Goal: Task Accomplishment & Management: Manage account settings

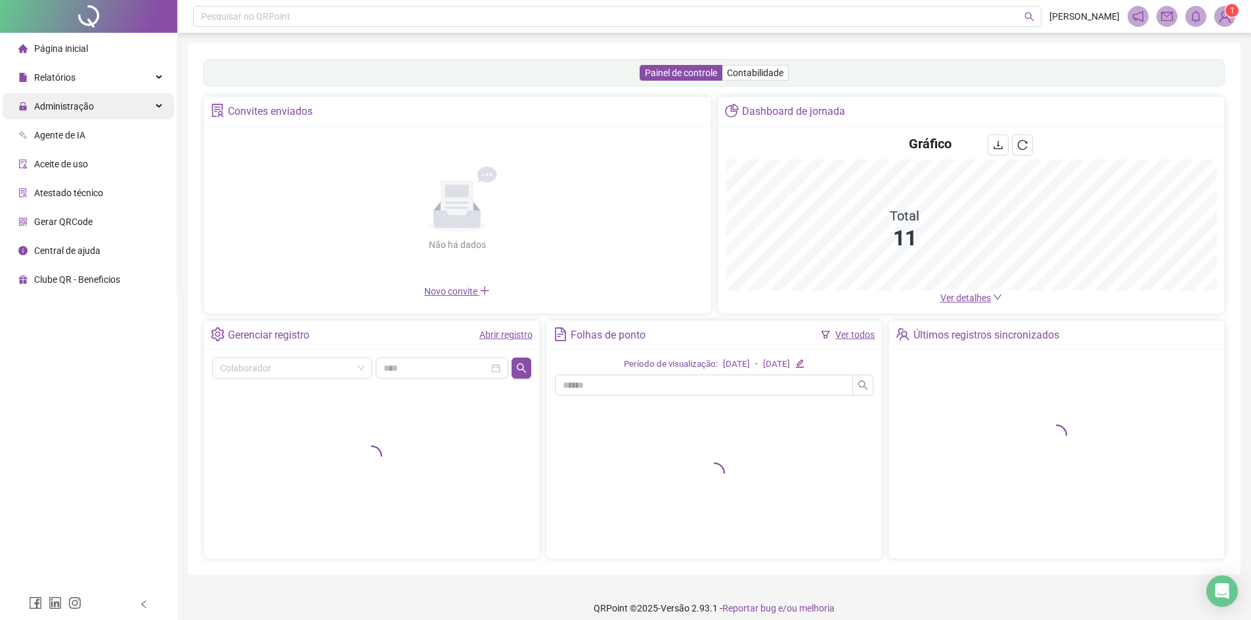
click at [112, 101] on div "Administração" at bounding box center [88, 106] width 171 height 26
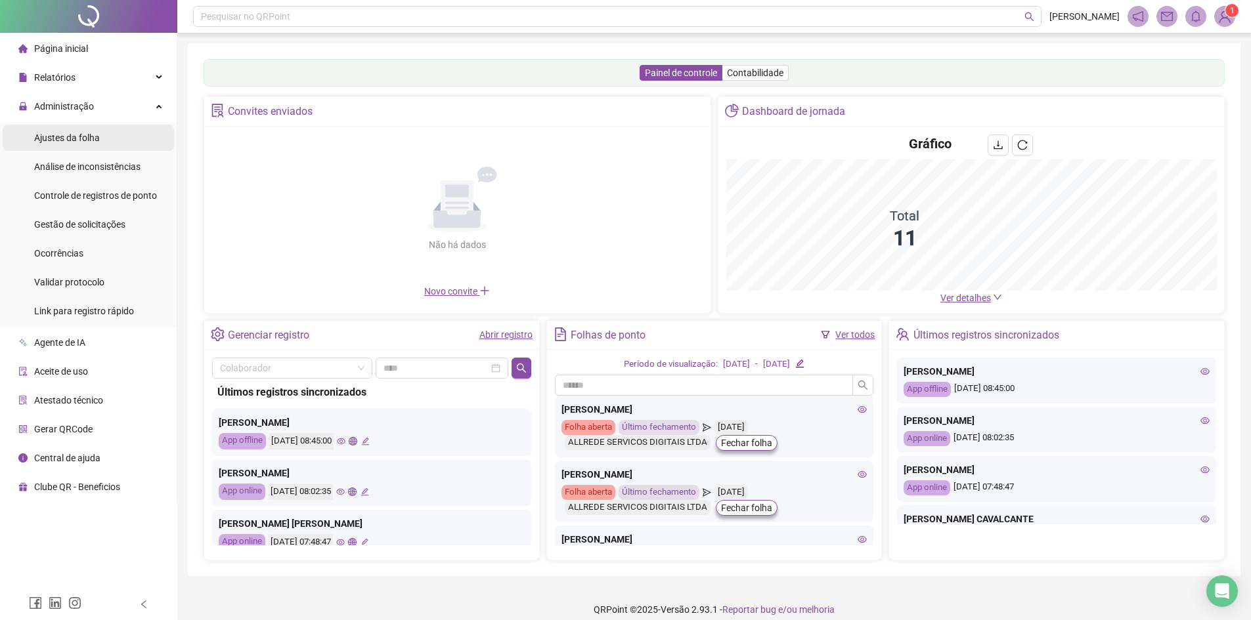
click at [128, 139] on li "Ajustes da folha" at bounding box center [88, 138] width 171 height 26
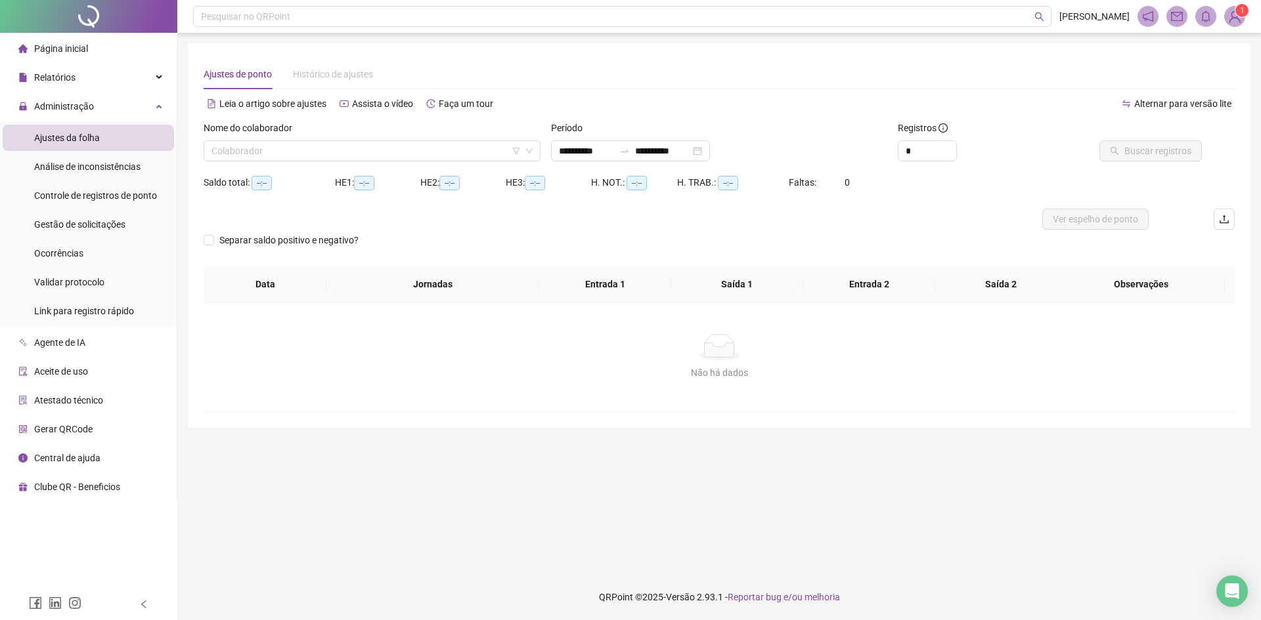
type input "**********"
click at [158, 230] on li "Gestão de solicitações" at bounding box center [88, 224] width 171 height 26
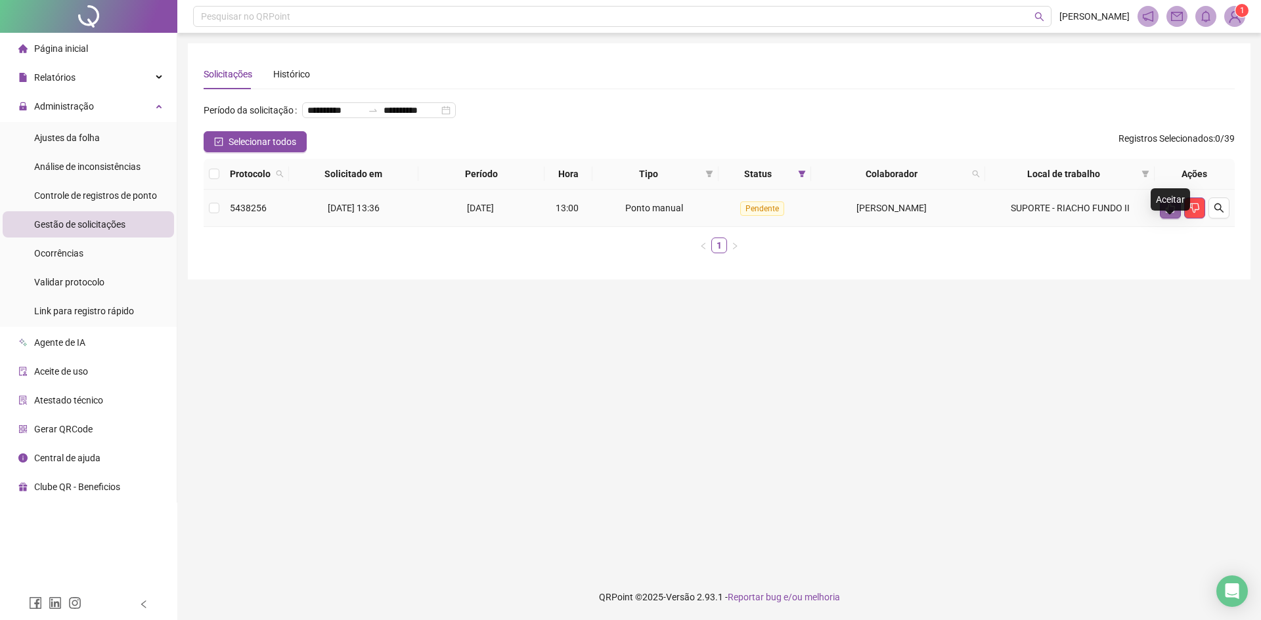
click at [1173, 213] on icon "like" at bounding box center [1170, 208] width 11 height 11
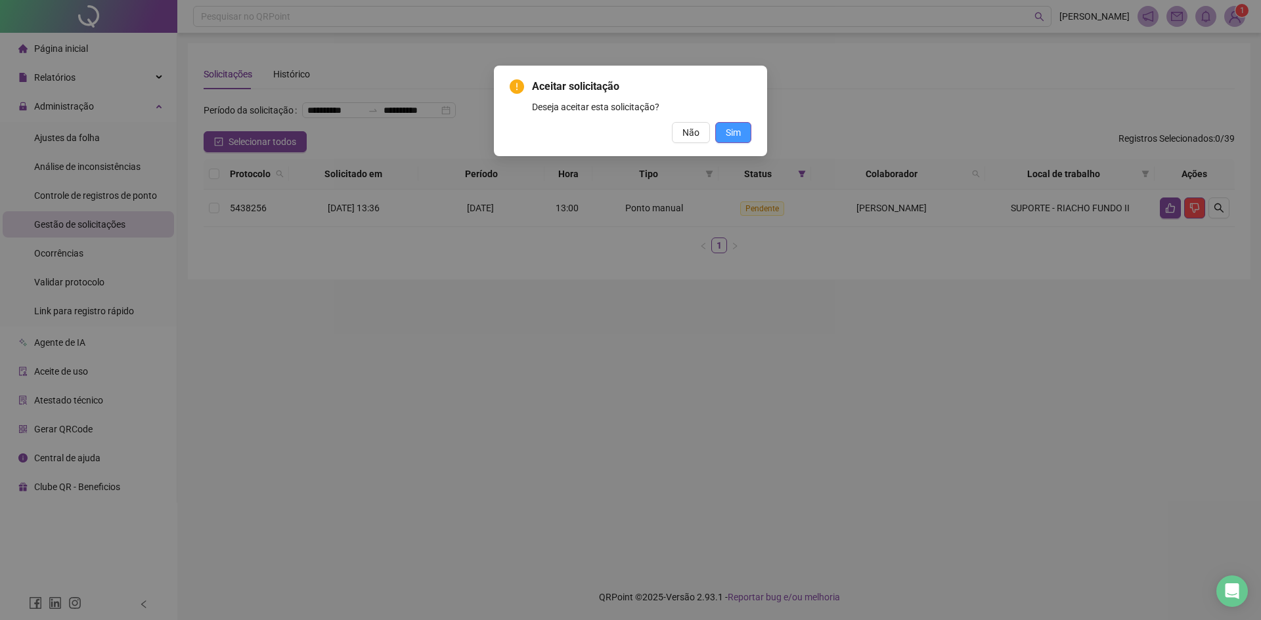
click at [736, 128] on span "Sim" at bounding box center [733, 132] width 15 height 14
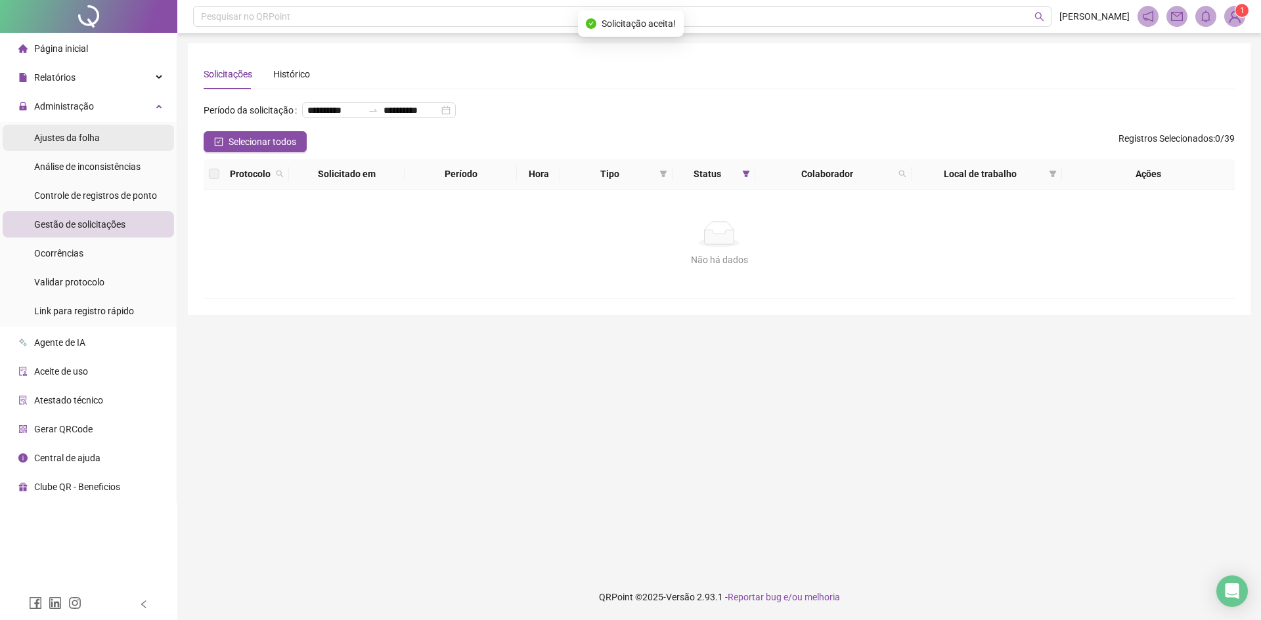
click at [105, 139] on li "Ajustes da folha" at bounding box center [88, 138] width 171 height 26
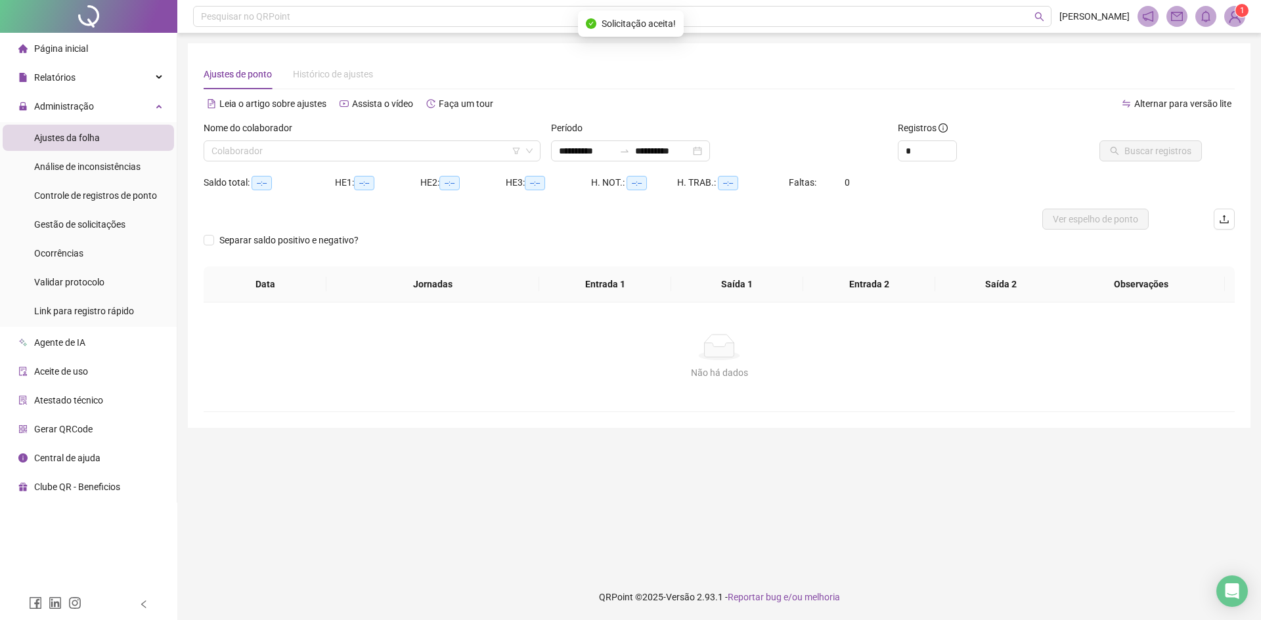
type input "**********"
click at [646, 161] on div "**********" at bounding box center [630, 151] width 159 height 21
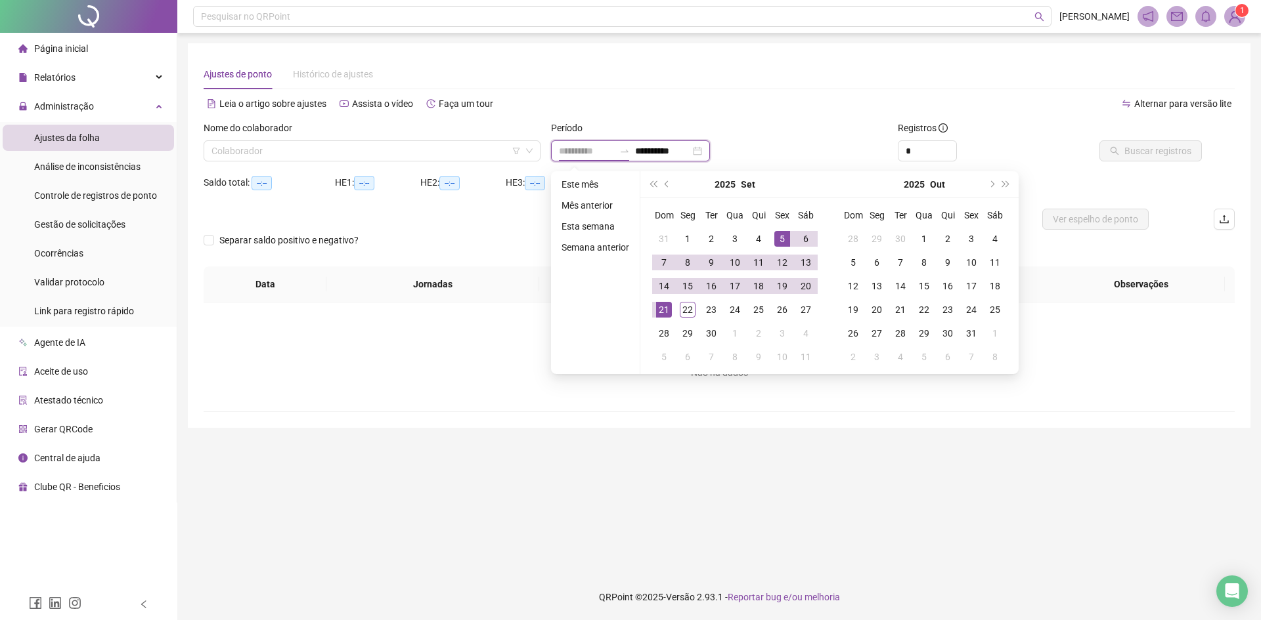
type input "**********"
click at [664, 177] on button "prev-year" at bounding box center [667, 184] width 14 height 26
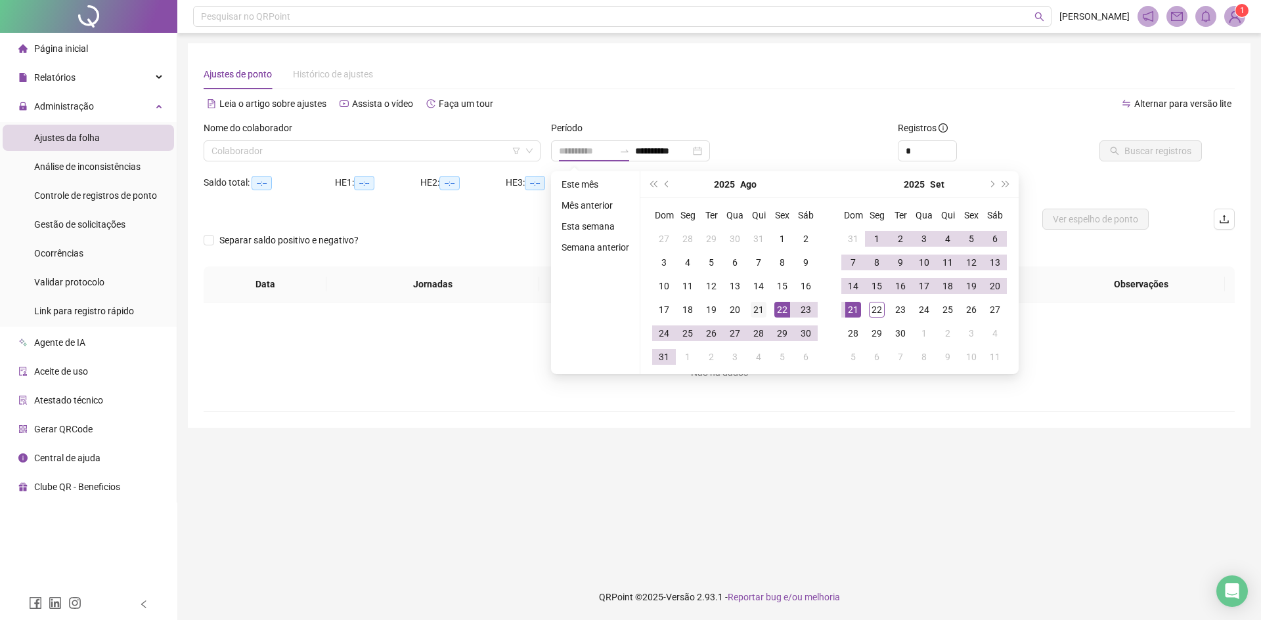
type input "**********"
click at [762, 314] on div "21" at bounding box center [758, 310] width 16 height 16
type input "**********"
click at [999, 292] on div "20" at bounding box center [995, 286] width 16 height 16
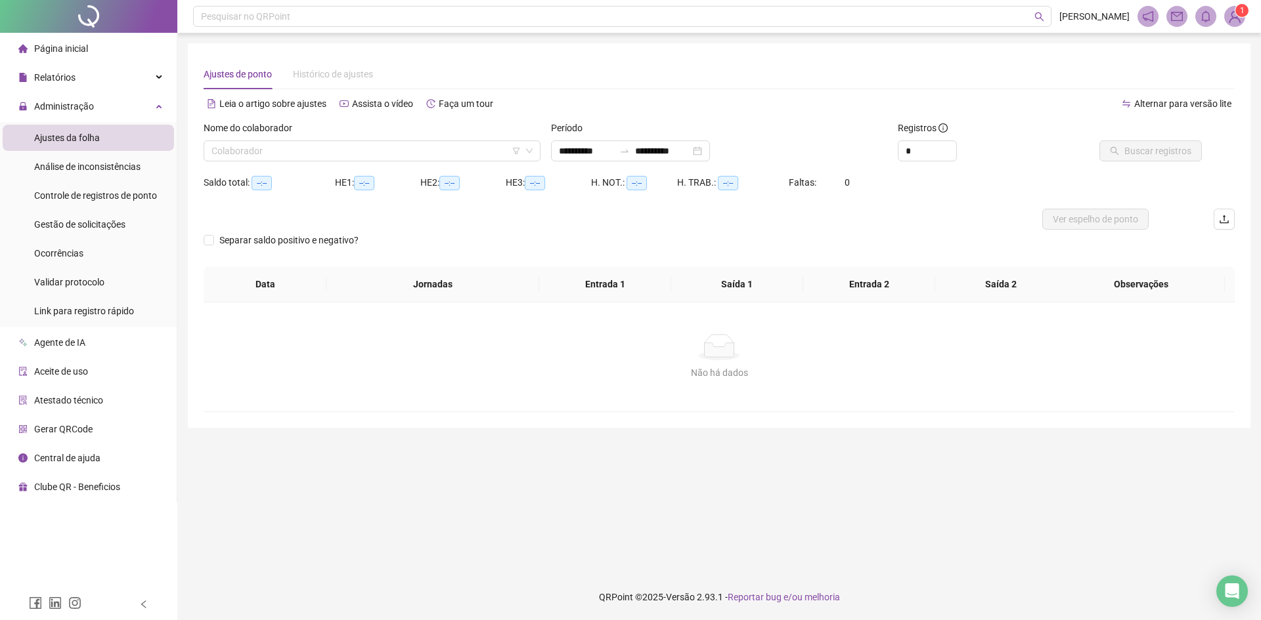
click at [383, 137] on div "Nome do colaborador" at bounding box center [372, 131] width 337 height 20
click at [371, 161] on div "Colaborador" at bounding box center [372, 151] width 337 height 21
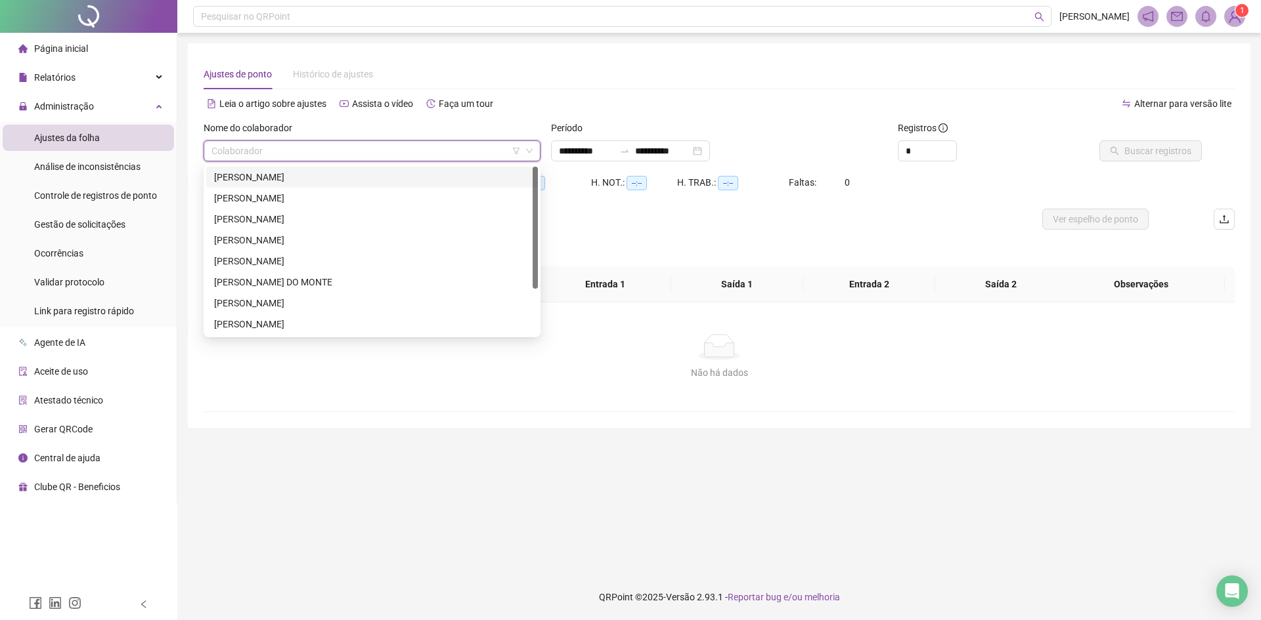
click at [323, 175] on div "[PERSON_NAME]" at bounding box center [372, 177] width 316 height 14
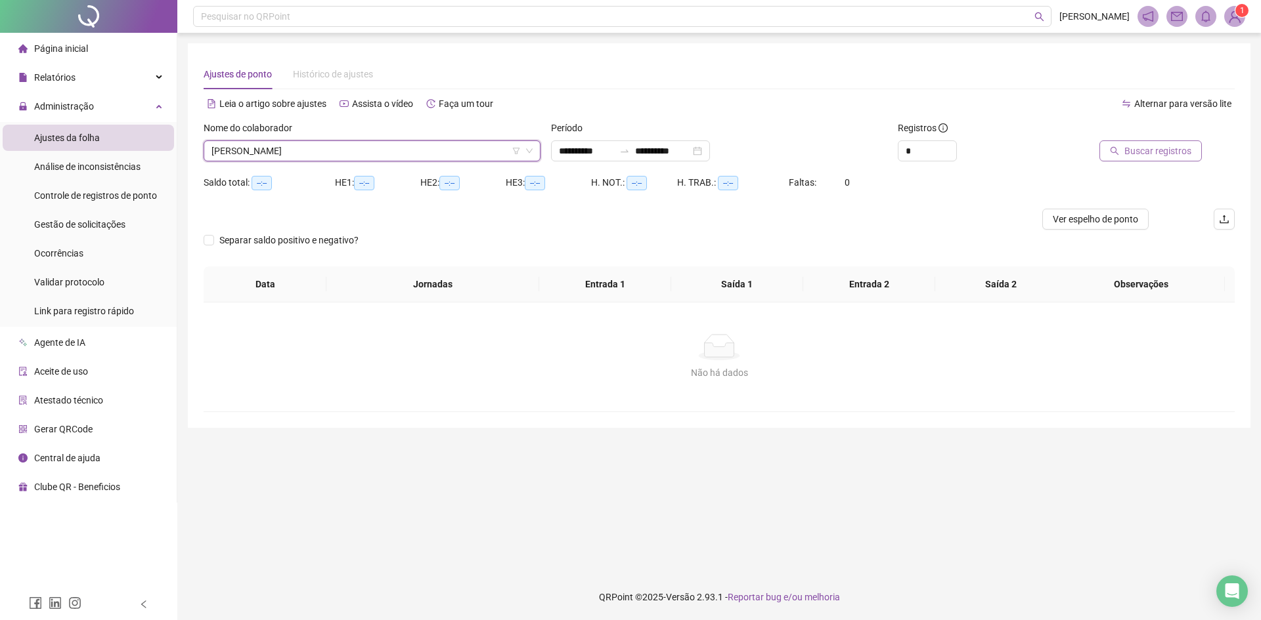
click at [1148, 148] on span "Buscar registros" at bounding box center [1157, 151] width 67 height 14
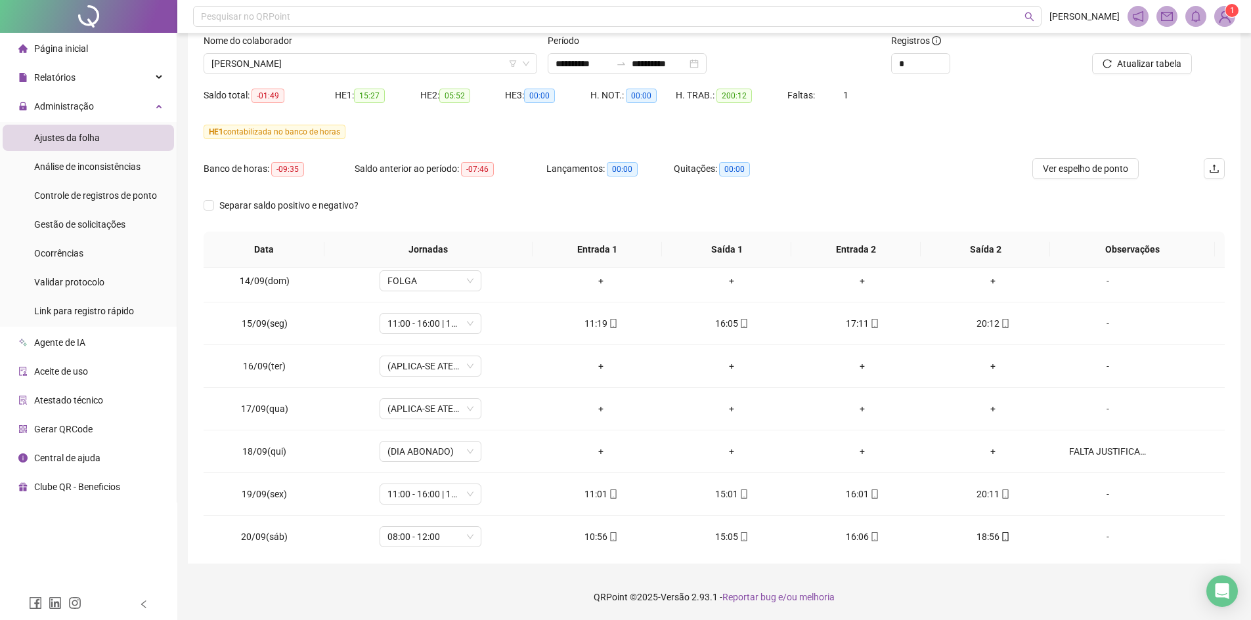
scroll to position [1043, 0]
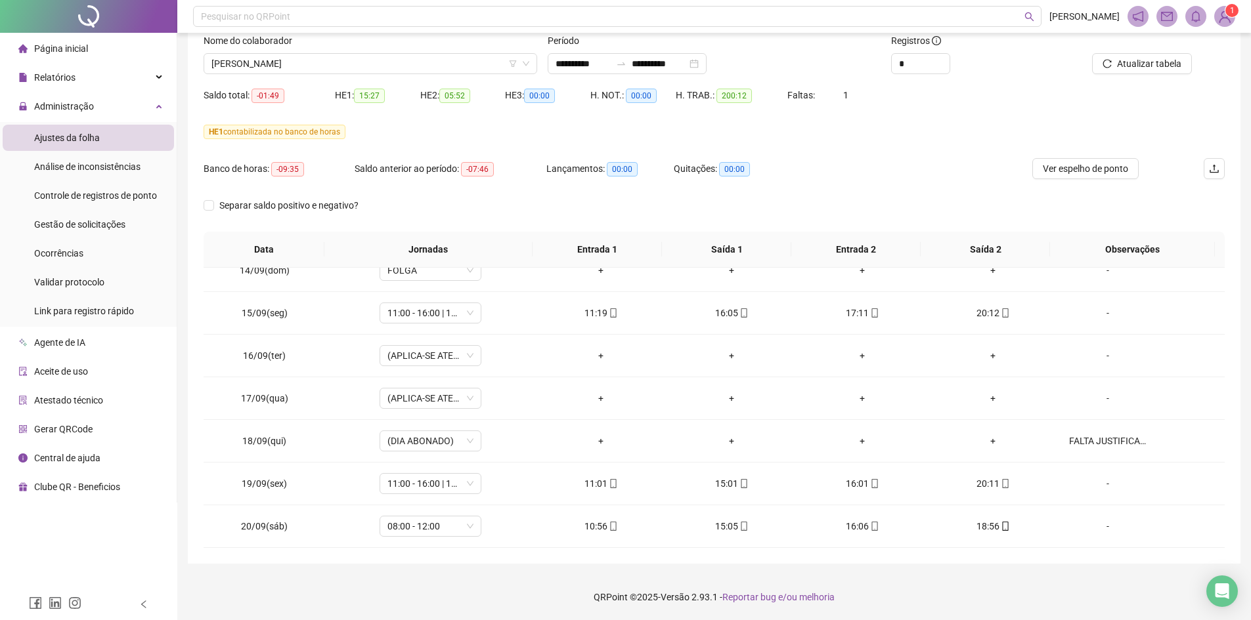
click at [322, 51] on div "Nome do colaborador" at bounding box center [371, 43] width 334 height 20
click at [332, 69] on span "[PERSON_NAME]" at bounding box center [370, 64] width 318 height 20
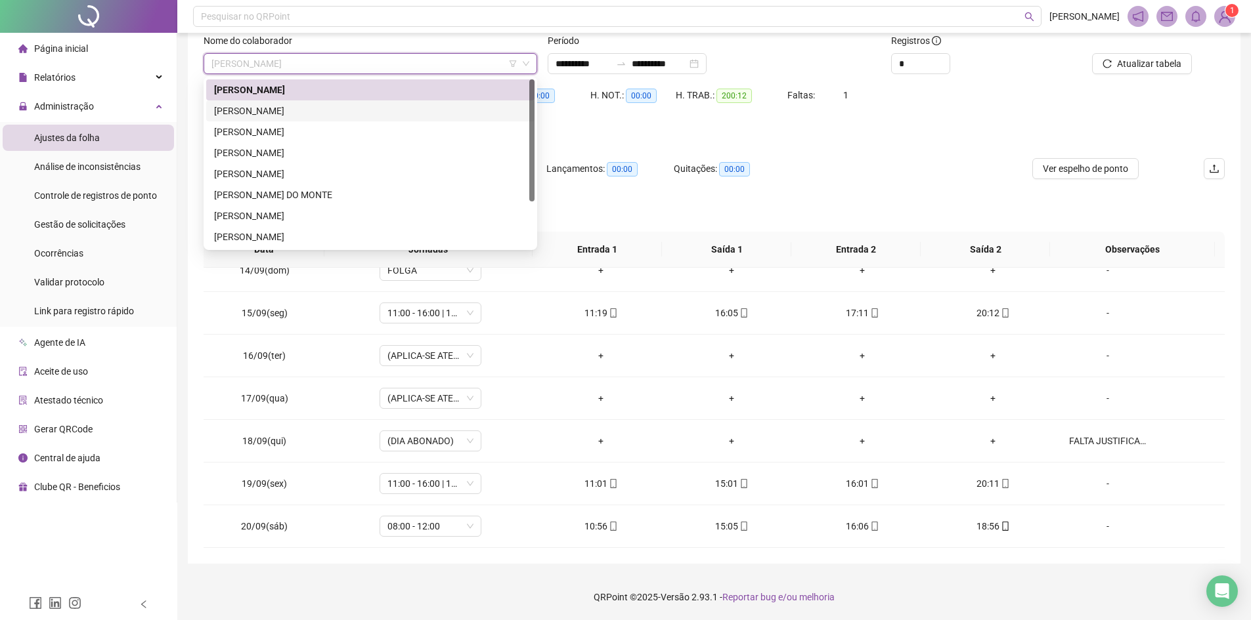
click at [332, 114] on div "[PERSON_NAME]" at bounding box center [370, 111] width 313 height 14
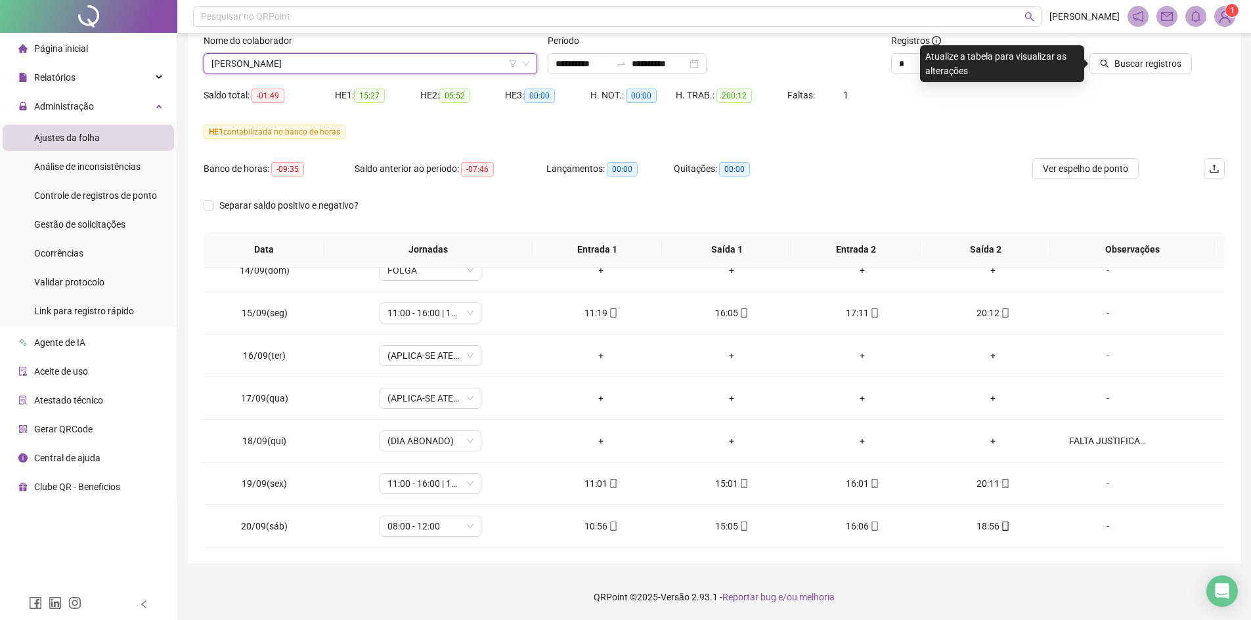
click at [1141, 51] on div at bounding box center [1127, 43] width 129 height 20
click at [1120, 64] on span "Buscar registros" at bounding box center [1147, 63] width 67 height 14
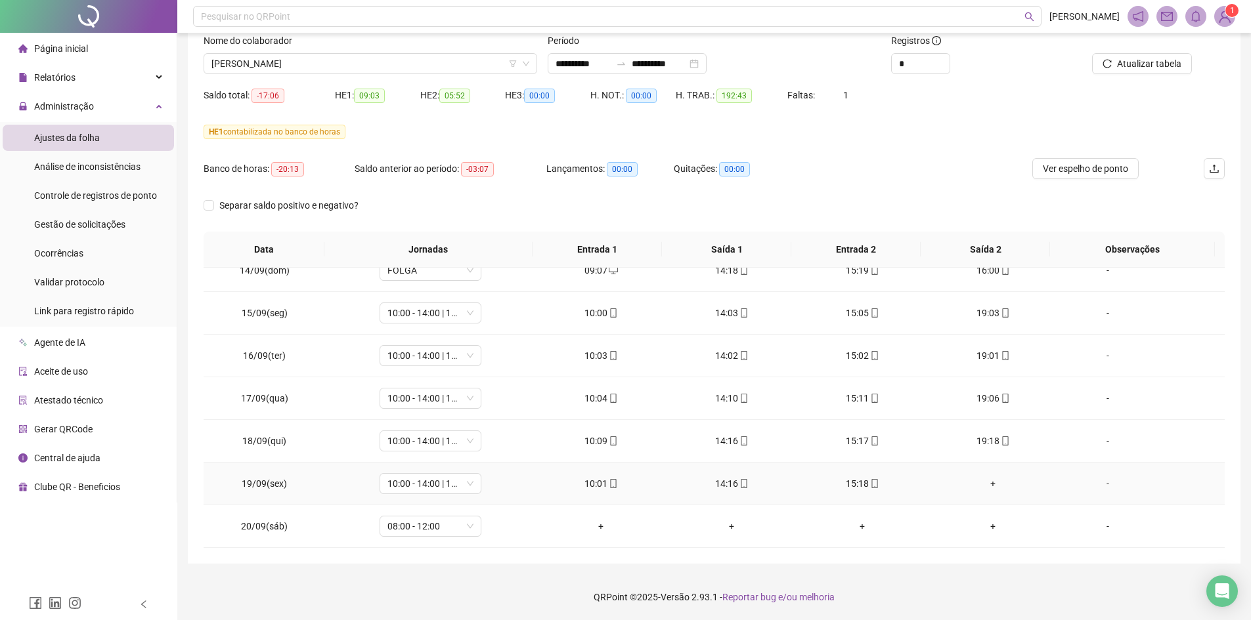
click at [988, 486] on div "+" at bounding box center [993, 484] width 110 height 14
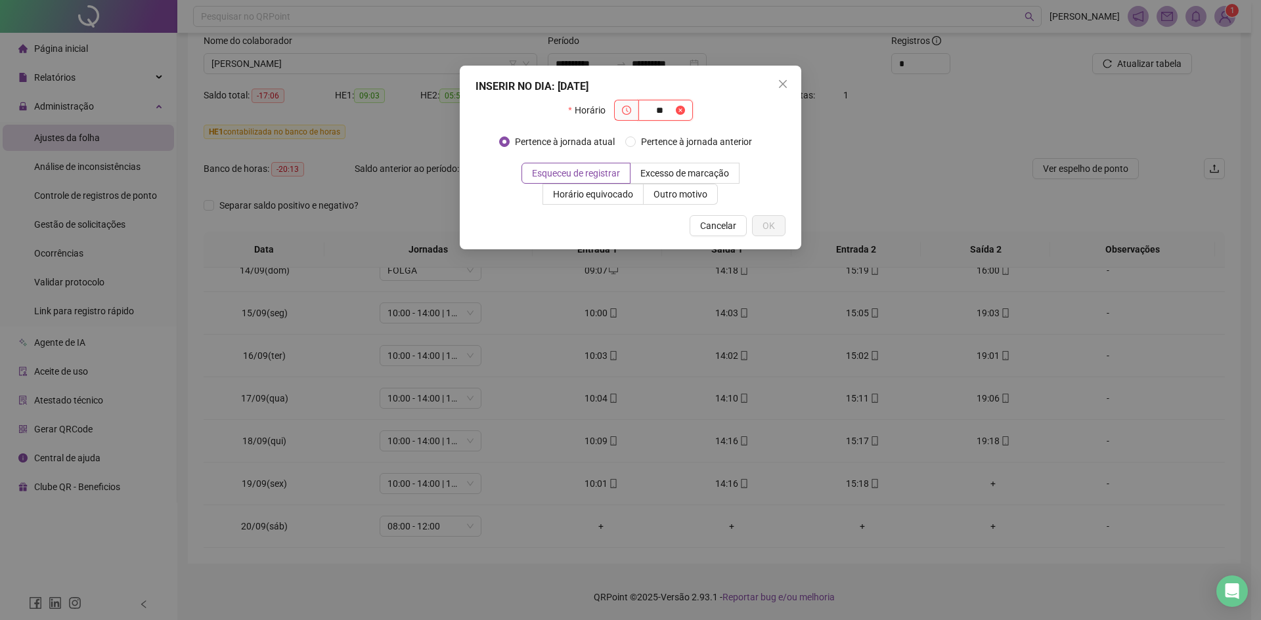
type input "*"
type input "*****"
click at [794, 238] on div "INSERIR NO DIA : 19/09/2025 Horário ***** Pertence à jornada atual Pertence à j…" at bounding box center [630, 158] width 341 height 184
click at [781, 229] on button "OK" at bounding box center [768, 225] width 33 height 21
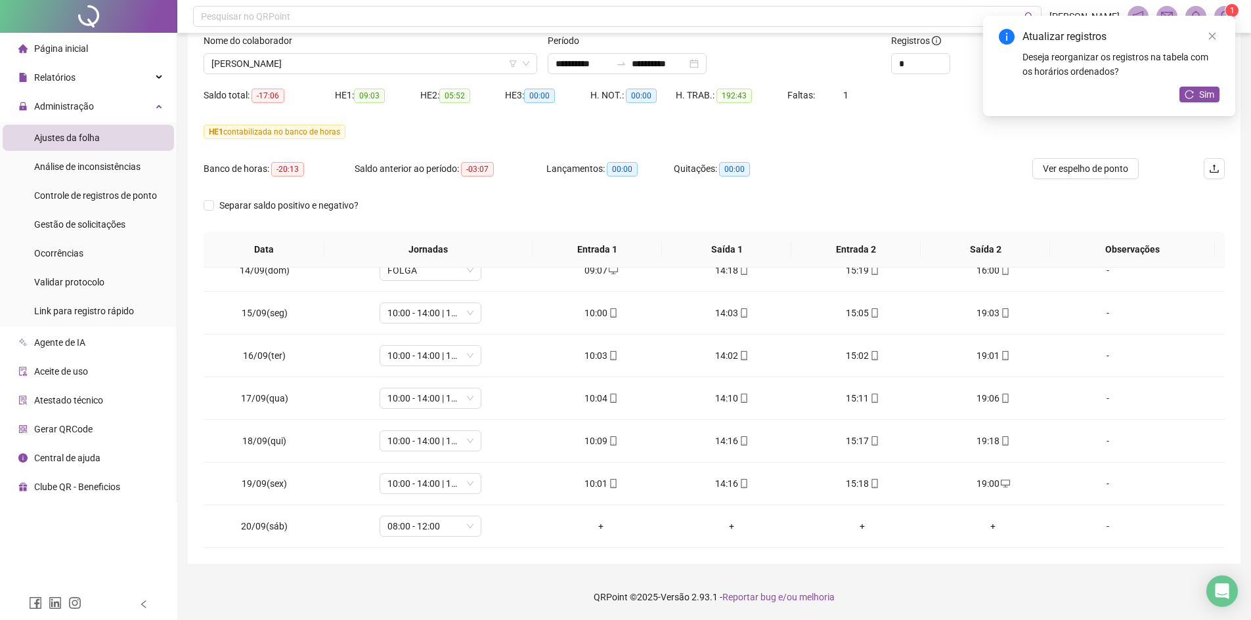
click at [1225, 104] on div "Atualizar registros Deseja reorganizar os registros na tabela com os horários o…" at bounding box center [1109, 66] width 252 height 100
click at [1216, 100] on button "Sim" at bounding box center [1199, 95] width 40 height 16
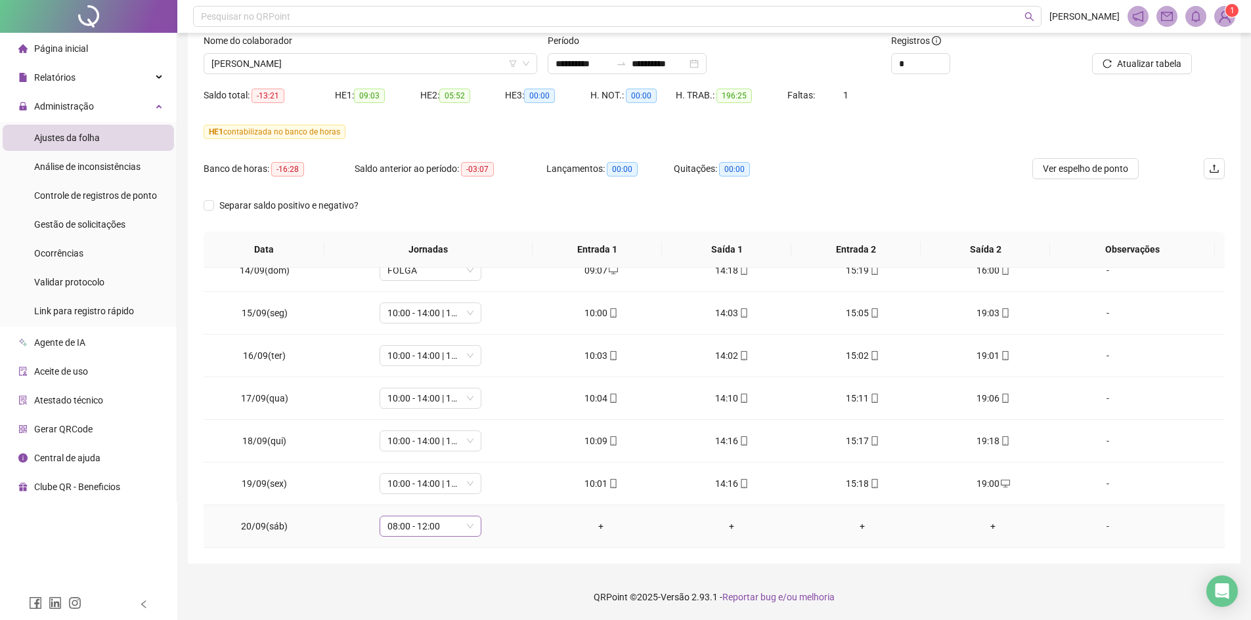
click at [435, 528] on span "08:00 - 12:00" at bounding box center [430, 527] width 86 height 20
type input "****"
click at [412, 494] on div "Folga compensatória" at bounding box center [439, 499] width 87 height 14
click at [493, 490] on span "Sim" at bounding box center [490, 492] width 15 height 14
click at [1154, 67] on span "Atualizar tabela" at bounding box center [1149, 63] width 64 height 14
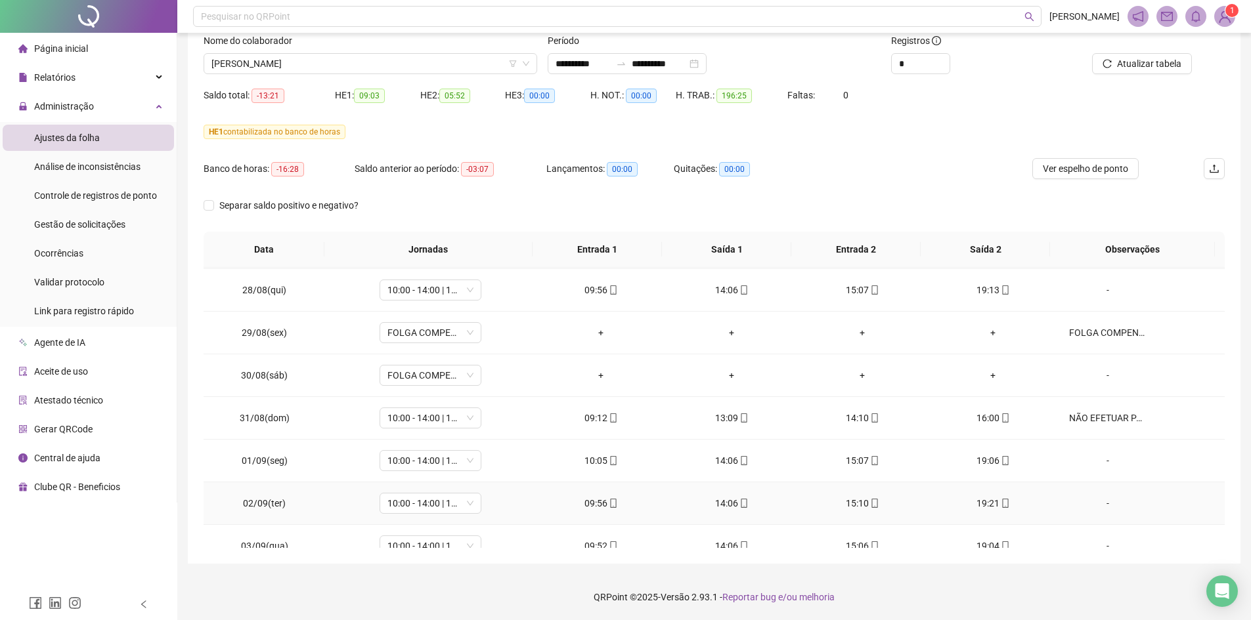
scroll to position [263, 0]
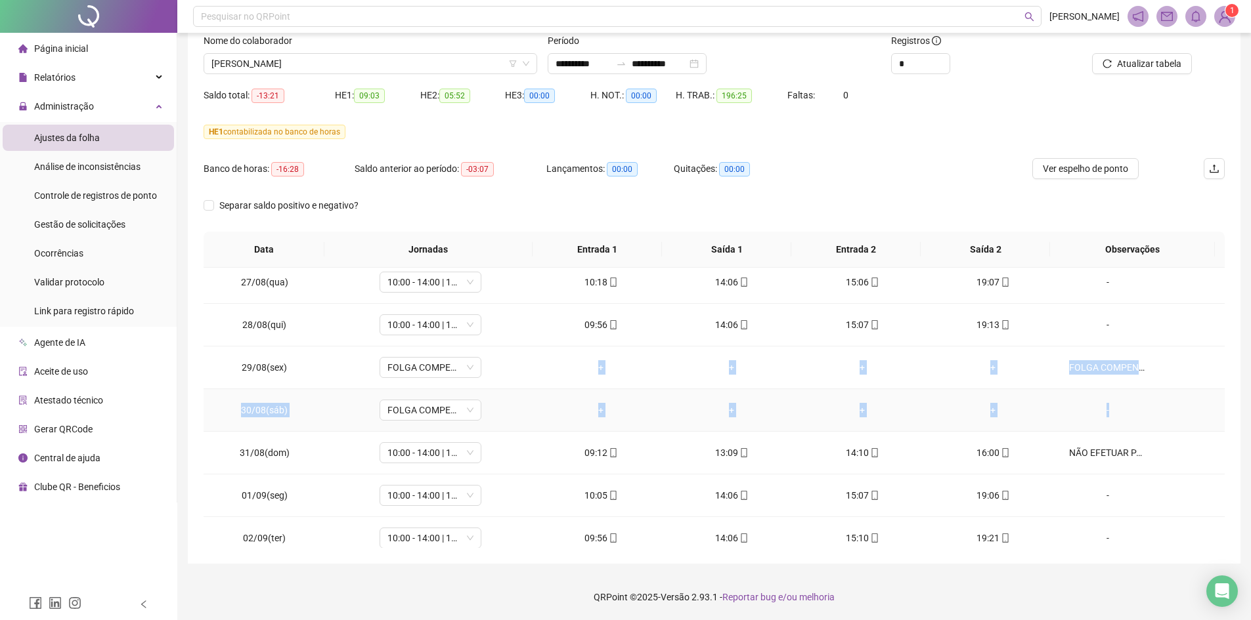
drag, startPoint x: 550, startPoint y: 360, endPoint x: 1121, endPoint y: 393, distance: 571.5
click at [1181, 360] on td "FOLGA COMPENSATÓRIA DO DOMINGO DIA 31/08" at bounding box center [1141, 368] width 166 height 43
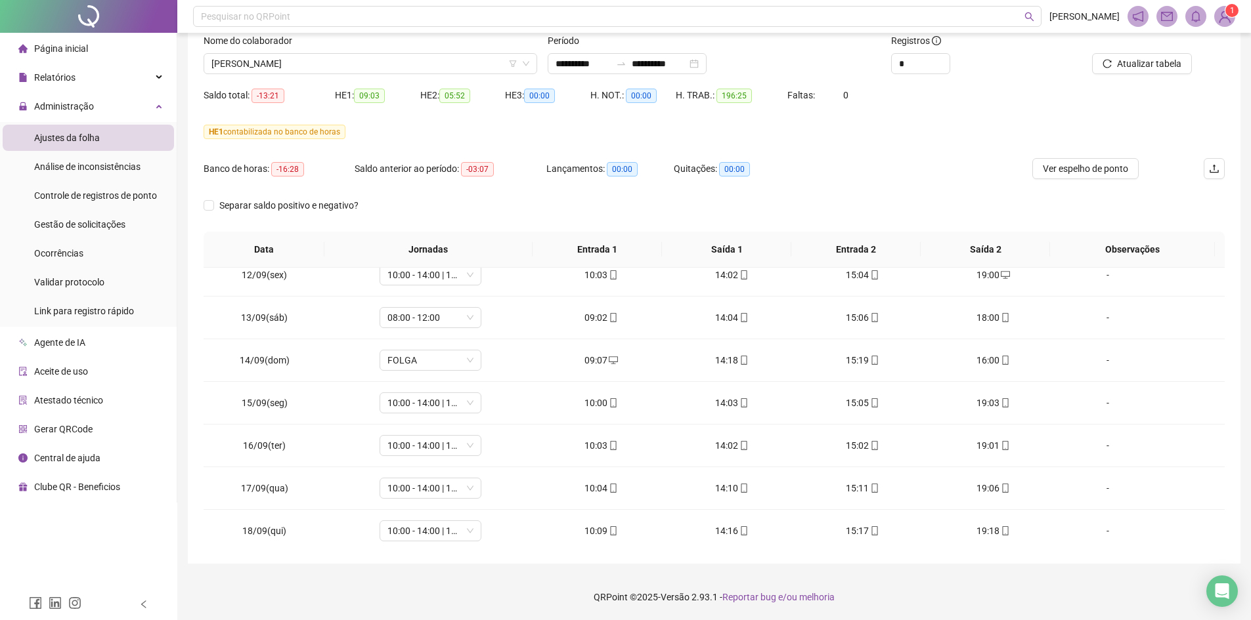
scroll to position [1043, 0]
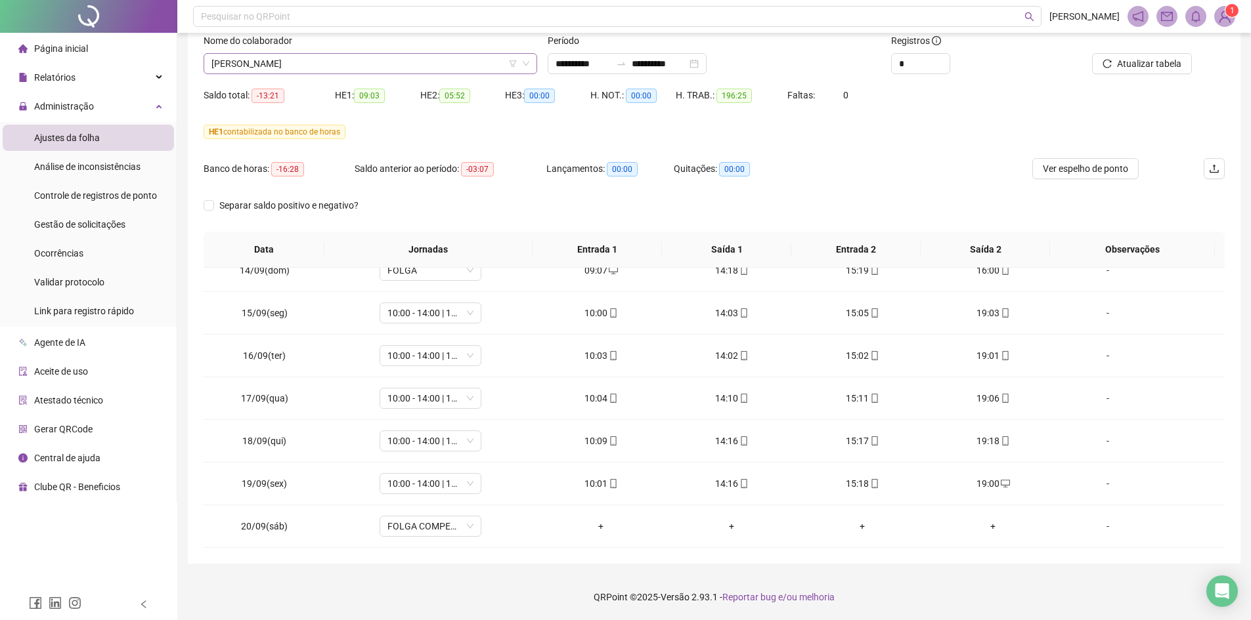
click at [328, 70] on span "[PERSON_NAME]" at bounding box center [370, 64] width 318 height 20
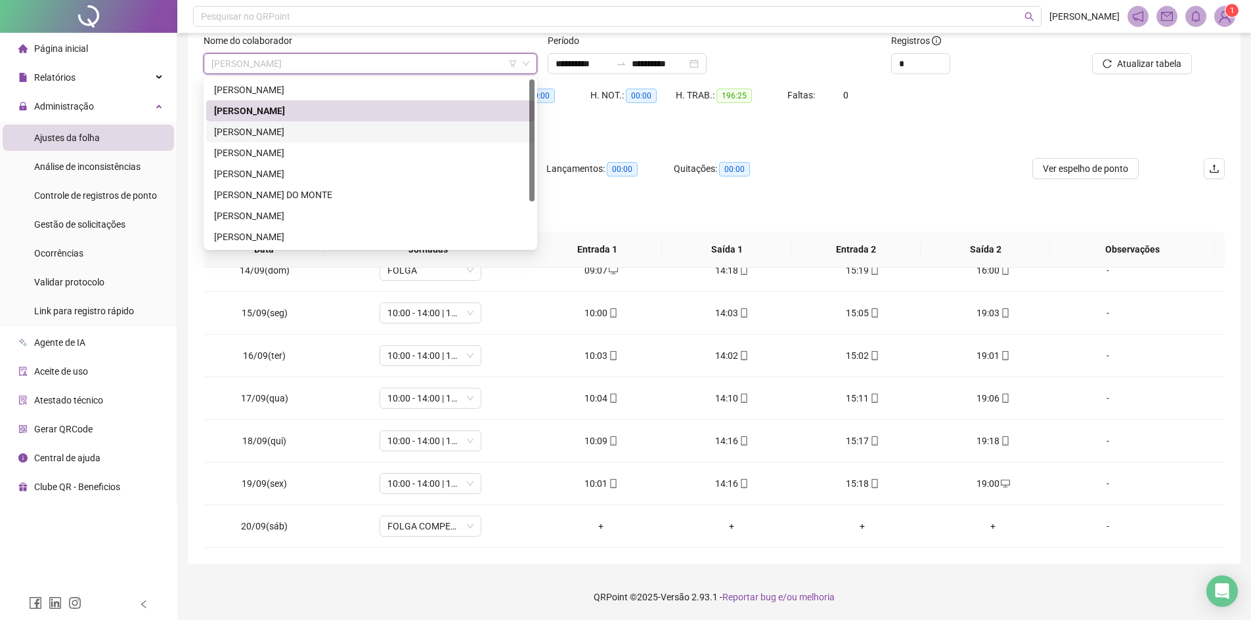
click at [337, 137] on div "[PERSON_NAME]" at bounding box center [370, 132] width 313 height 14
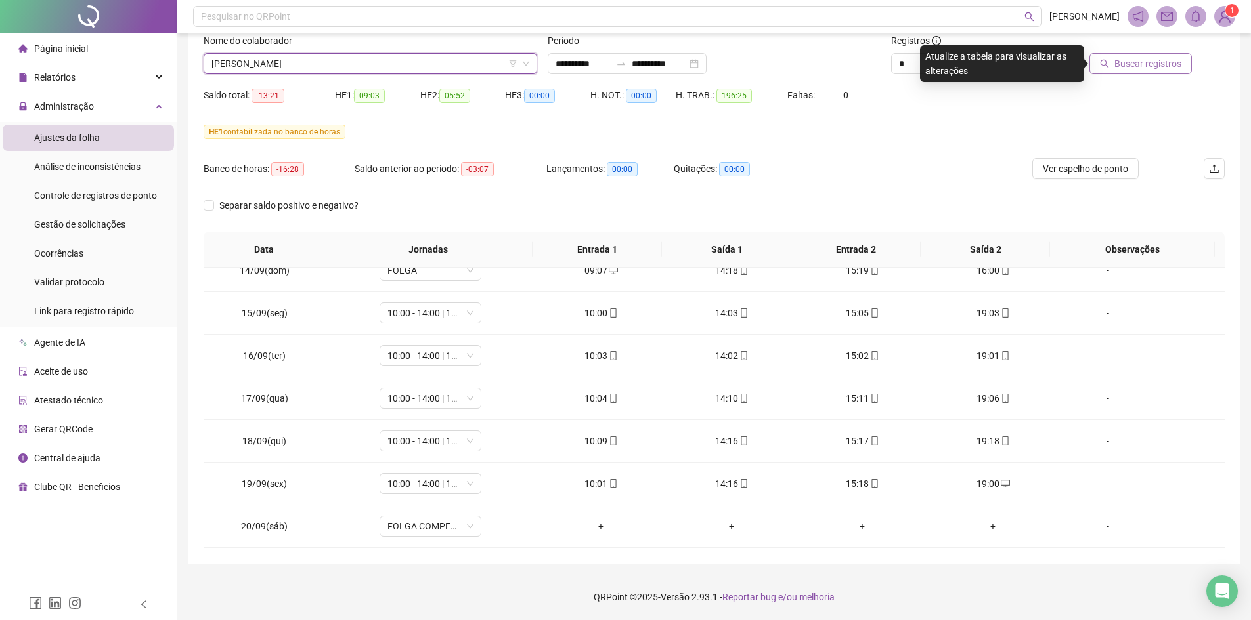
click at [1155, 72] on button "Buscar registros" at bounding box center [1140, 63] width 102 height 21
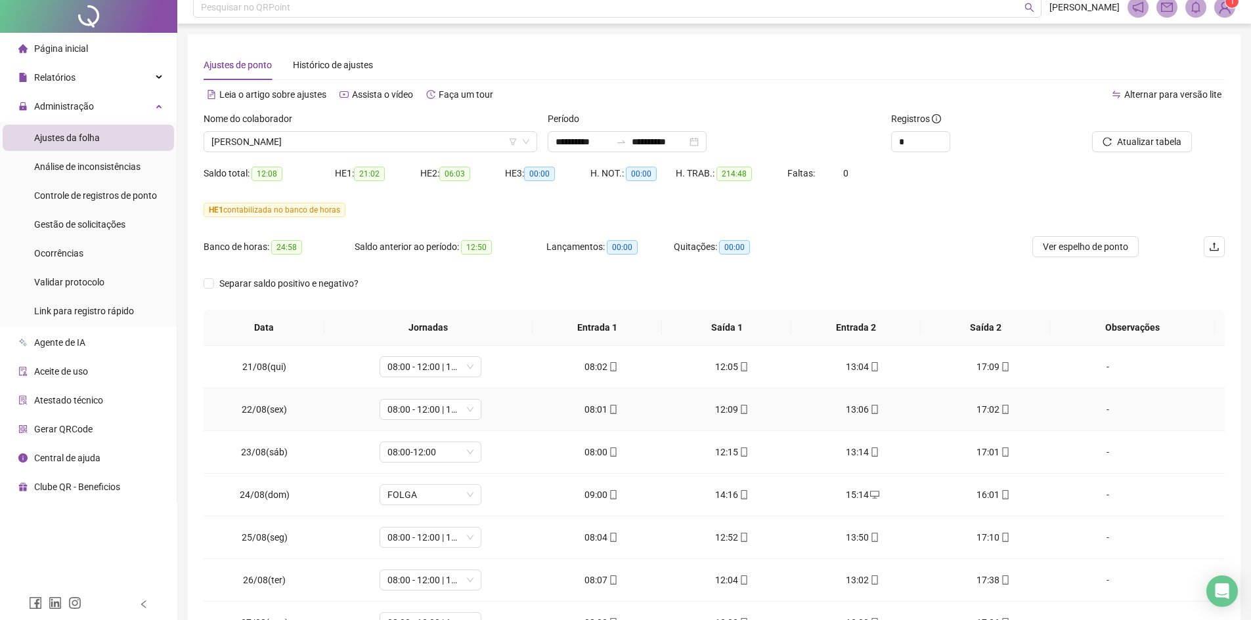
scroll to position [0, 0]
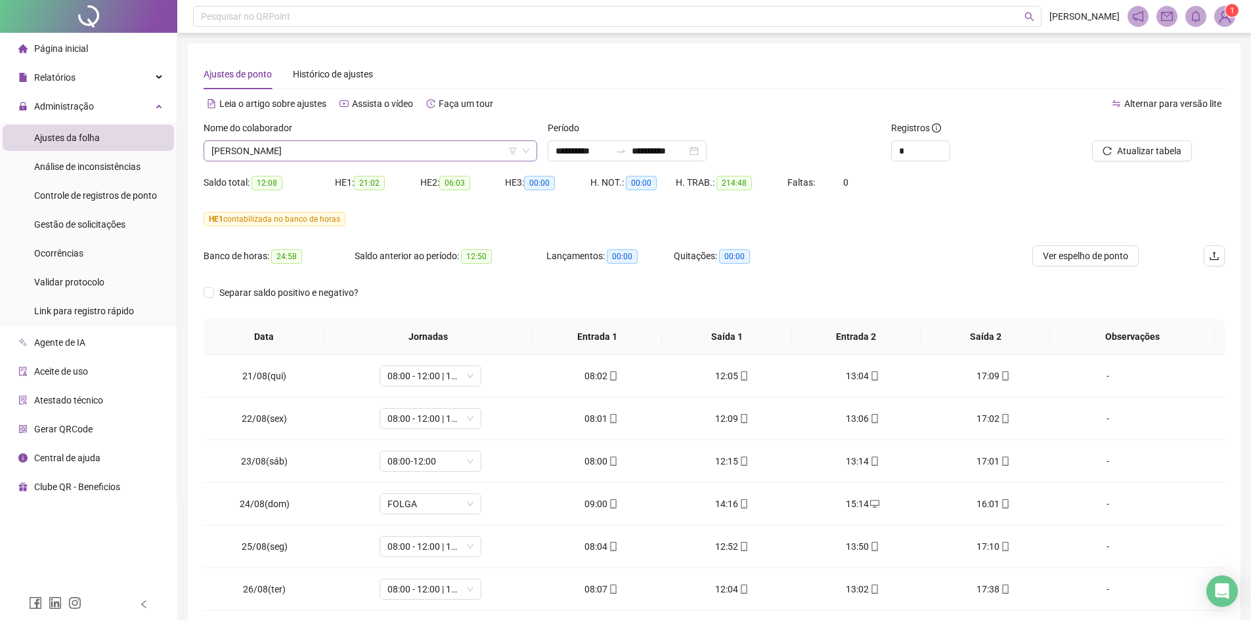
click at [429, 157] on span "[PERSON_NAME]" at bounding box center [370, 151] width 318 height 20
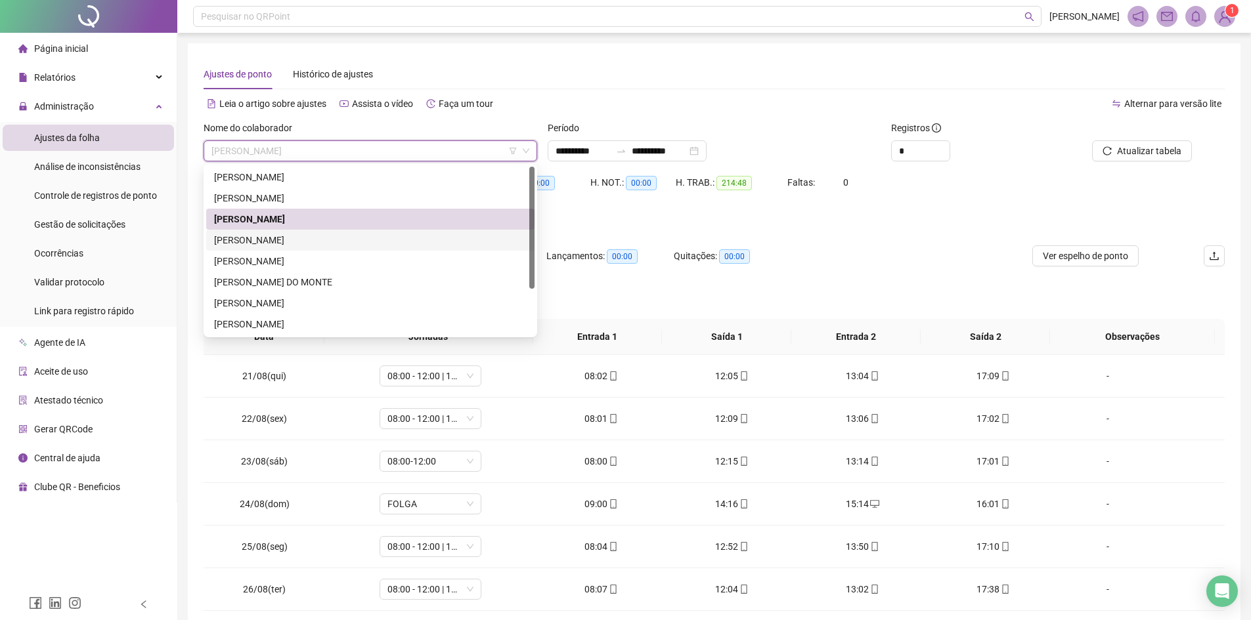
click at [378, 244] on div "[PERSON_NAME]" at bounding box center [370, 240] width 313 height 14
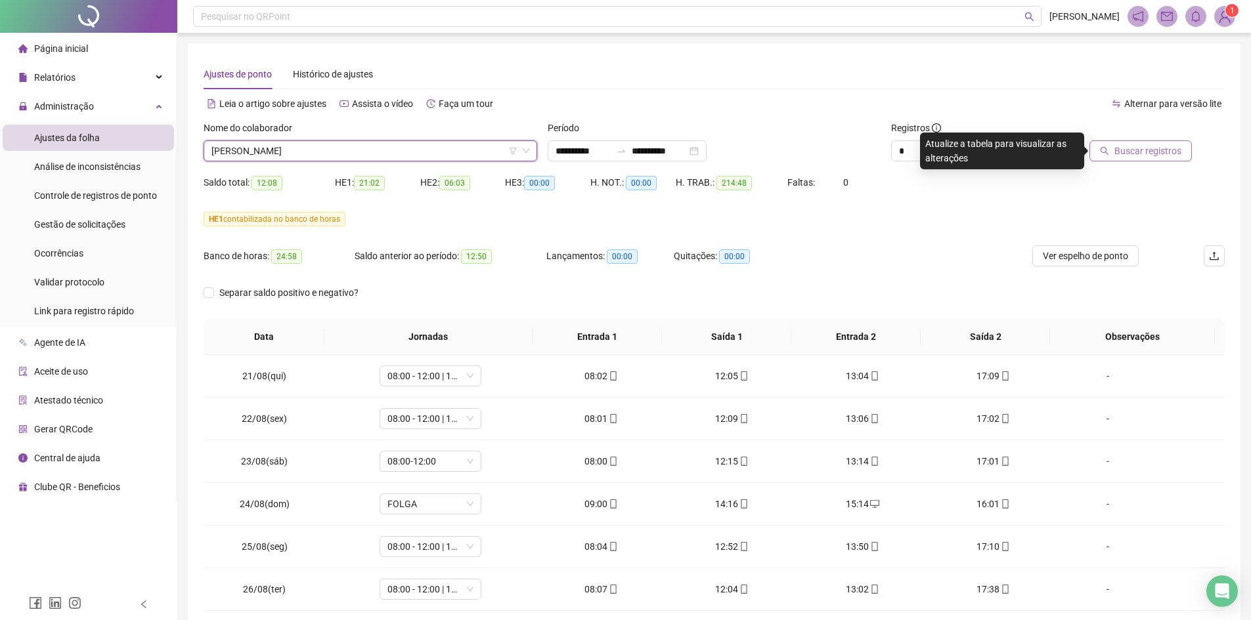
click at [1143, 147] on span "Buscar registros" at bounding box center [1147, 151] width 67 height 14
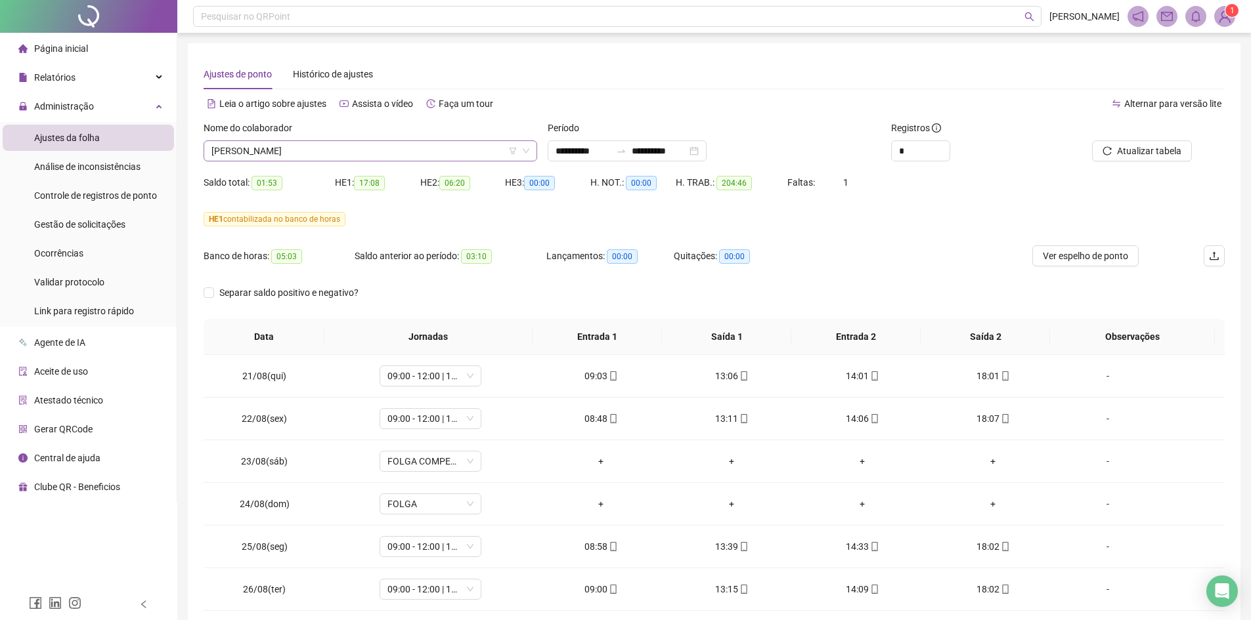
click at [293, 154] on span "[PERSON_NAME]" at bounding box center [370, 151] width 318 height 20
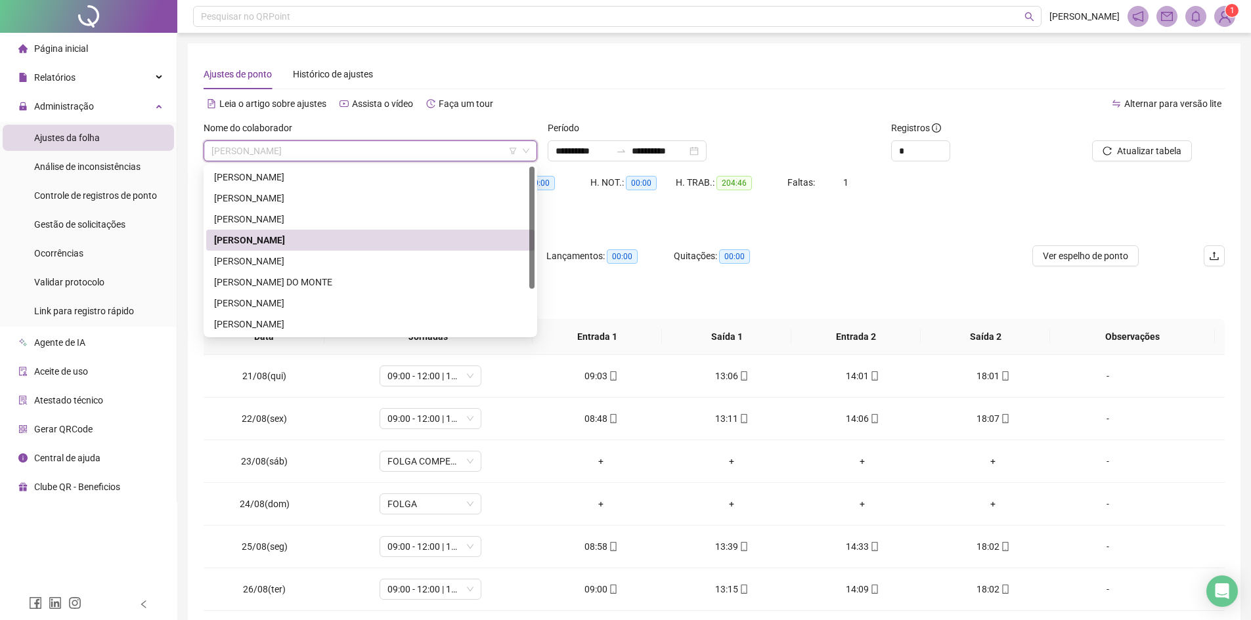
click at [280, 249] on div "[PERSON_NAME]" at bounding box center [370, 240] width 328 height 21
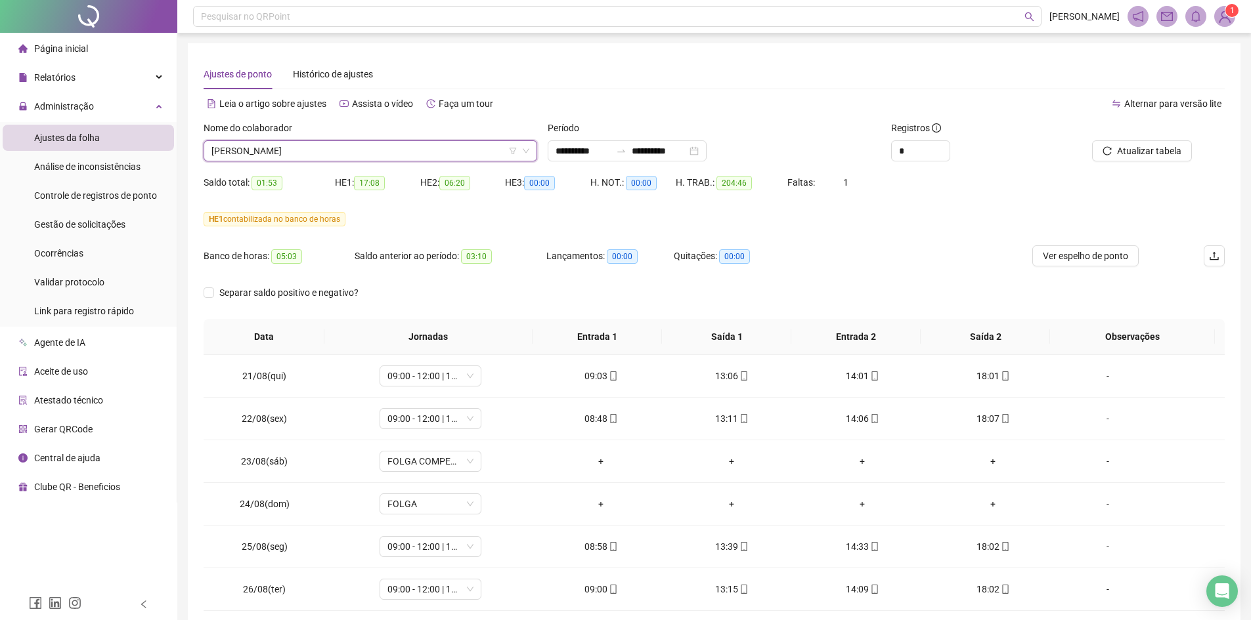
click at [356, 156] on span "[PERSON_NAME]" at bounding box center [370, 151] width 318 height 20
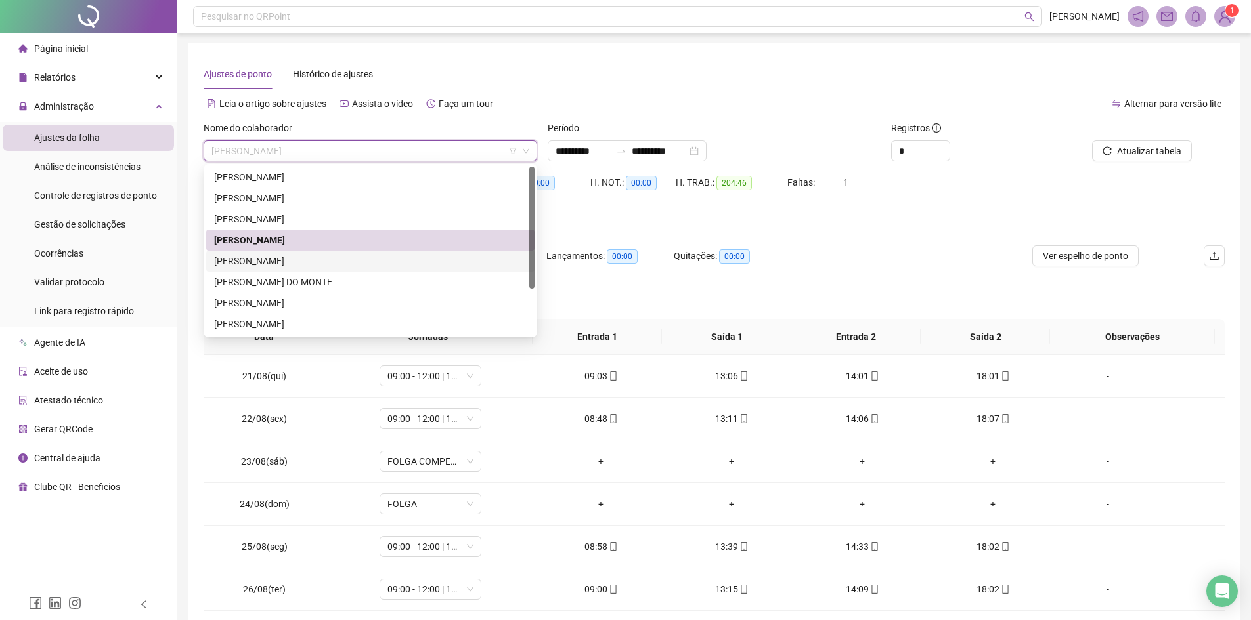
click at [299, 254] on div "[PERSON_NAME]" at bounding box center [370, 261] width 313 height 14
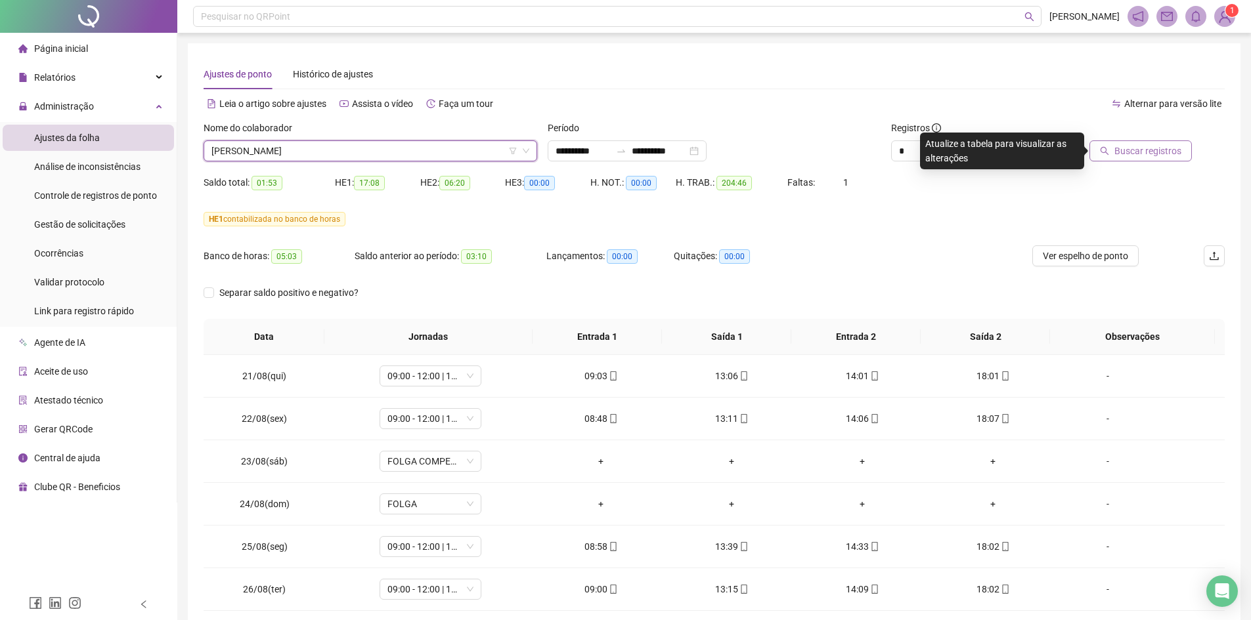
drag, startPoint x: 1154, startPoint y: 146, endPoint x: 1122, endPoint y: 157, distance: 34.1
click at [1154, 146] on span "Buscar registros" at bounding box center [1147, 151] width 67 height 14
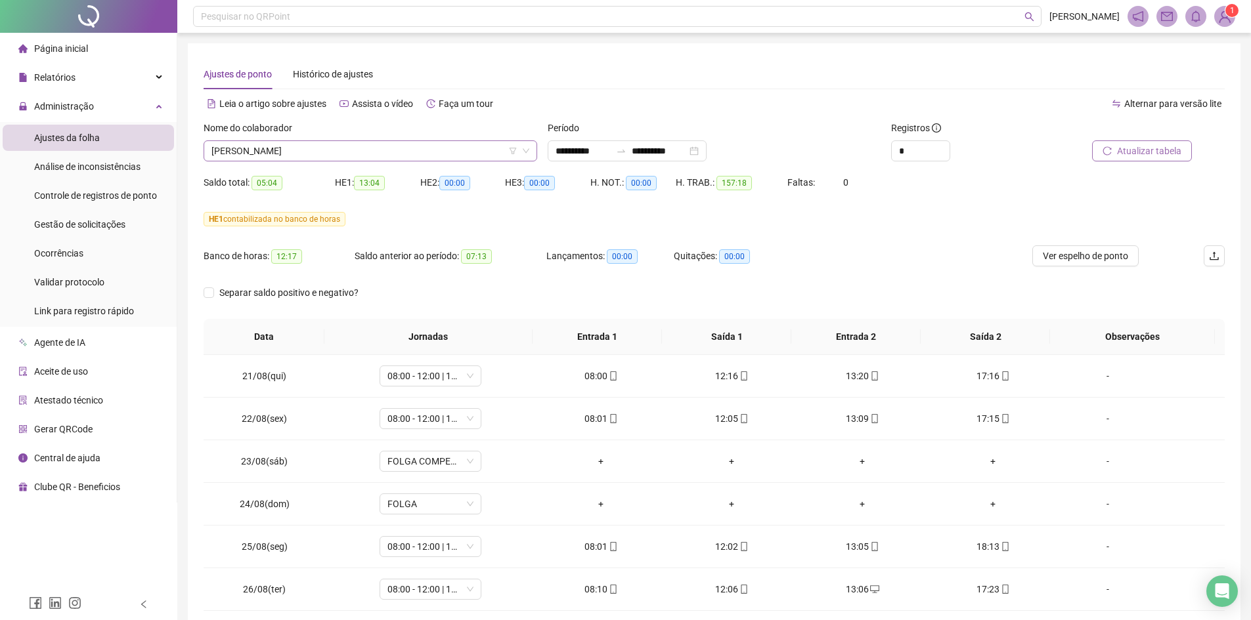
click at [306, 152] on span "[PERSON_NAME]" at bounding box center [370, 151] width 318 height 20
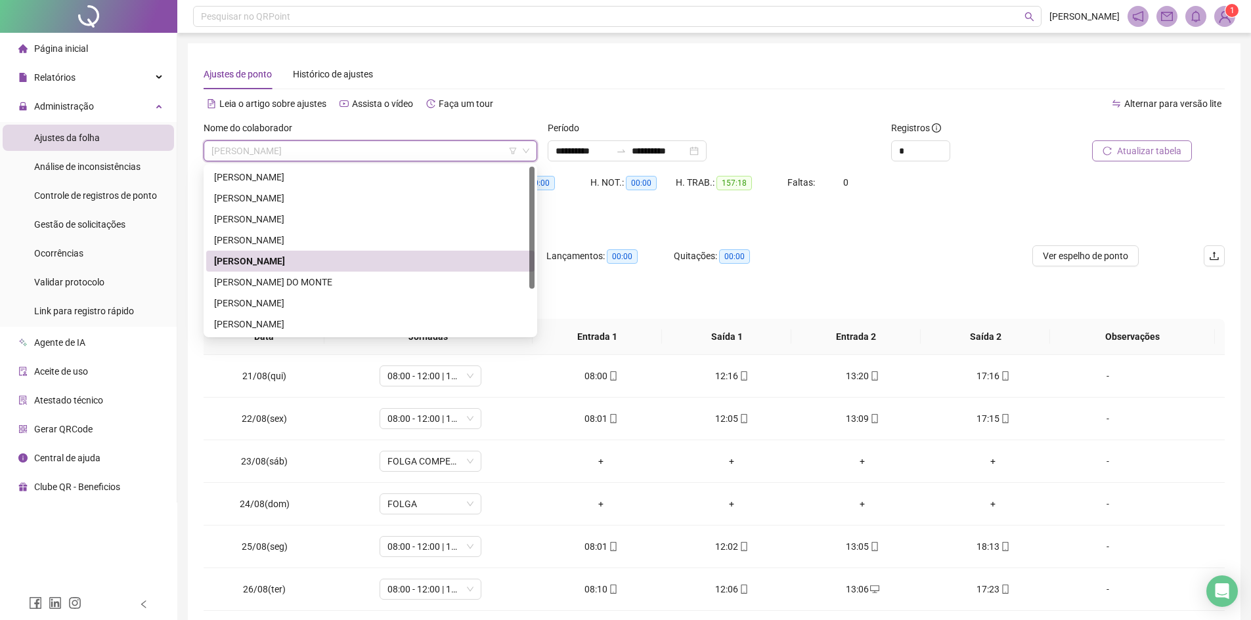
drag, startPoint x: 826, startPoint y: 107, endPoint x: 796, endPoint y: 126, distance: 35.7
click at [827, 106] on div "Alternar para versão lite" at bounding box center [969, 103] width 511 height 21
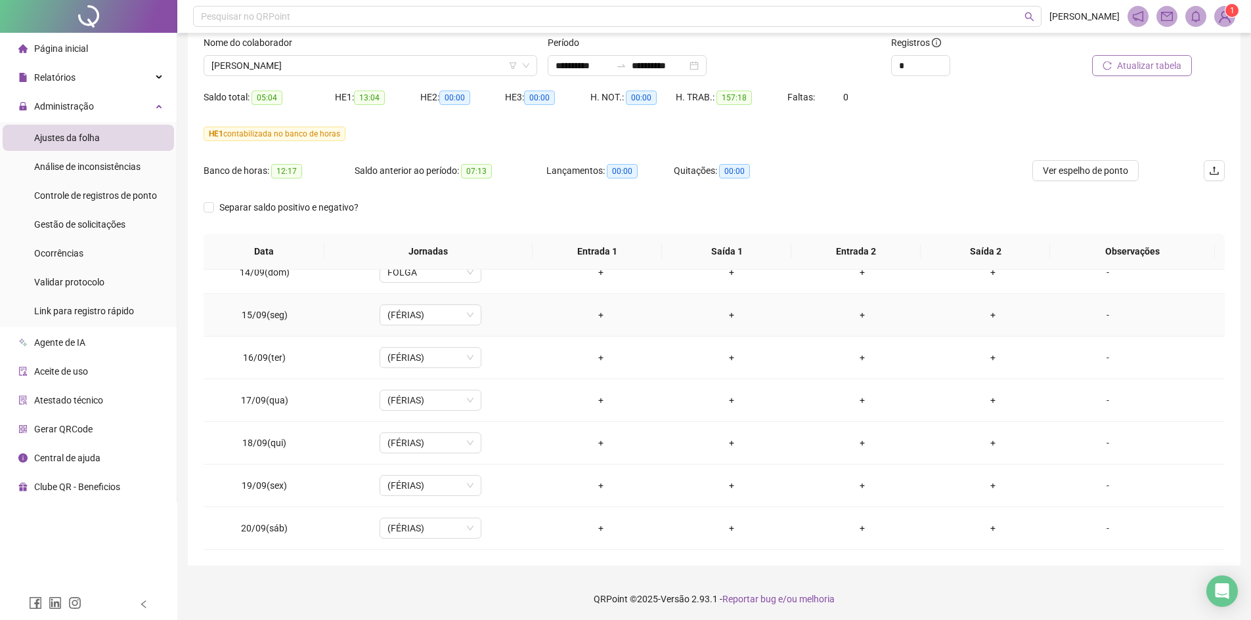
scroll to position [87, 0]
click at [300, 65] on span "[PERSON_NAME]" at bounding box center [370, 64] width 318 height 20
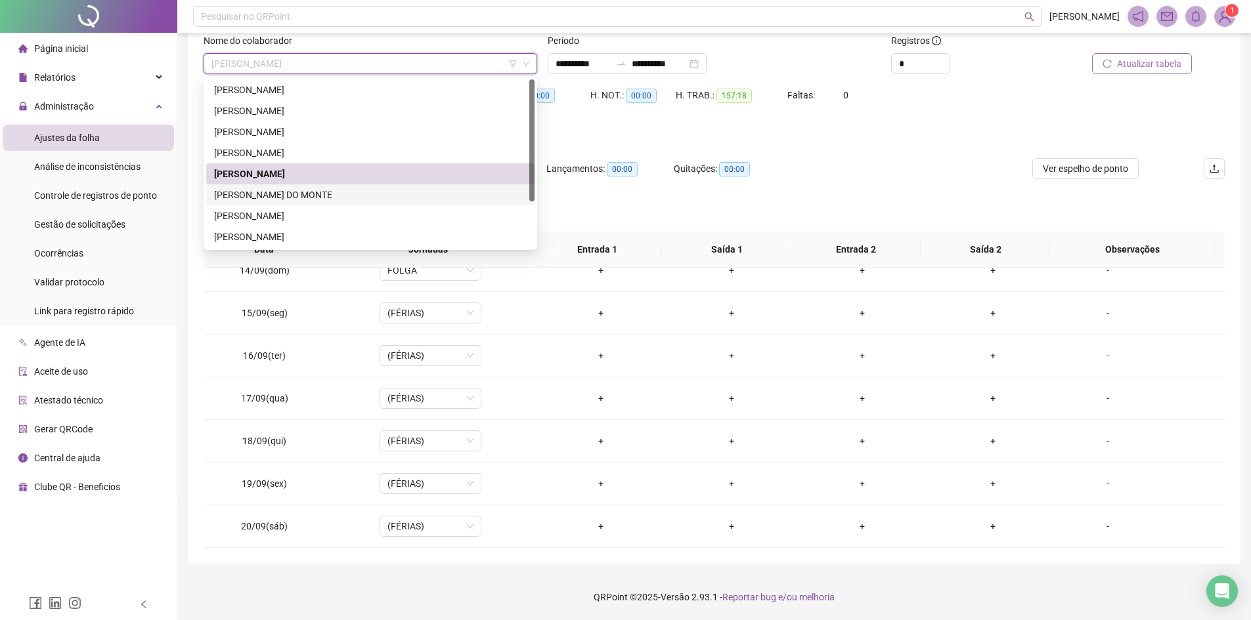
click at [275, 186] on div "[PERSON_NAME] DO MONTE" at bounding box center [370, 194] width 328 height 21
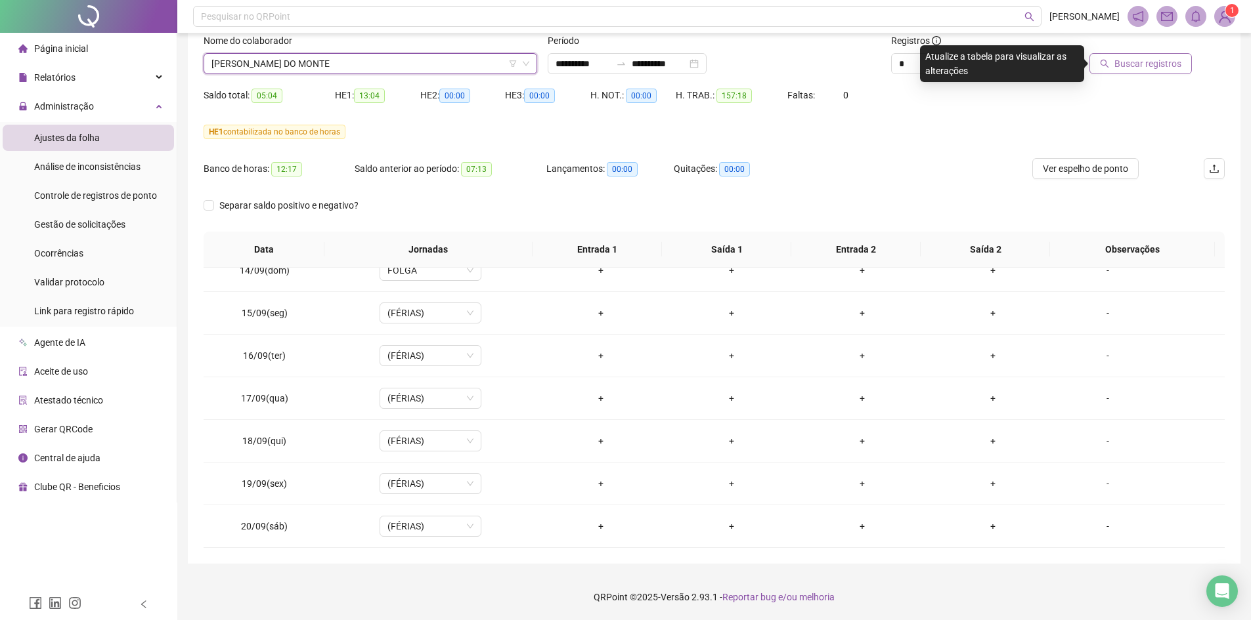
click at [1156, 63] on span "Buscar registros" at bounding box center [1147, 63] width 67 height 14
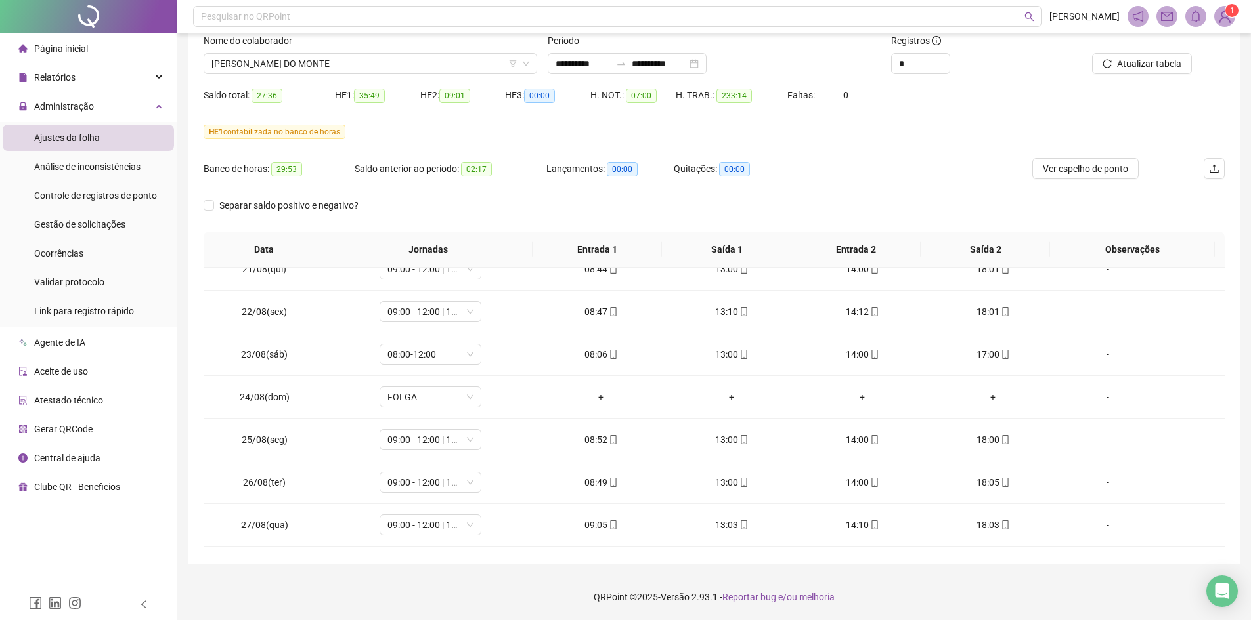
scroll to position [0, 0]
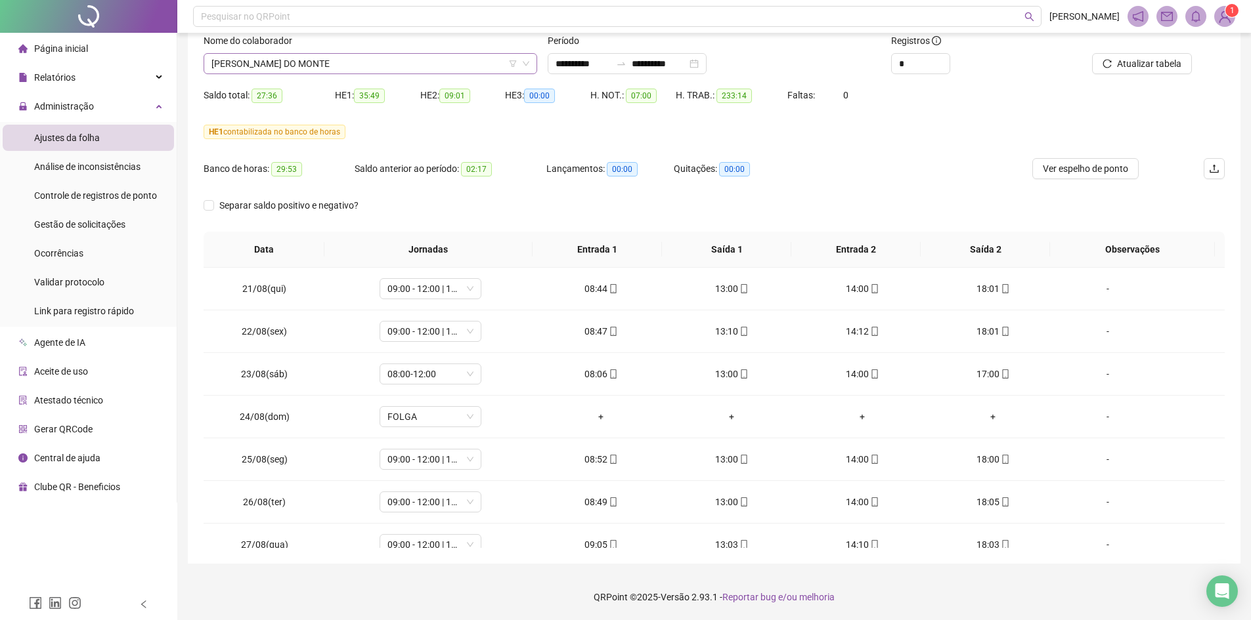
click at [343, 70] on span "[PERSON_NAME] DO MONTE" at bounding box center [370, 64] width 318 height 20
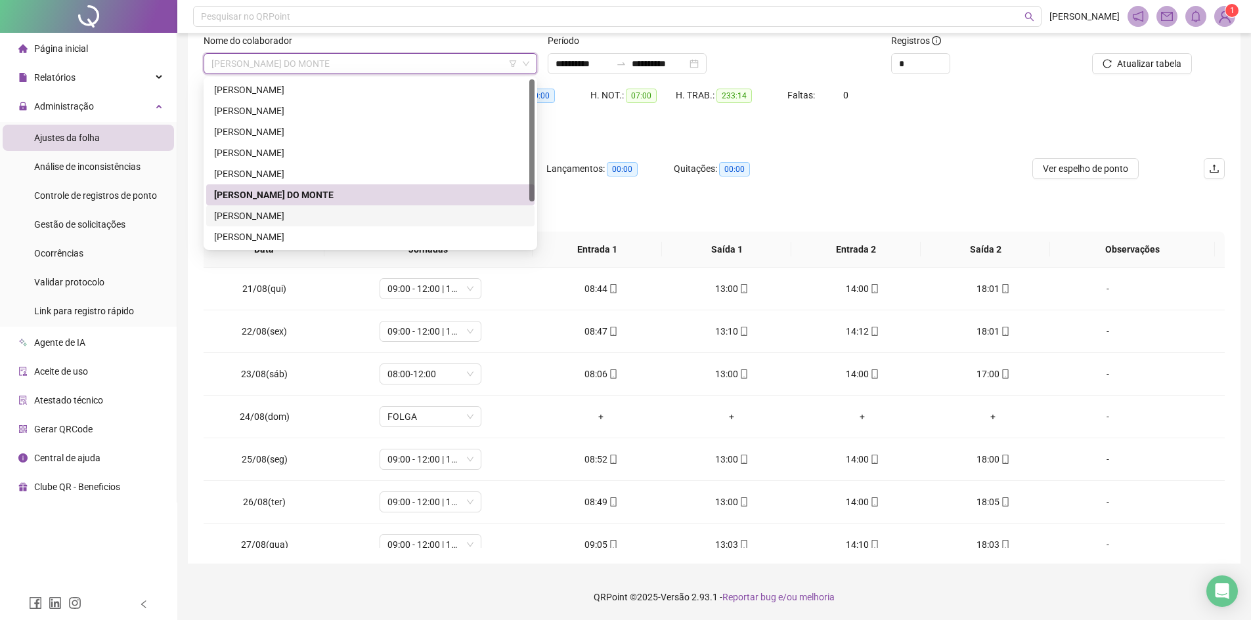
click at [314, 224] on div "[PERSON_NAME]" at bounding box center [370, 216] width 328 height 21
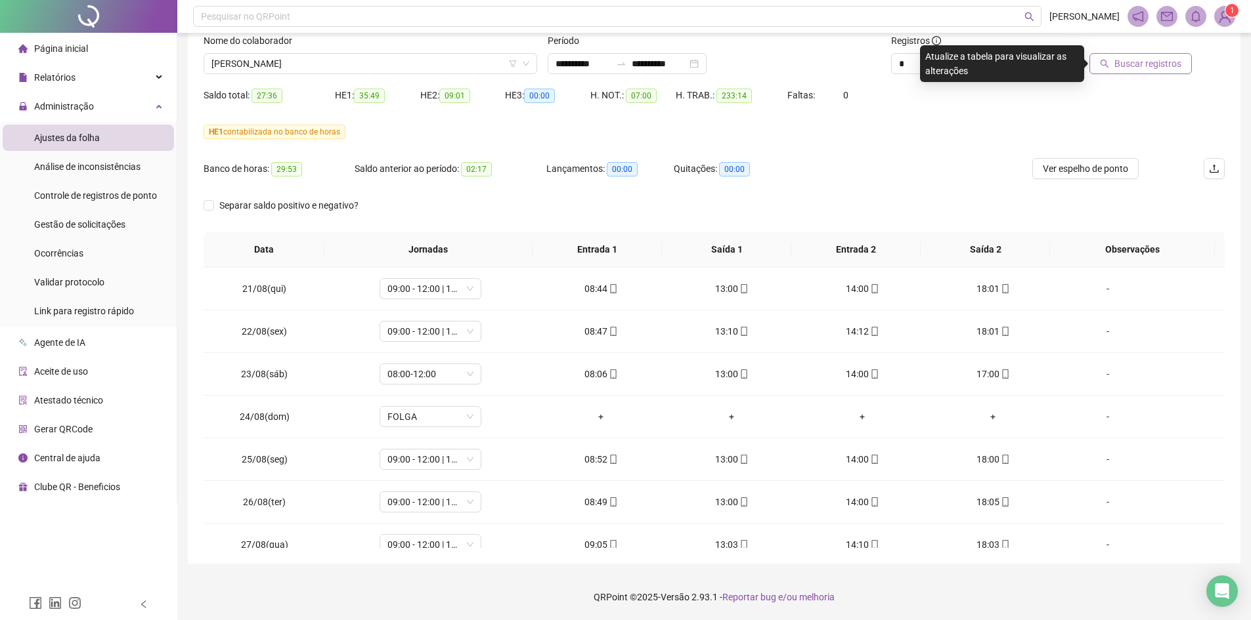
click at [1161, 57] on span "Buscar registros" at bounding box center [1147, 63] width 67 height 14
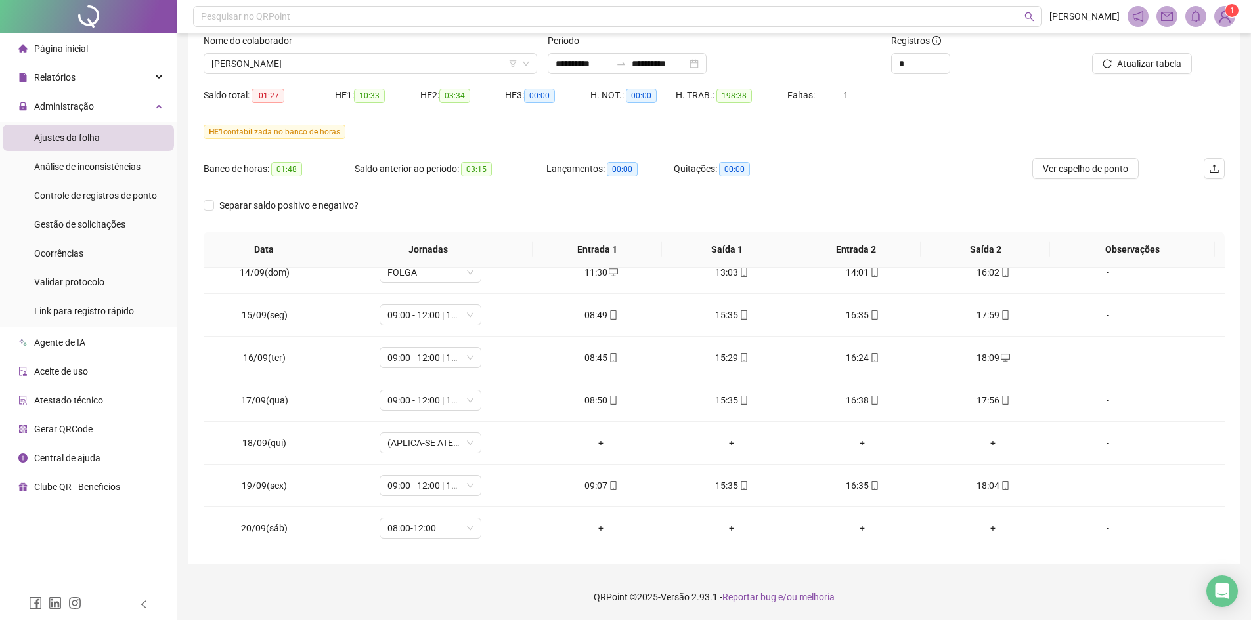
scroll to position [1043, 0]
click at [412, 527] on span "08:00-12:00" at bounding box center [430, 527] width 86 height 20
type input "****"
click at [426, 504] on div "Folga compensatória" at bounding box center [439, 499] width 87 height 14
click at [488, 494] on span "Sim" at bounding box center [490, 492] width 15 height 14
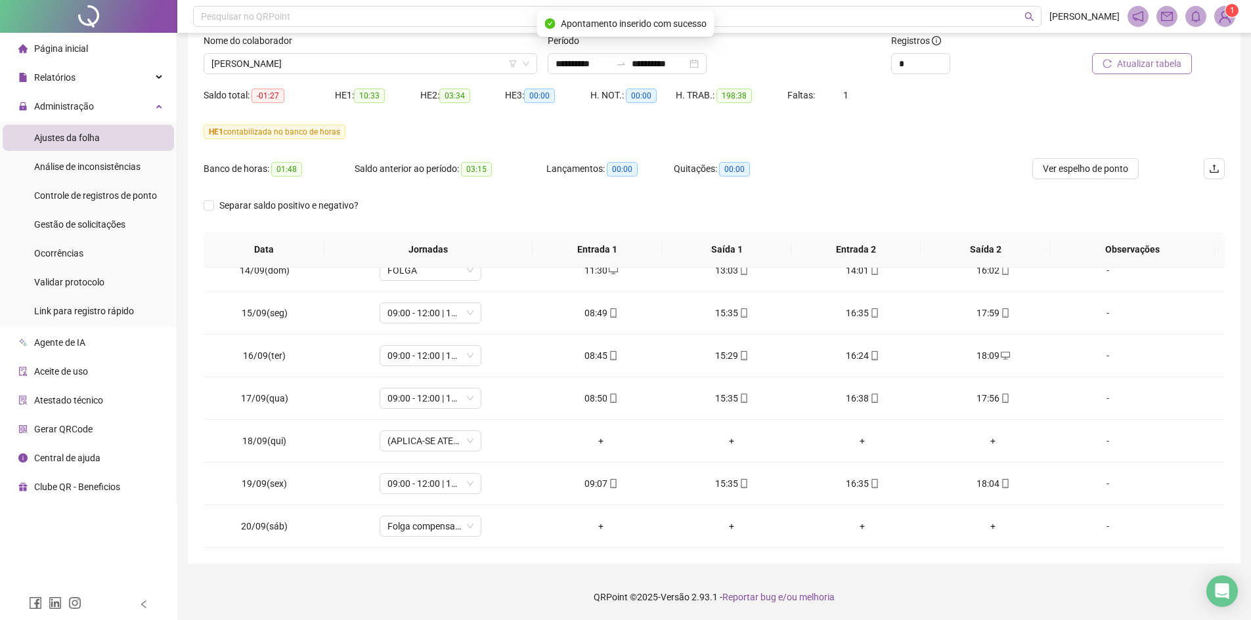
click at [1152, 56] on button "Atualizar tabela" at bounding box center [1142, 63] width 100 height 21
click at [291, 58] on span "[PERSON_NAME]" at bounding box center [370, 64] width 318 height 20
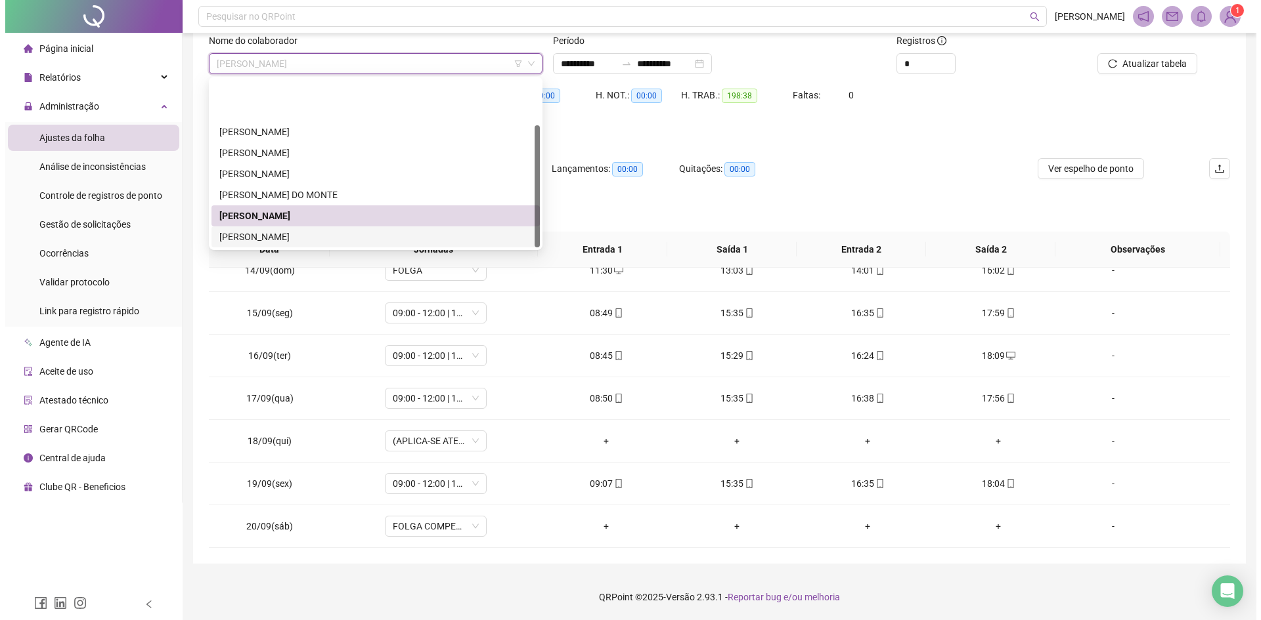
scroll to position [63, 0]
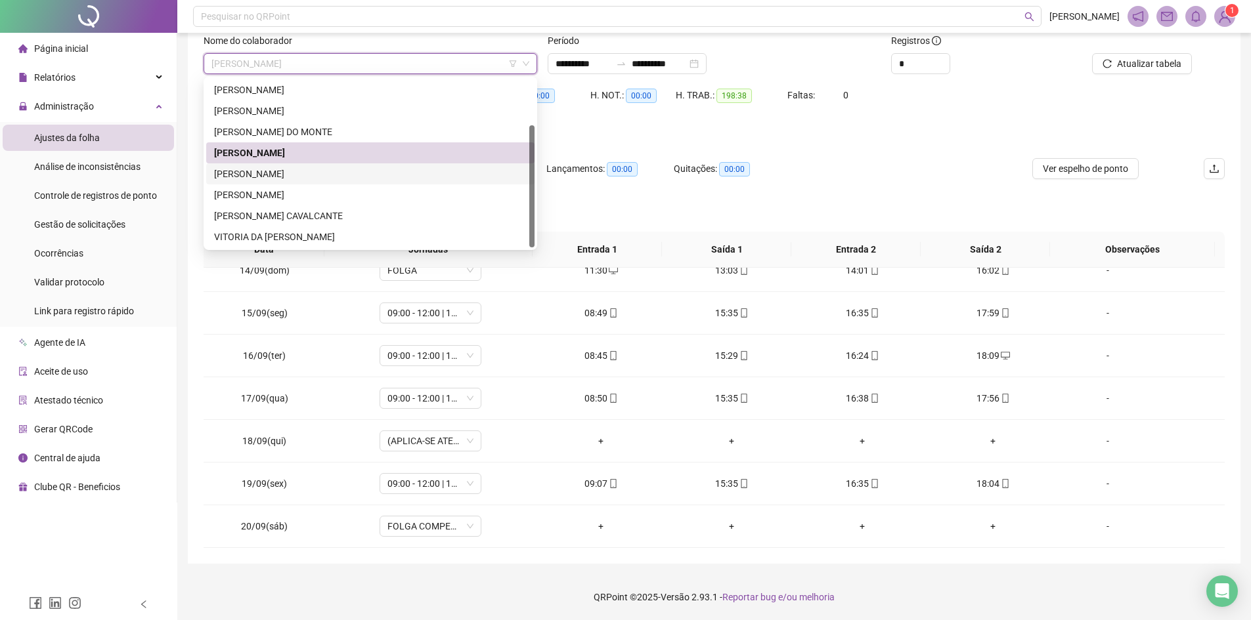
click at [314, 171] on div "[PERSON_NAME]" at bounding box center [370, 174] width 313 height 14
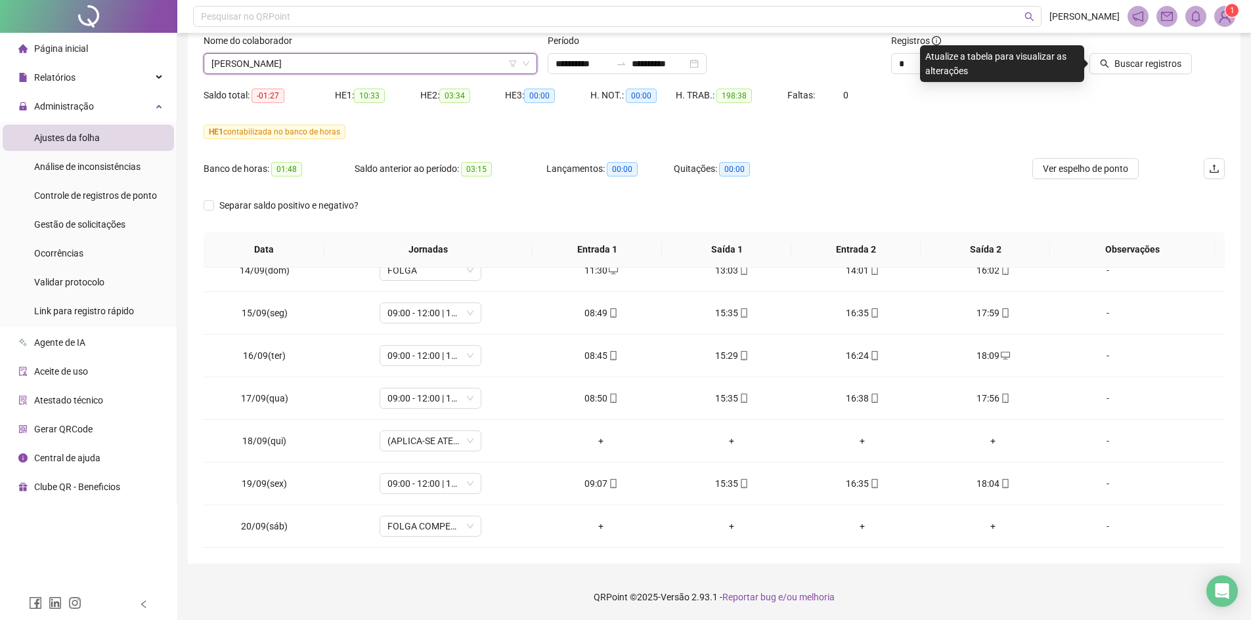
click at [1145, 75] on div "Buscar registros" at bounding box center [1144, 58] width 172 height 51
click at [1146, 67] on span "Buscar registros" at bounding box center [1147, 63] width 67 height 14
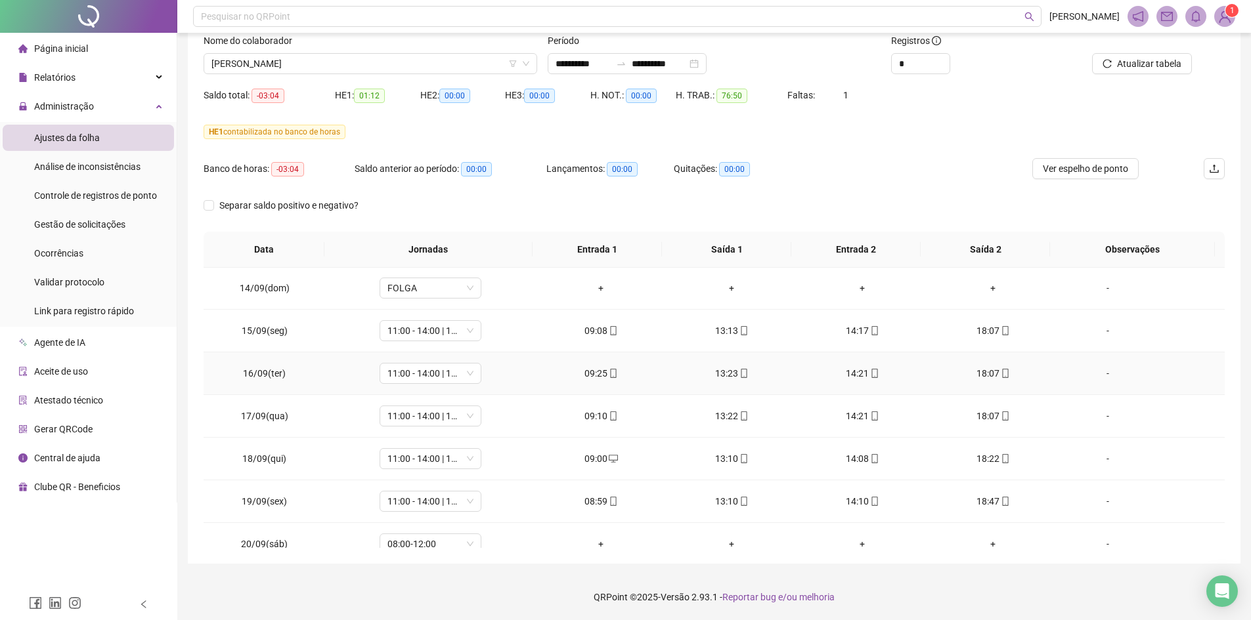
scroll to position [232, 0]
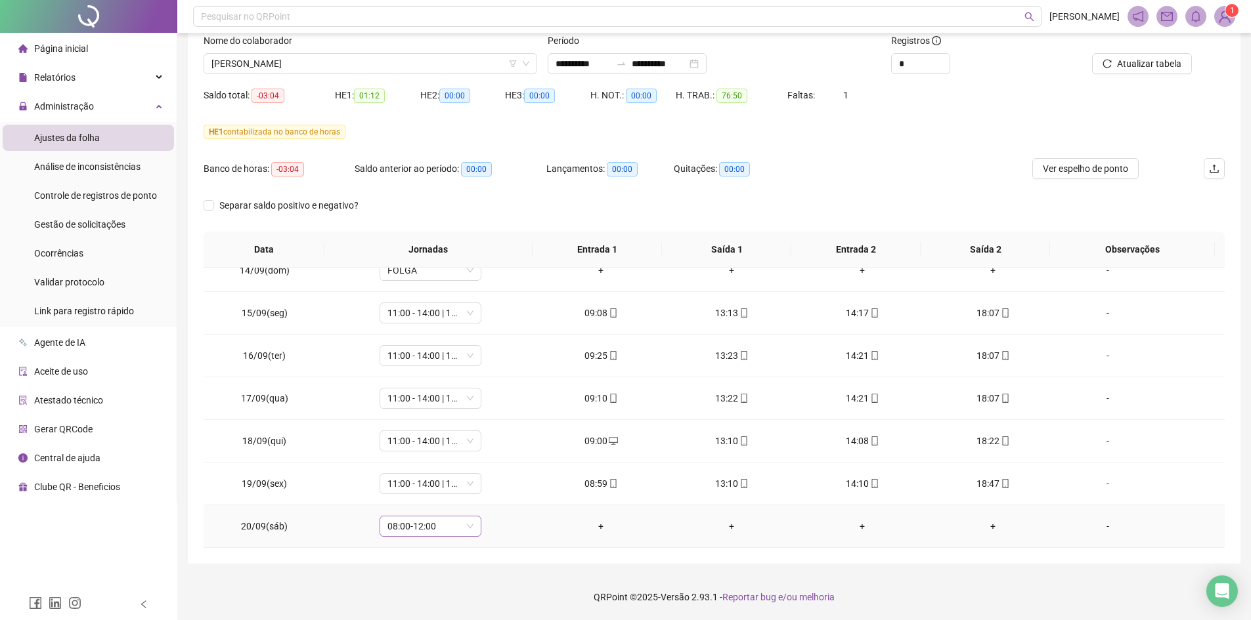
click at [412, 531] on span "08:00-12:00" at bounding box center [430, 527] width 86 height 20
type input "****"
click at [427, 503] on div "Folga compensatória" at bounding box center [439, 499] width 87 height 14
click at [487, 491] on span "Sim" at bounding box center [490, 492] width 15 height 14
click at [1142, 54] on button "Atualizar tabela" at bounding box center [1142, 63] width 100 height 21
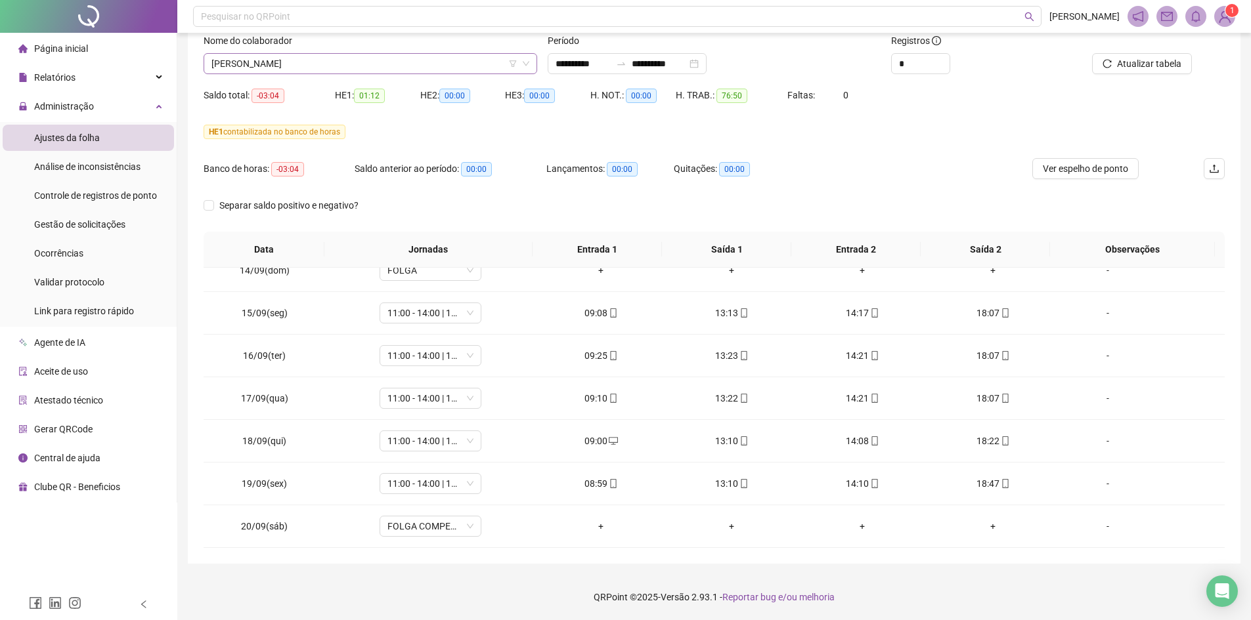
click at [322, 60] on span "[PERSON_NAME]" at bounding box center [370, 64] width 318 height 20
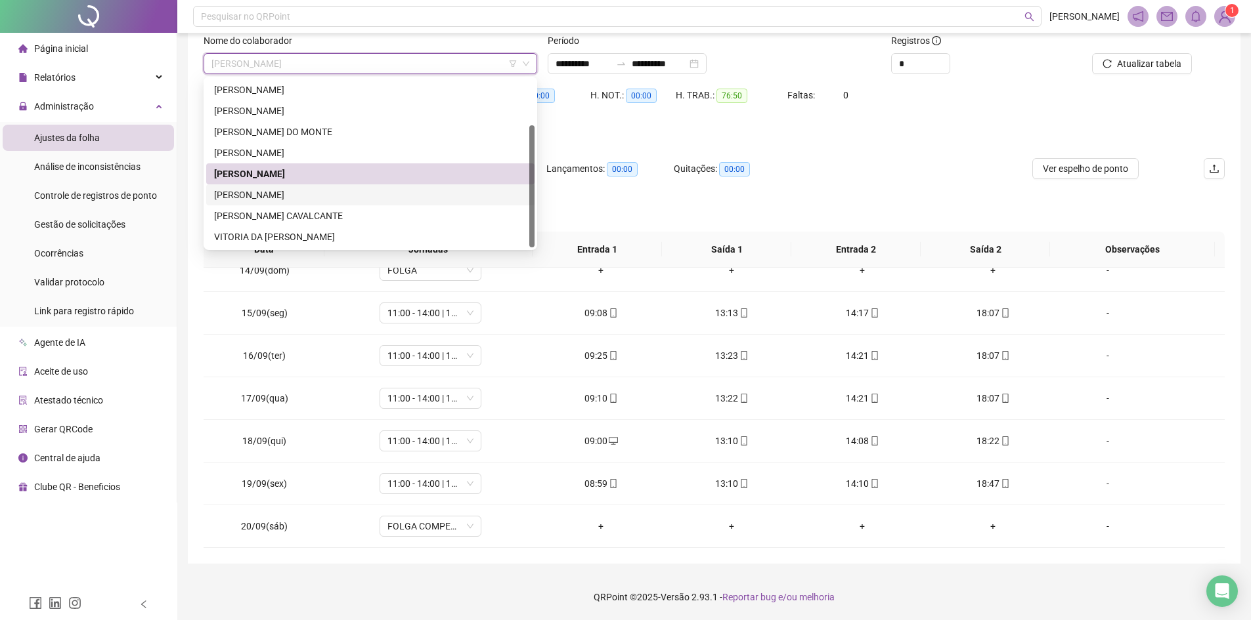
click at [349, 194] on div "[PERSON_NAME]" at bounding box center [370, 195] width 313 height 14
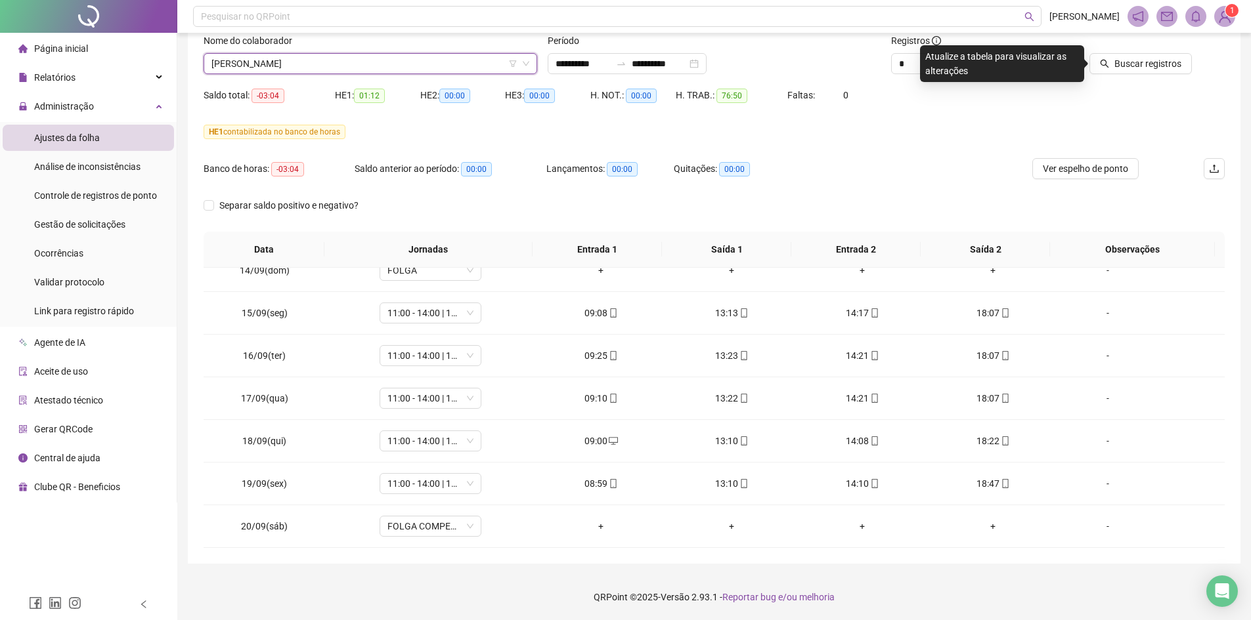
click at [1169, 79] on div "Buscar registros" at bounding box center [1144, 58] width 172 height 51
click at [1161, 71] on button "Buscar registros" at bounding box center [1140, 63] width 102 height 21
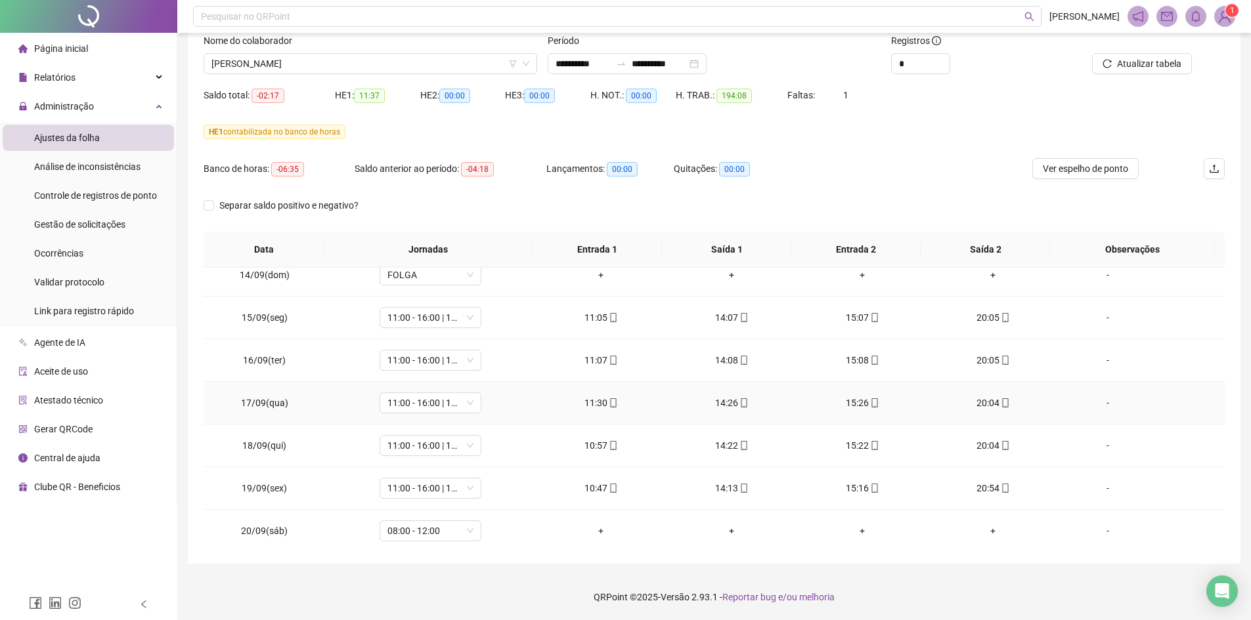
scroll to position [1043, 0]
click at [427, 531] on span "08:00 - 12:00" at bounding box center [430, 527] width 86 height 20
type input "**"
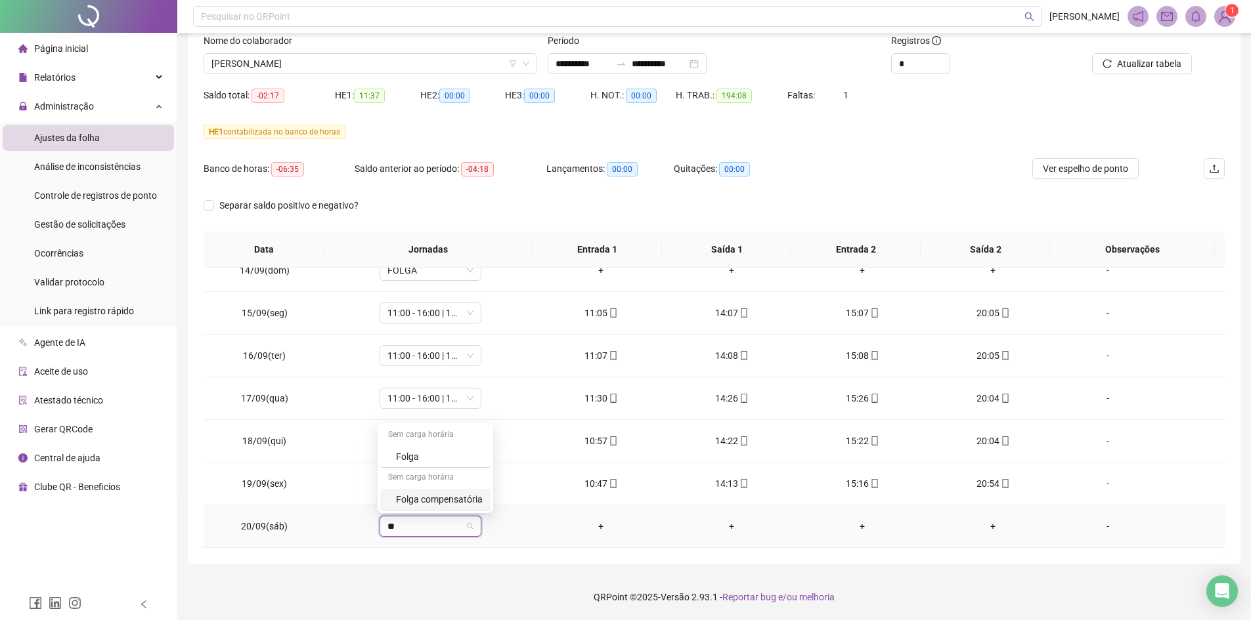
click at [466, 501] on div "Folga compensatória" at bounding box center [439, 499] width 87 height 14
click at [485, 497] on span "Sim" at bounding box center [490, 492] width 15 height 14
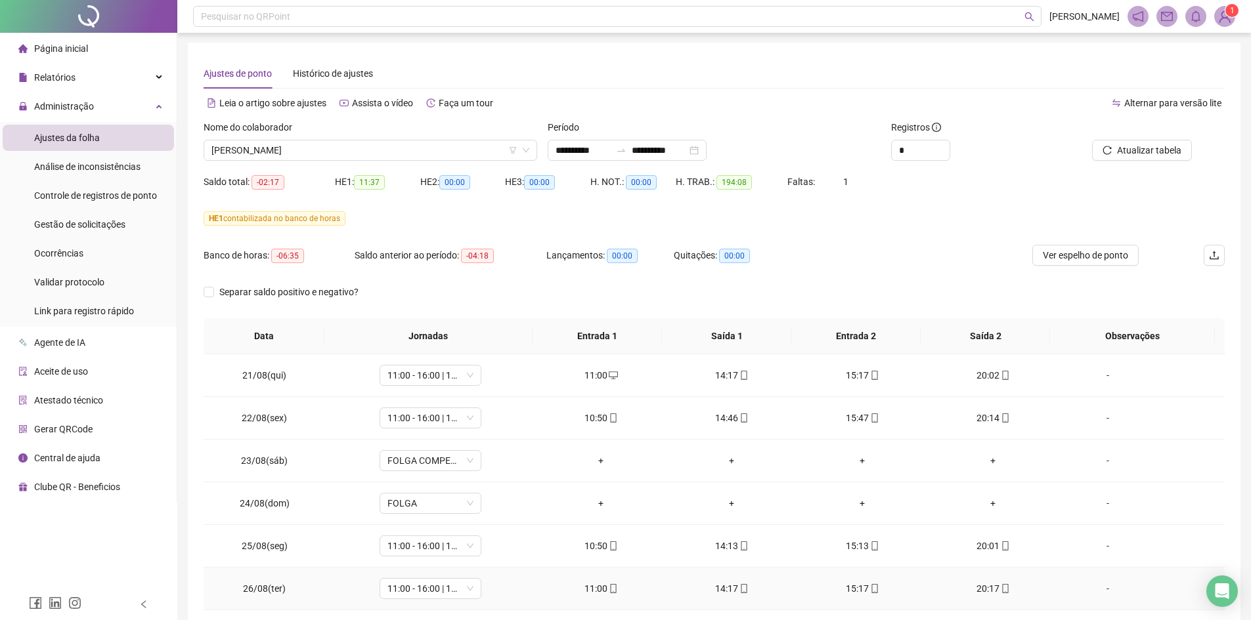
scroll to position [0, 0]
click at [1118, 155] on span "Atualizar tabela" at bounding box center [1149, 151] width 64 height 14
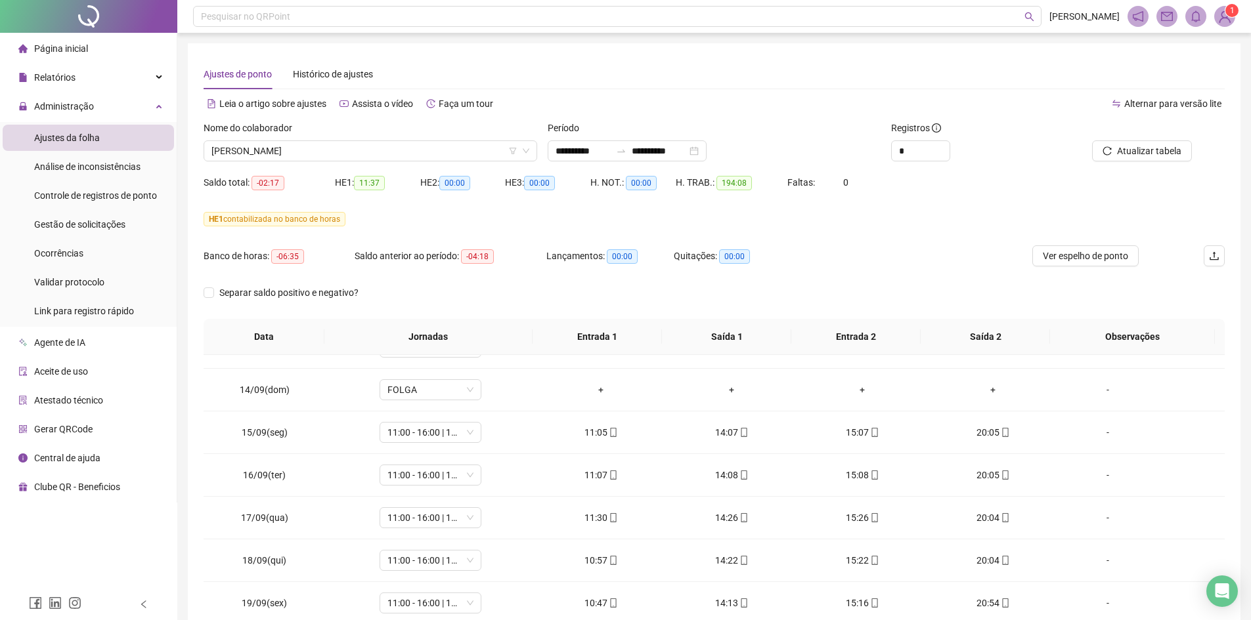
scroll to position [1043, 0]
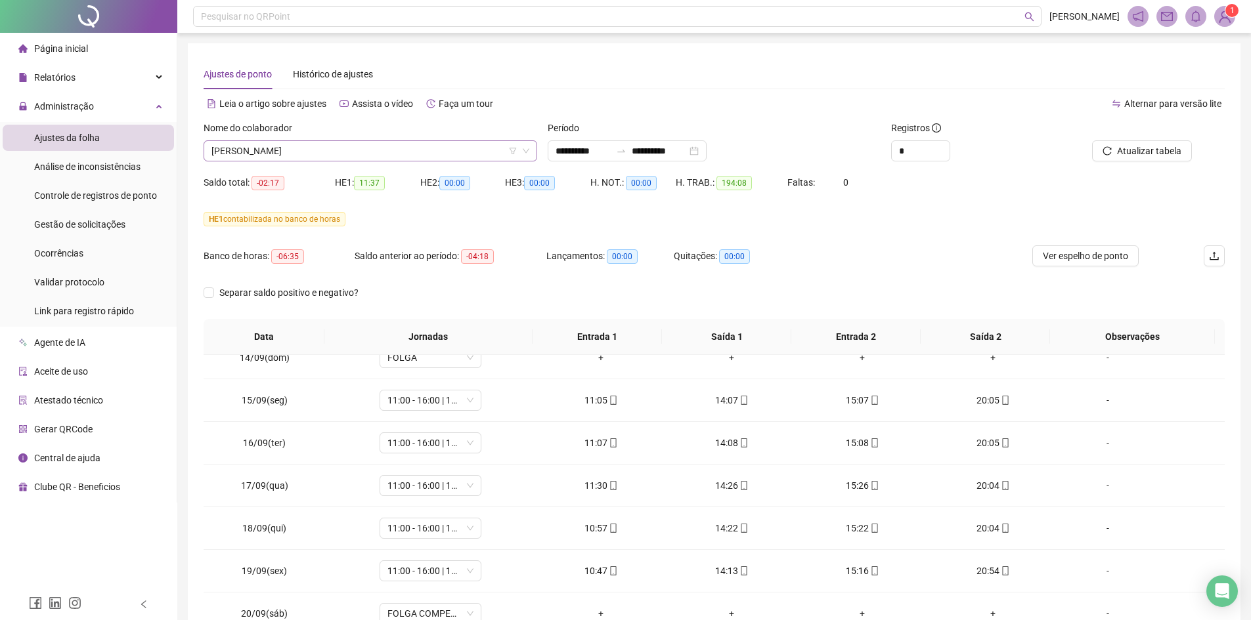
click at [333, 159] on span "[PERSON_NAME]" at bounding box center [370, 151] width 318 height 20
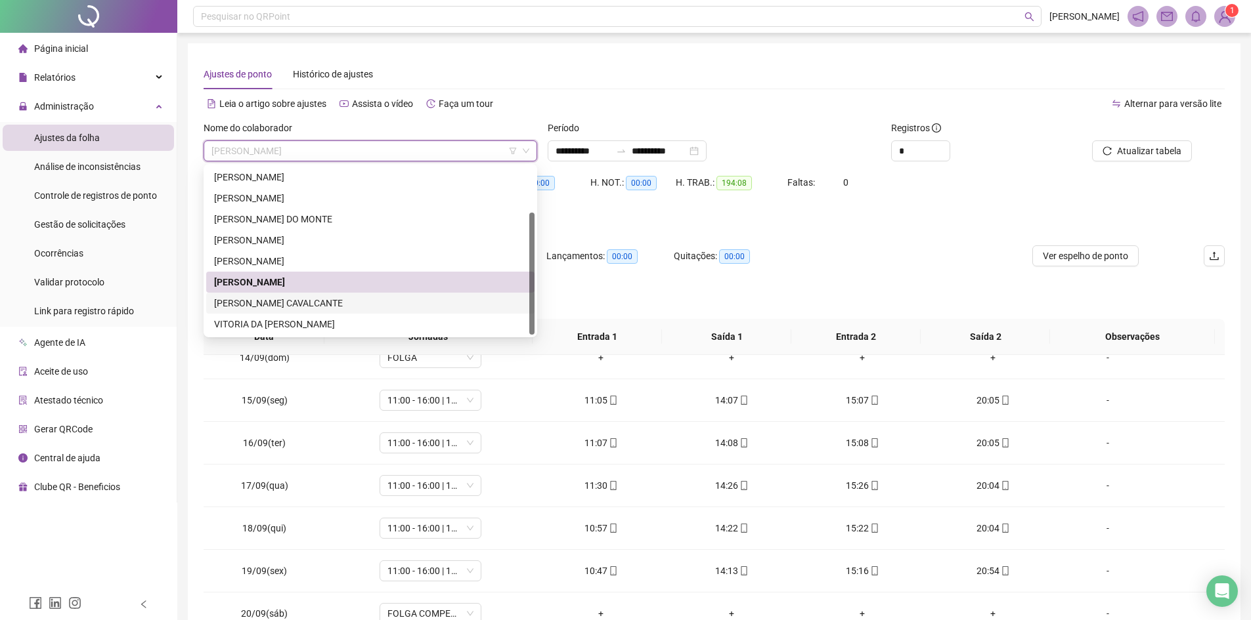
click at [299, 295] on div "[PERSON_NAME] CAVALCANTE" at bounding box center [370, 303] width 328 height 21
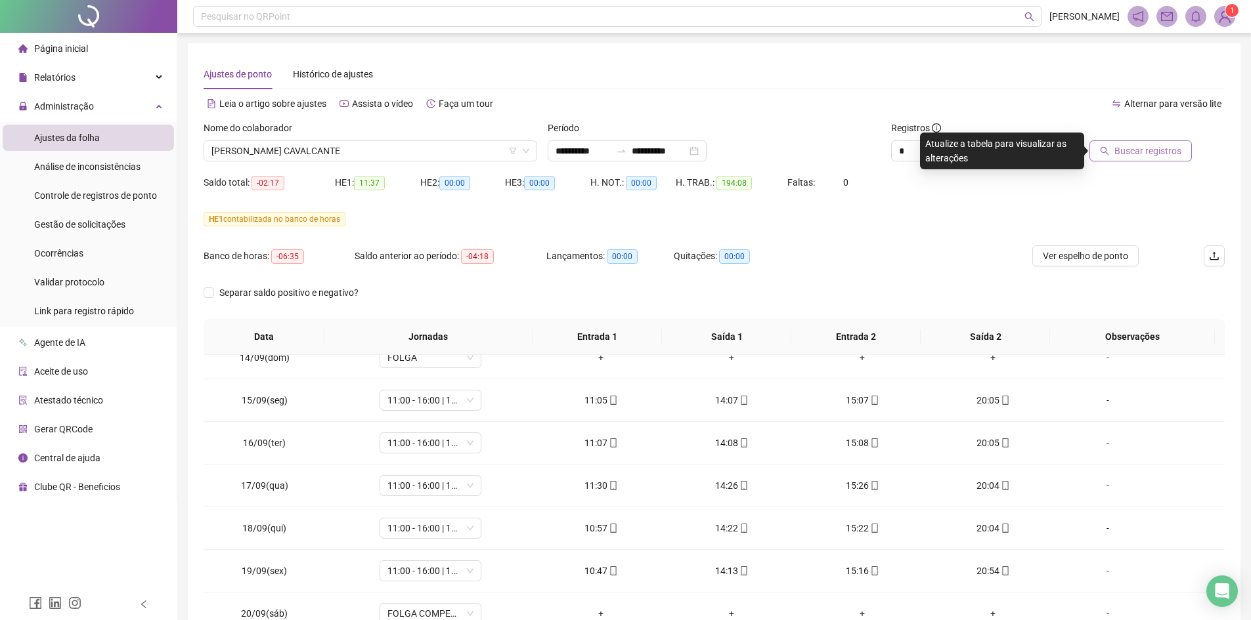
click at [1131, 141] on button "Buscar registros" at bounding box center [1140, 151] width 102 height 21
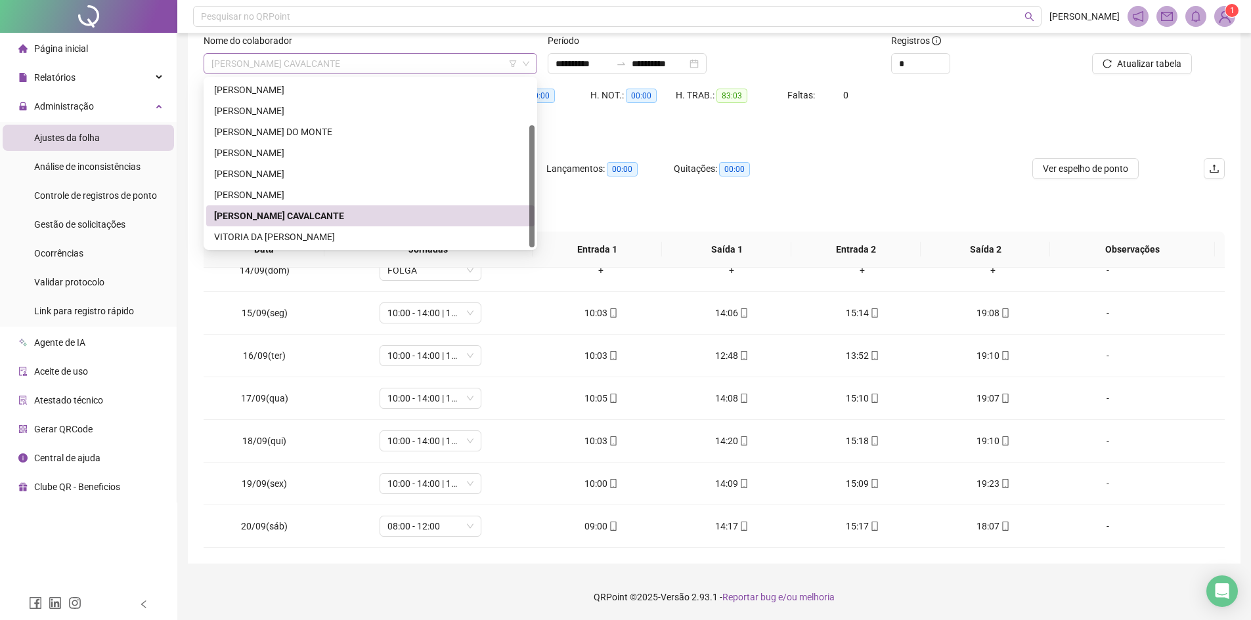
click at [316, 63] on span "[PERSON_NAME] CAVALCANTE" at bounding box center [370, 64] width 318 height 20
click at [285, 234] on div "VITORIA DA [PERSON_NAME]" at bounding box center [370, 237] width 313 height 14
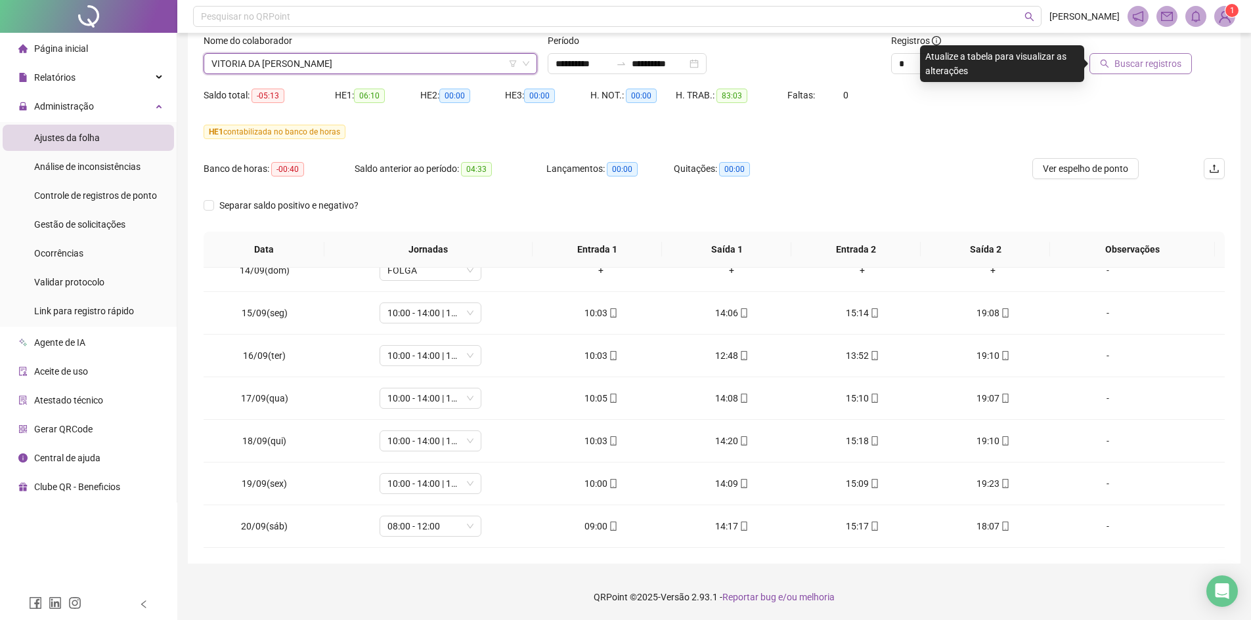
click at [1154, 61] on span "Buscar registros" at bounding box center [1147, 63] width 67 height 14
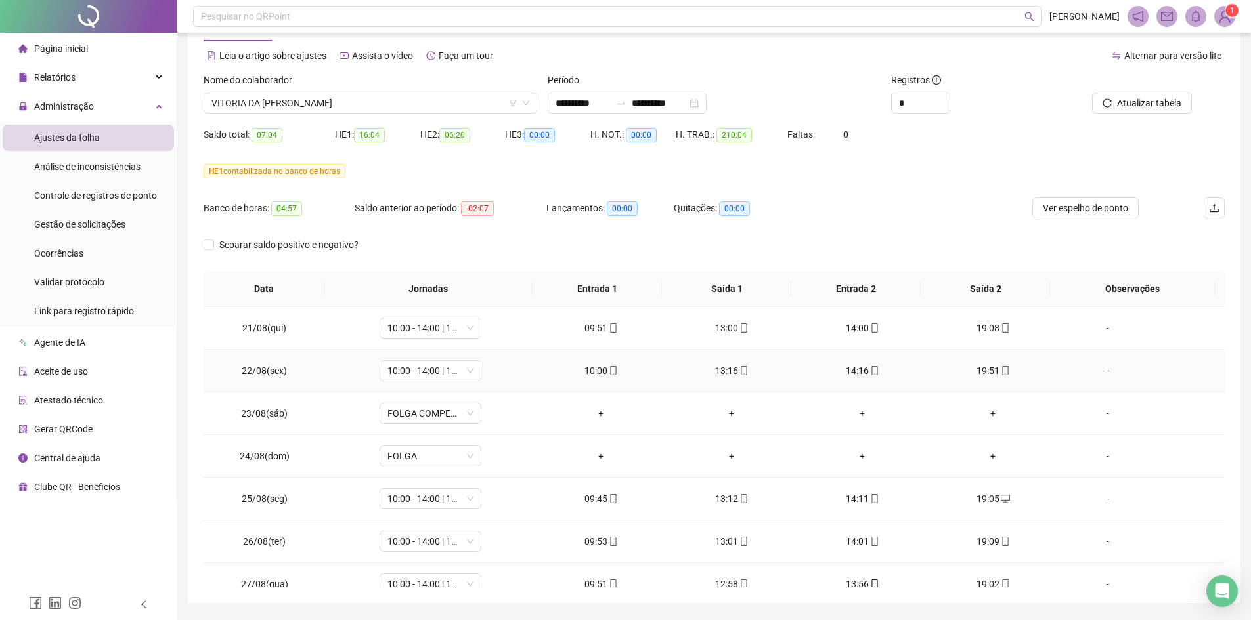
scroll to position [0, 0]
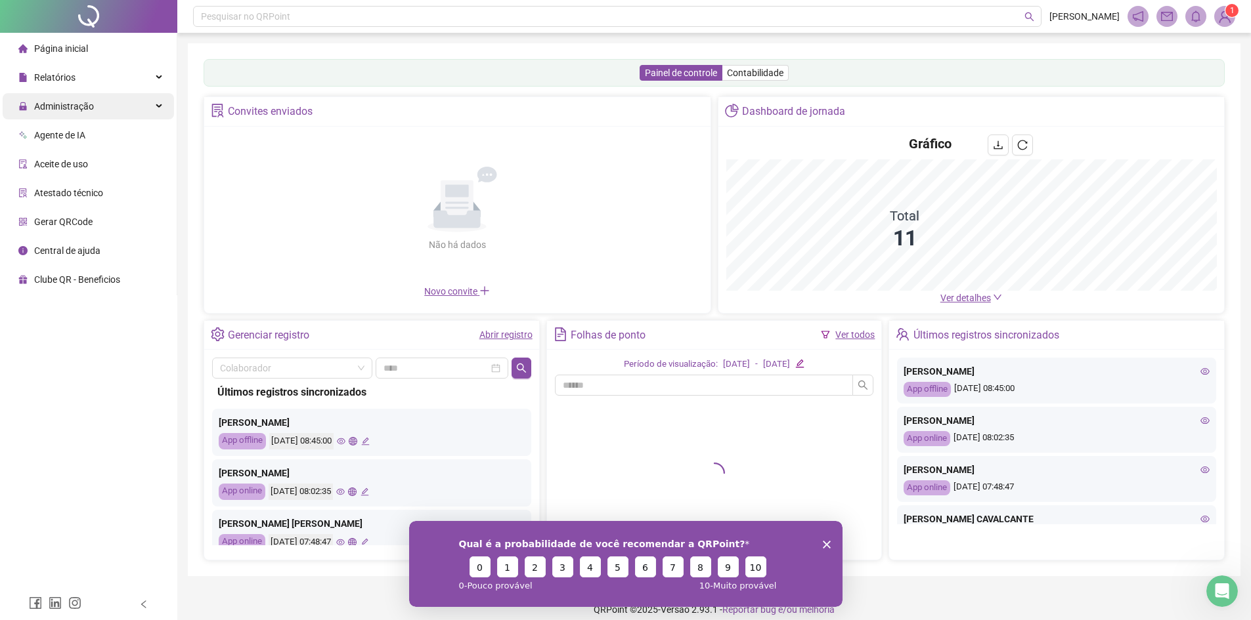
click at [150, 106] on div "Administração" at bounding box center [88, 106] width 171 height 26
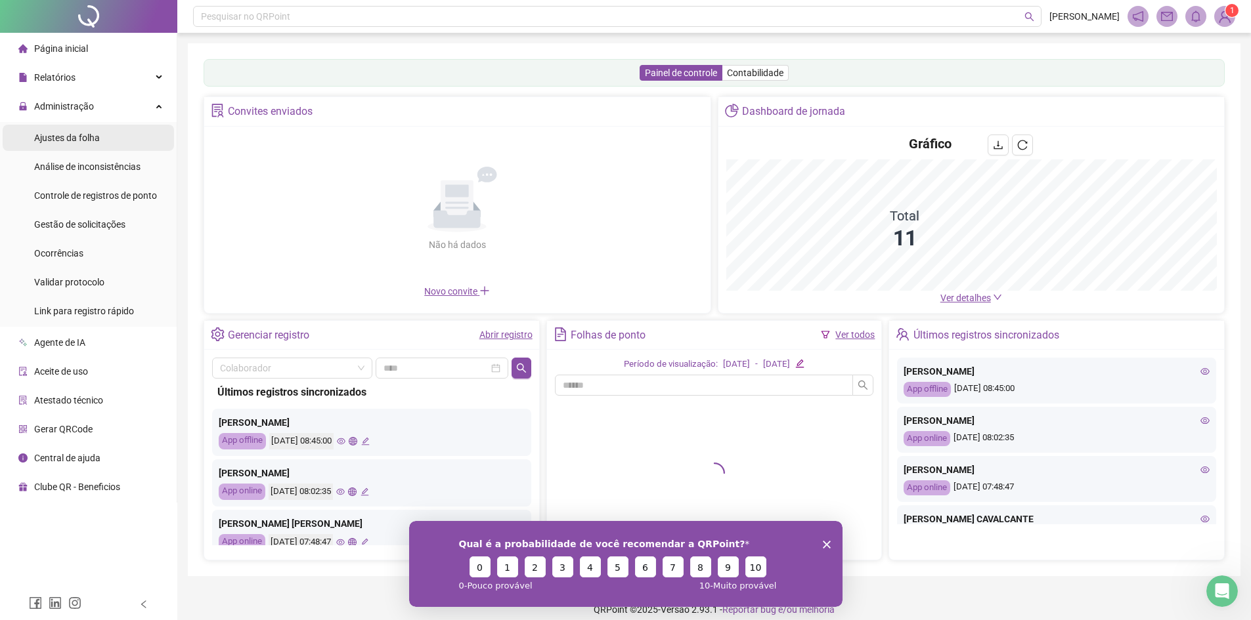
click at [39, 139] on span "Ajustes da folha" at bounding box center [67, 138] width 66 height 11
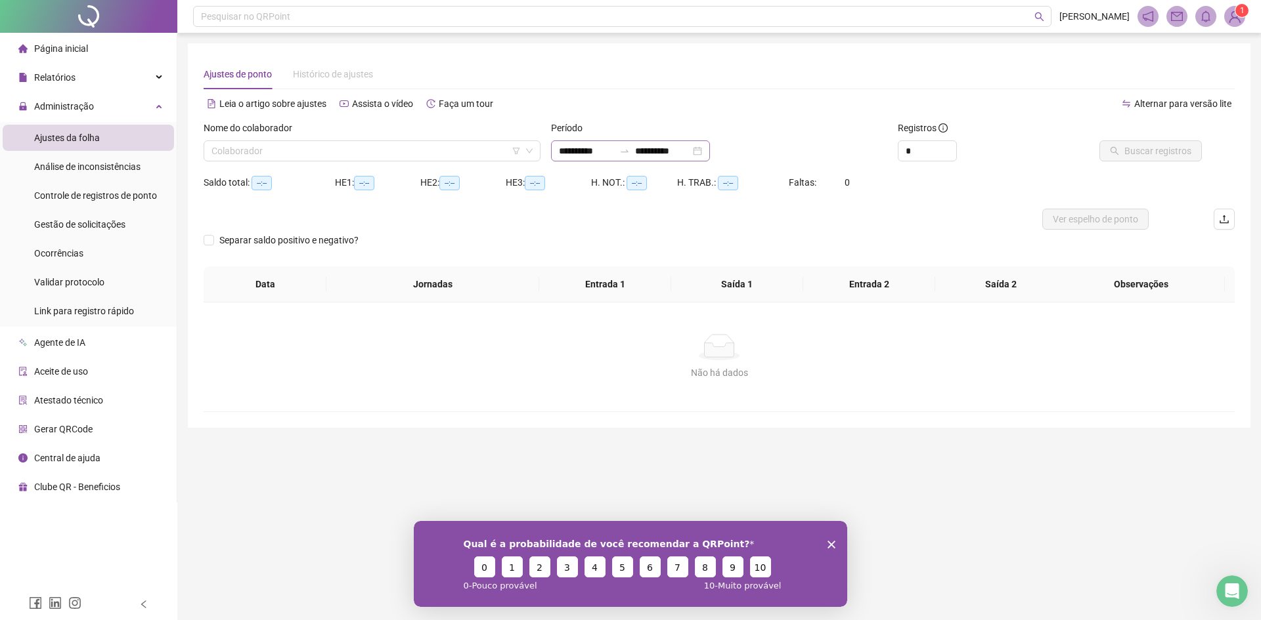
click at [680, 141] on div "**********" at bounding box center [630, 151] width 159 height 21
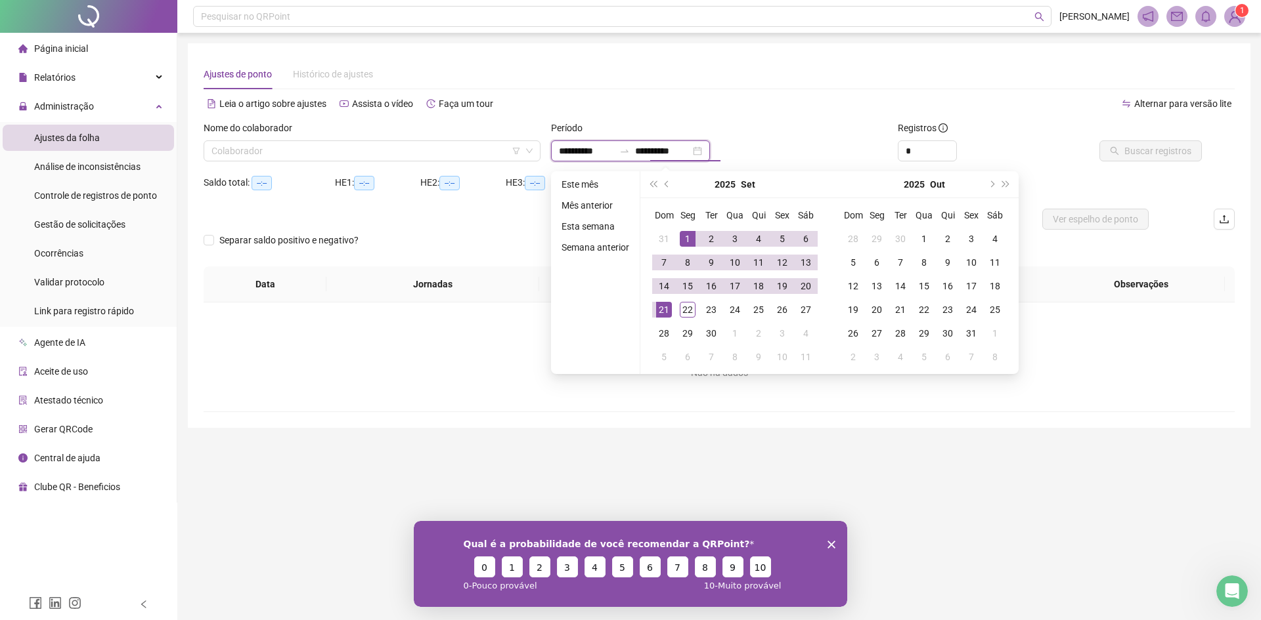
click at [682, 145] on input "**********" at bounding box center [662, 151] width 55 height 14
type input "**********"
click at [775, 289] on div "19" at bounding box center [782, 286] width 16 height 16
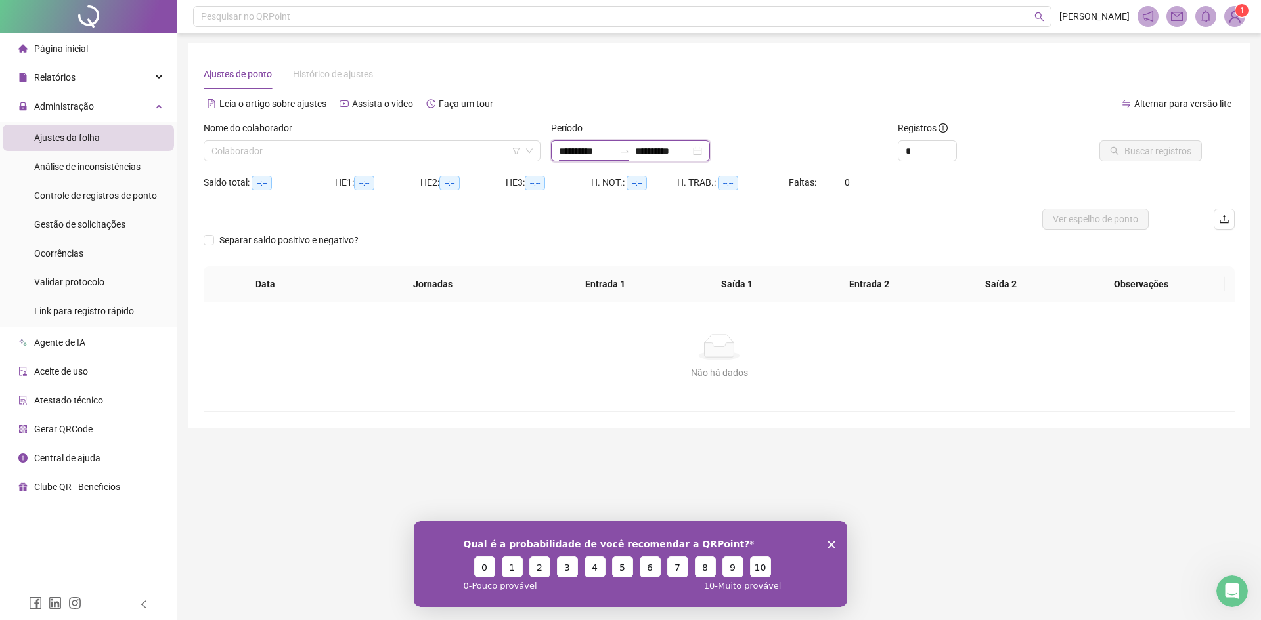
click at [588, 152] on input "**********" at bounding box center [586, 151] width 55 height 14
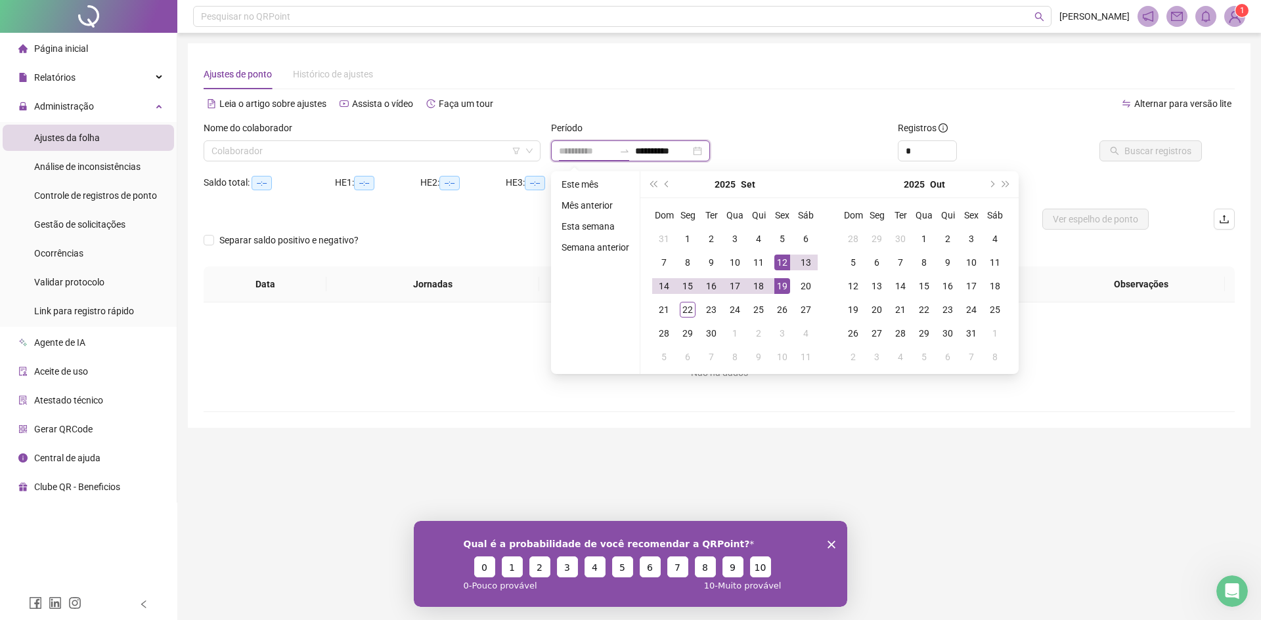
type input "**********"
click at [783, 285] on div "19" at bounding box center [782, 286] width 16 height 16
type input "**********"
click at [664, 314] on div "21" at bounding box center [664, 310] width 16 height 16
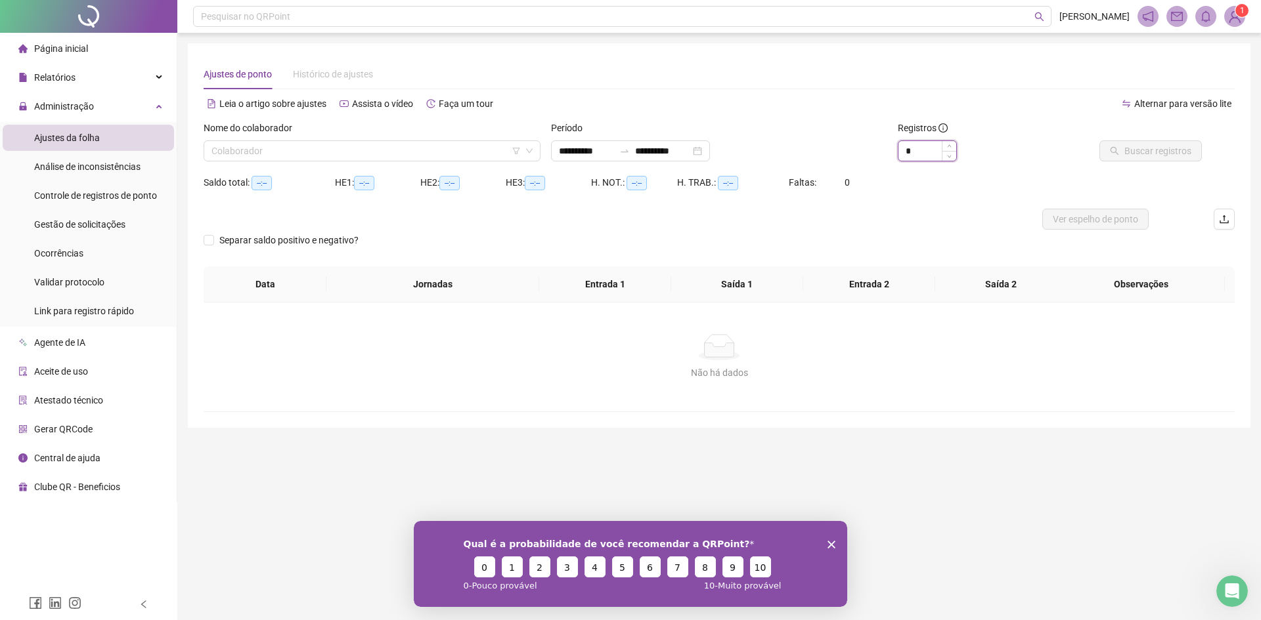
click at [918, 156] on input "*" at bounding box center [927, 151] width 58 height 20
click at [343, 145] on input "search" at bounding box center [365, 151] width 309 height 20
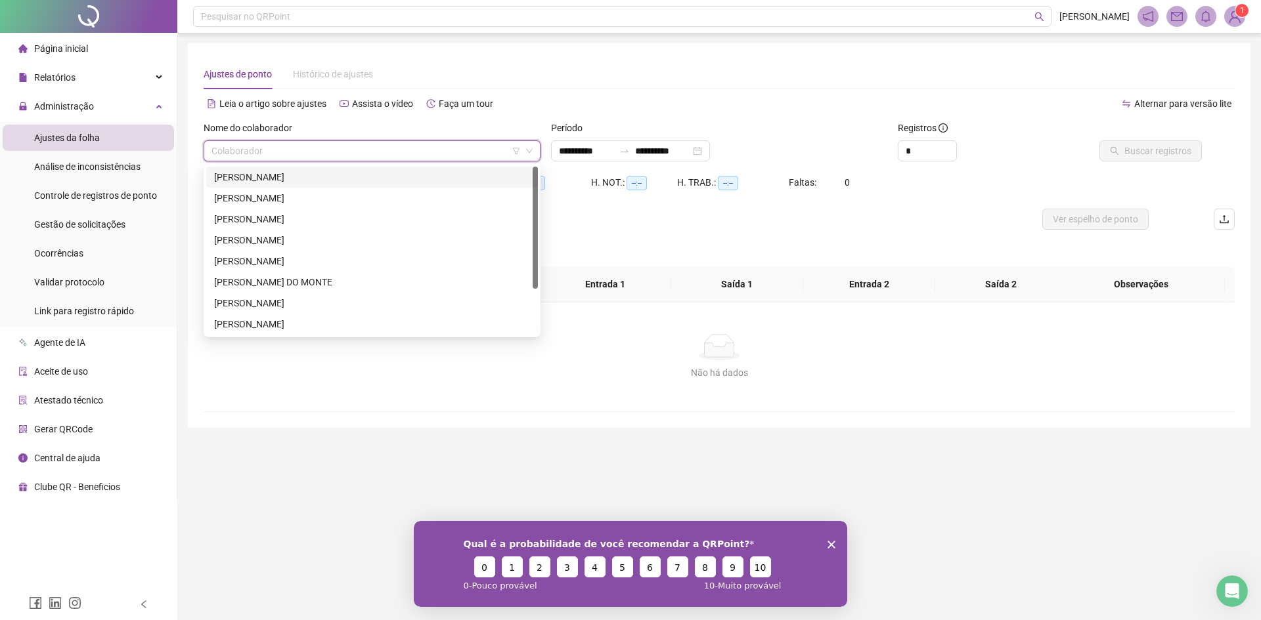
click at [357, 171] on div "[PERSON_NAME]" at bounding box center [372, 177] width 316 height 14
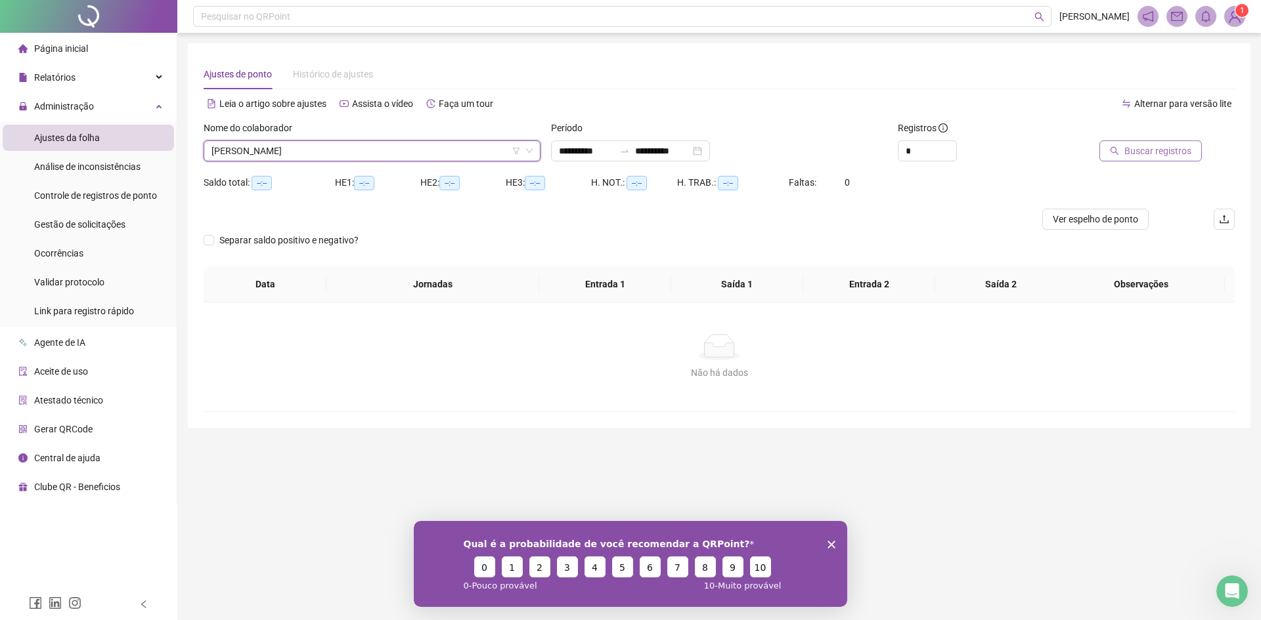
click at [1166, 148] on span "Buscar registros" at bounding box center [1157, 151] width 67 height 14
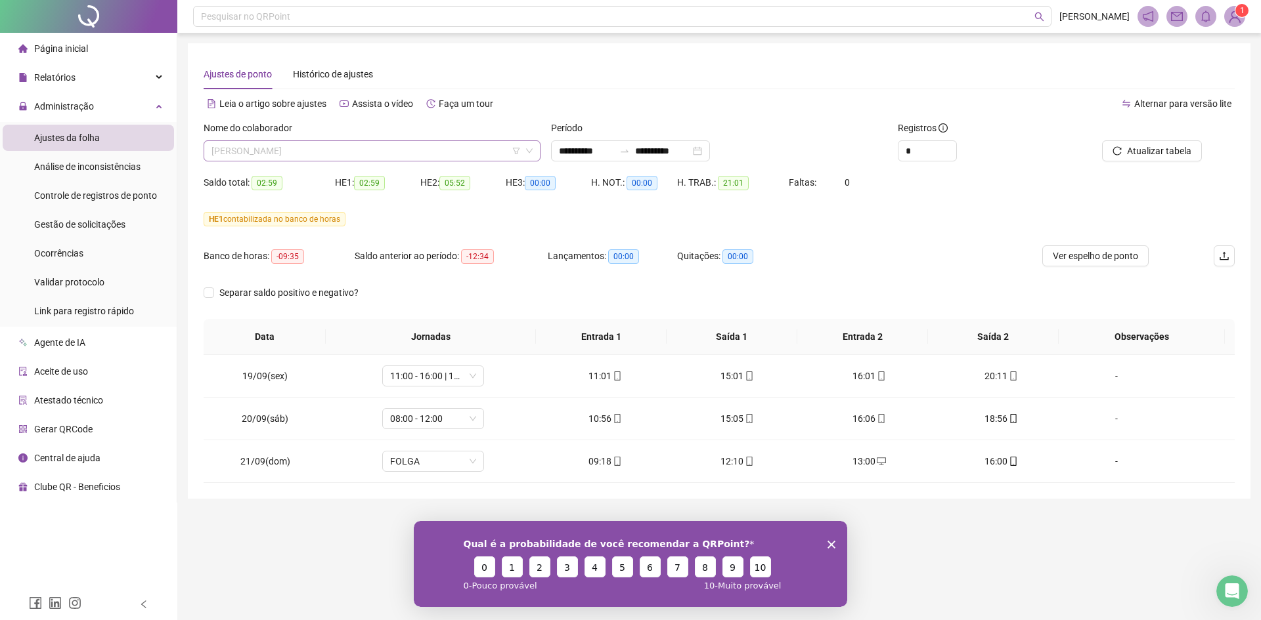
click at [354, 152] on span "[PERSON_NAME]" at bounding box center [371, 151] width 321 height 20
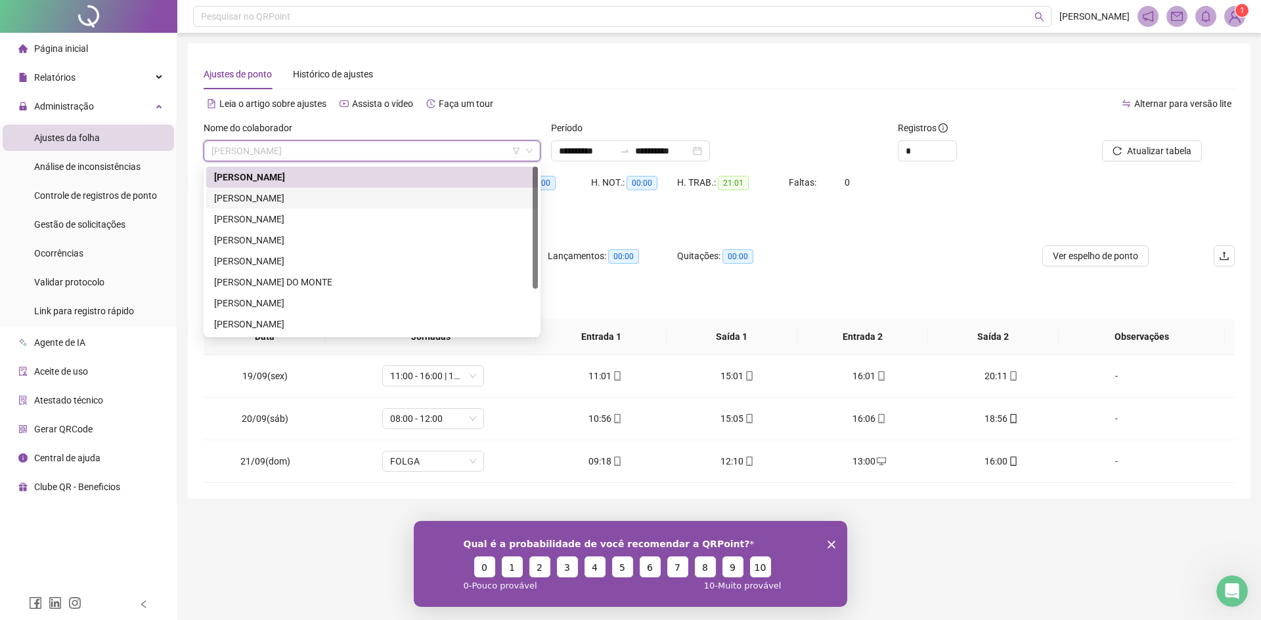
click at [295, 195] on div "[PERSON_NAME]" at bounding box center [372, 198] width 316 height 14
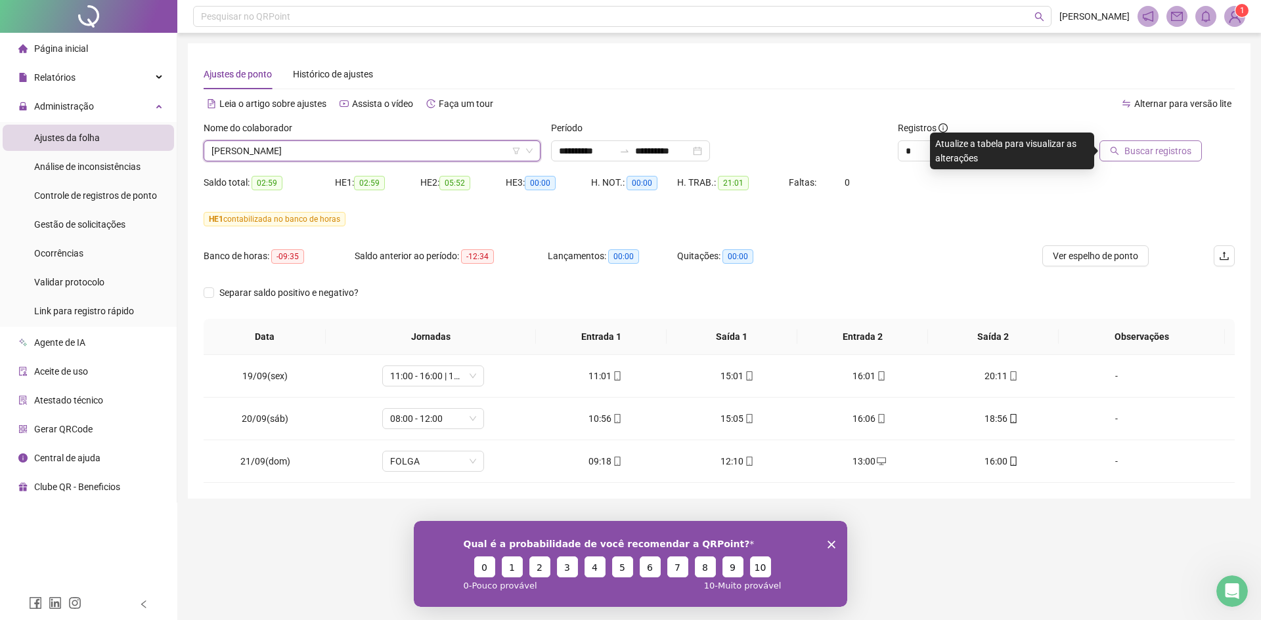
click at [1119, 148] on icon "search" at bounding box center [1114, 150] width 9 height 9
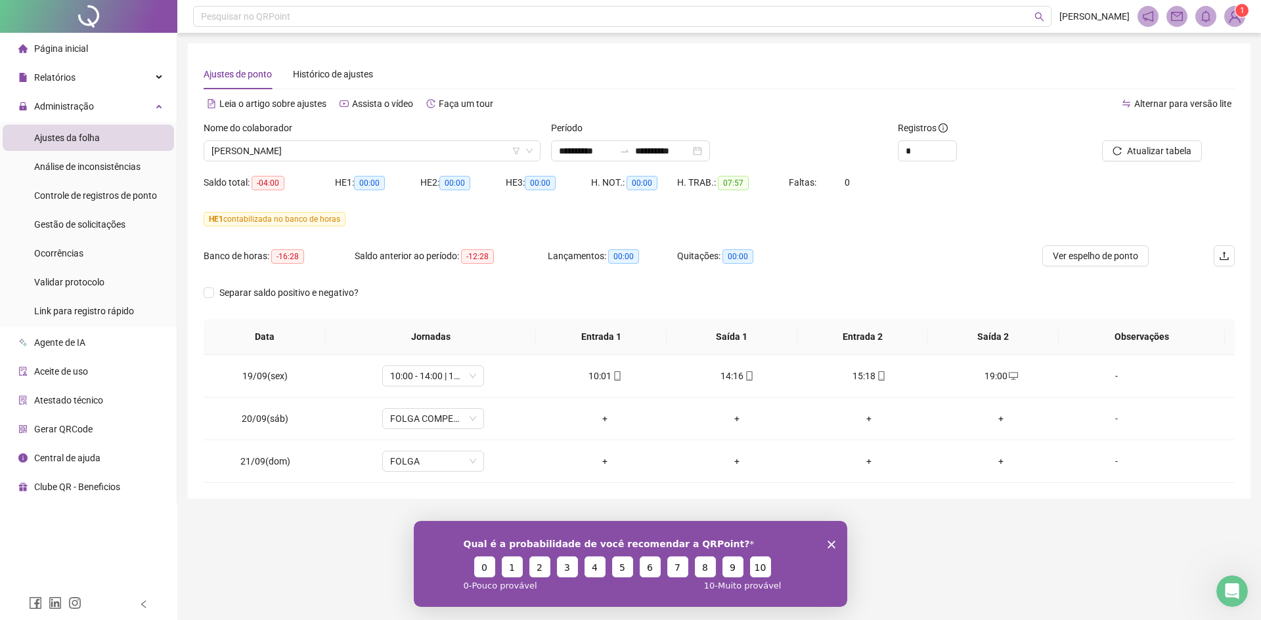
click at [328, 165] on div "Nome do colaborador [PERSON_NAME]" at bounding box center [371, 146] width 347 height 51
click at [340, 159] on span "[PERSON_NAME]" at bounding box center [371, 151] width 321 height 20
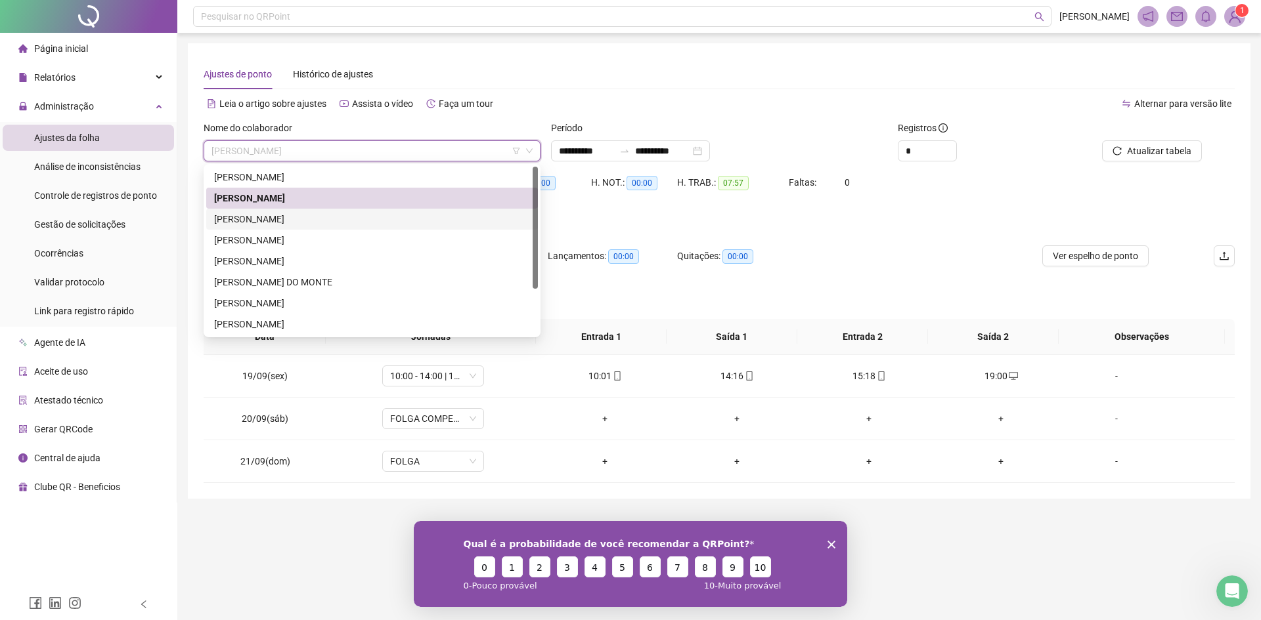
click at [268, 217] on div "[PERSON_NAME]" at bounding box center [372, 219] width 316 height 14
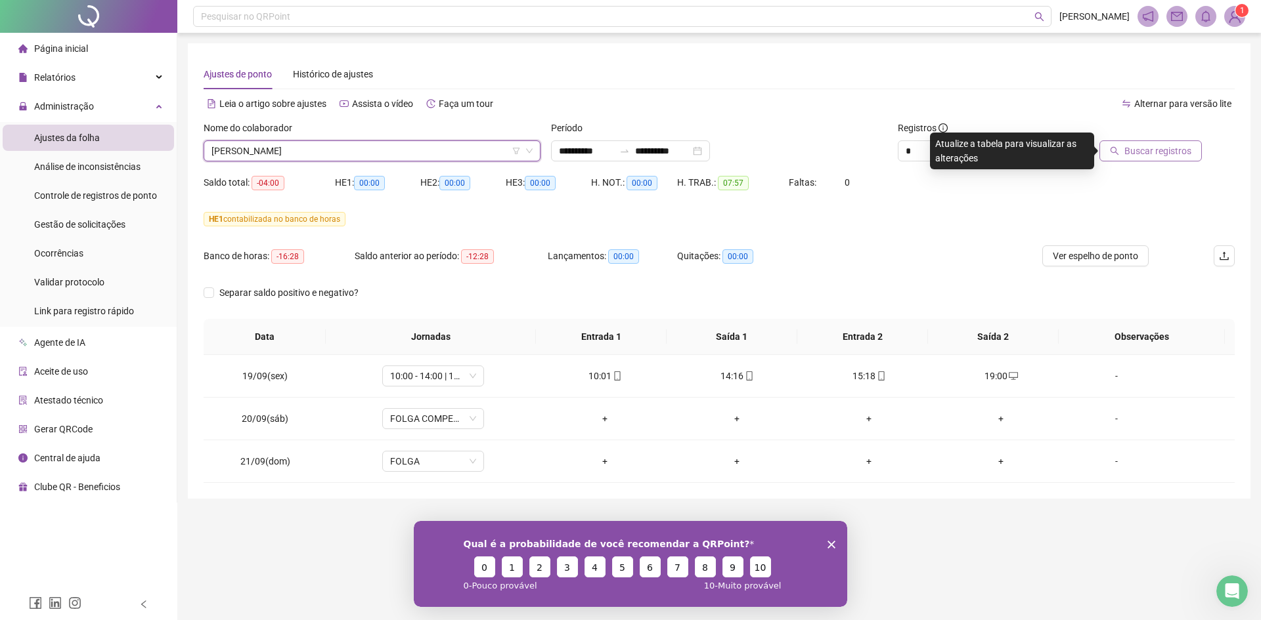
click at [1147, 149] on span "Buscar registros" at bounding box center [1157, 151] width 67 height 14
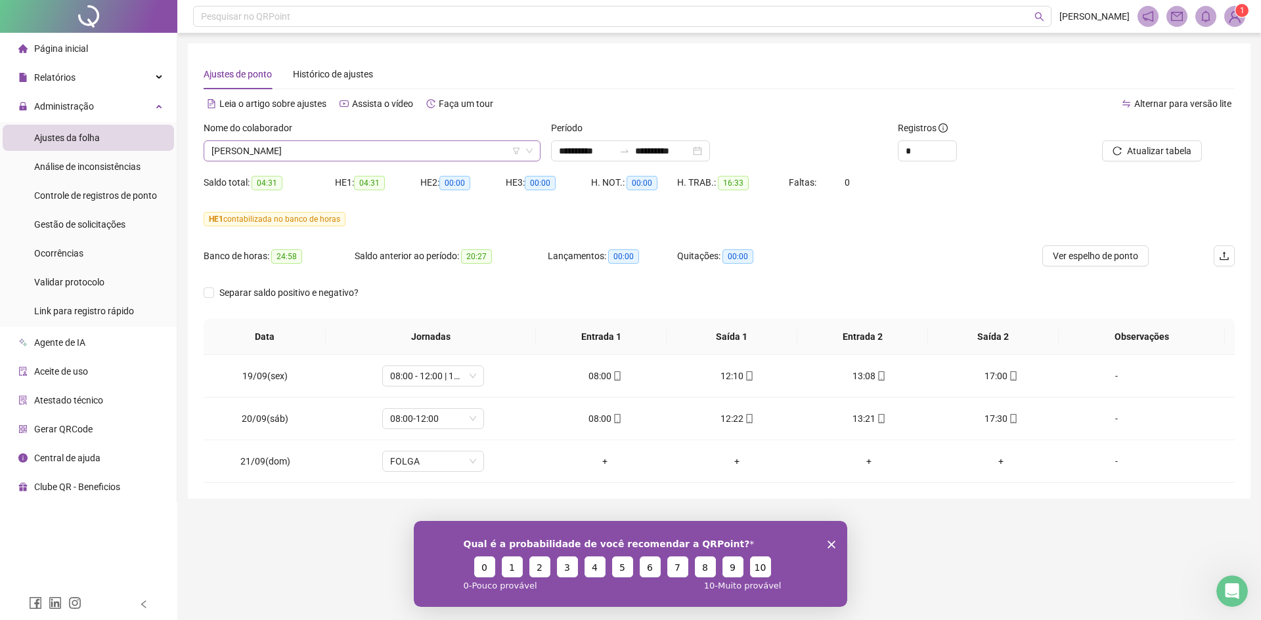
click at [285, 141] on div "[PERSON_NAME]" at bounding box center [372, 151] width 337 height 21
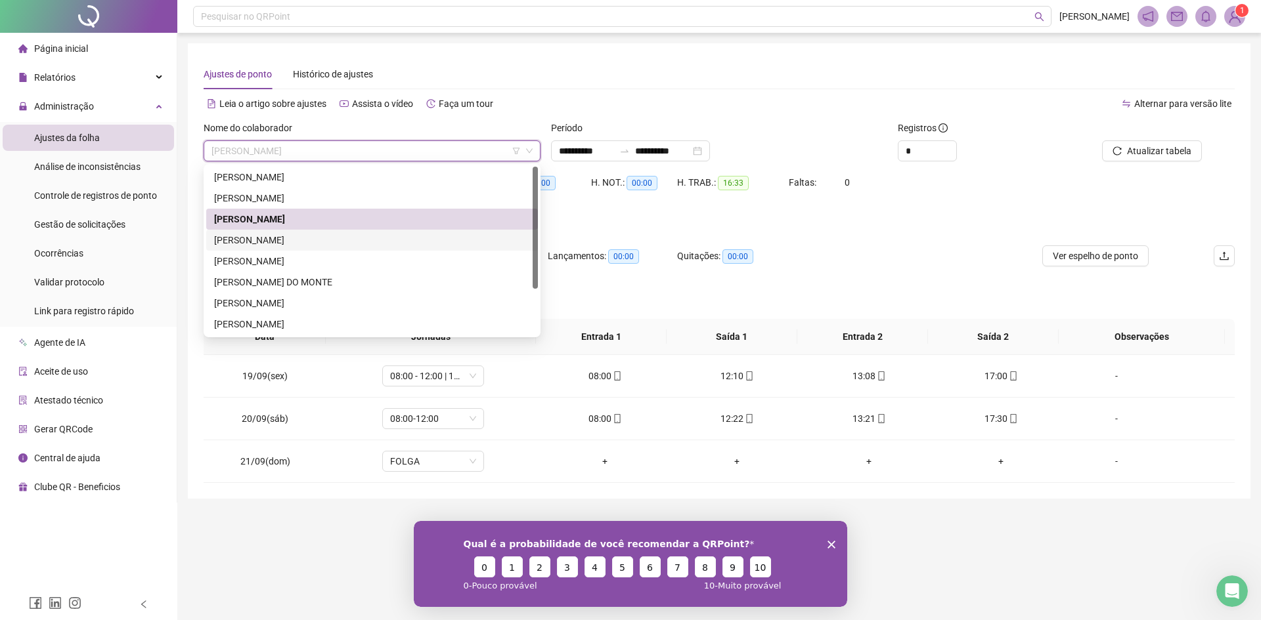
click at [288, 238] on div "[PERSON_NAME]" at bounding box center [372, 240] width 316 height 14
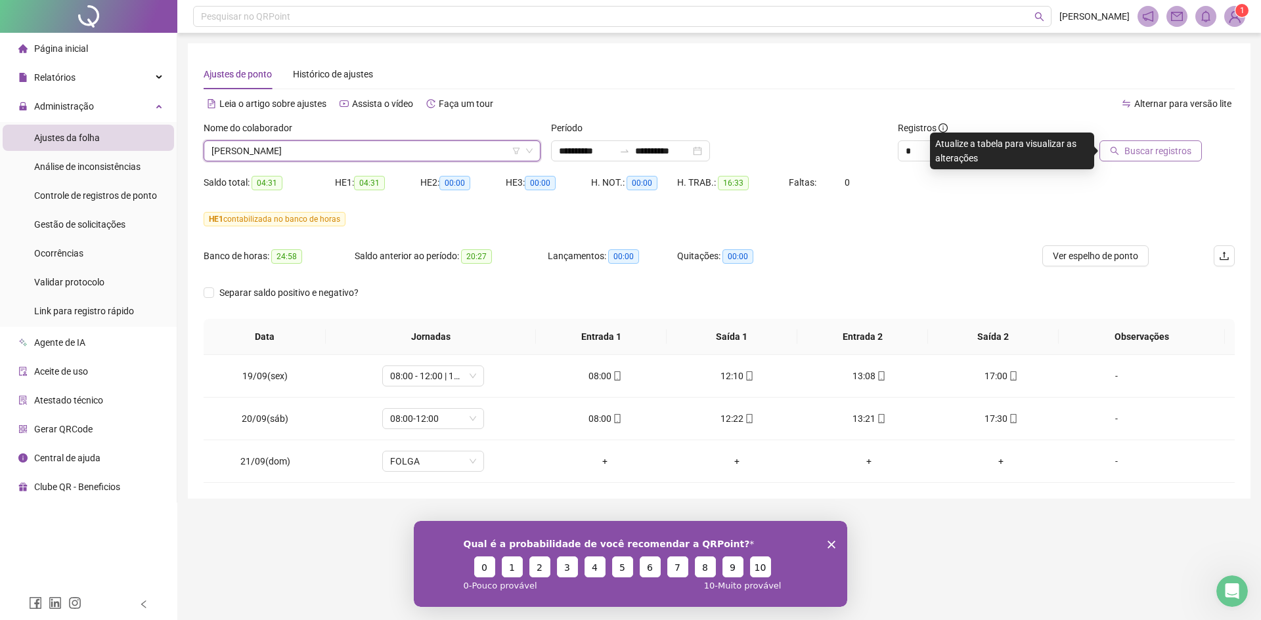
click at [1148, 146] on span "Buscar registros" at bounding box center [1157, 151] width 67 height 14
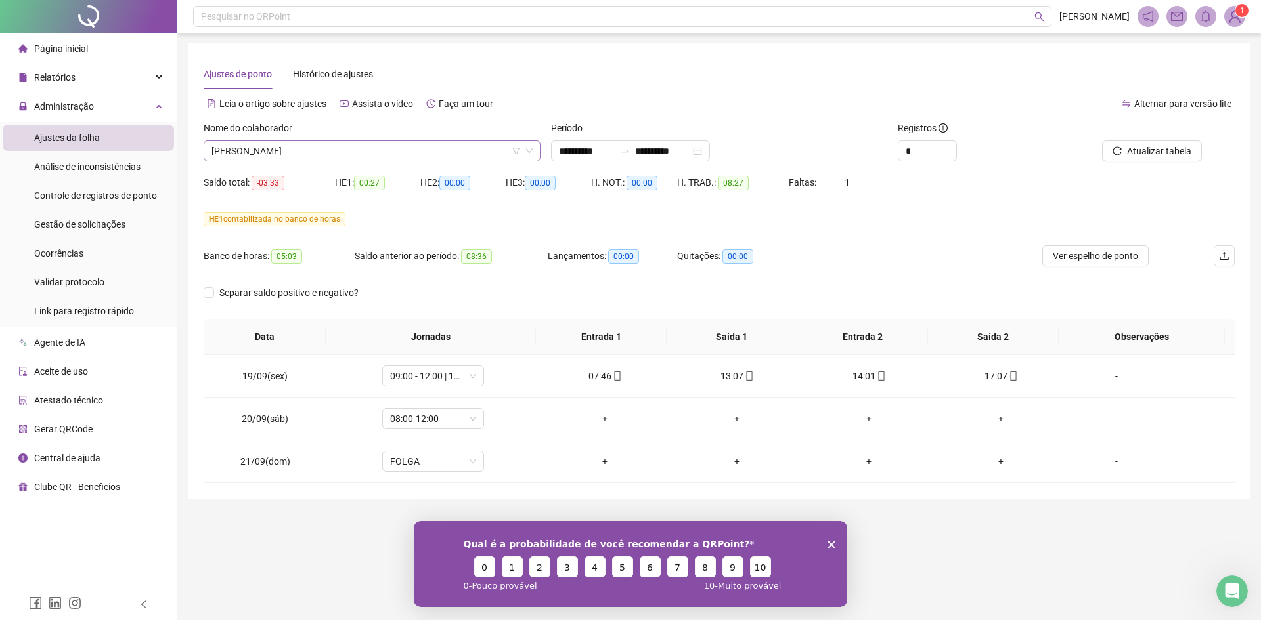
click at [299, 146] on span "[PERSON_NAME]" at bounding box center [371, 151] width 321 height 20
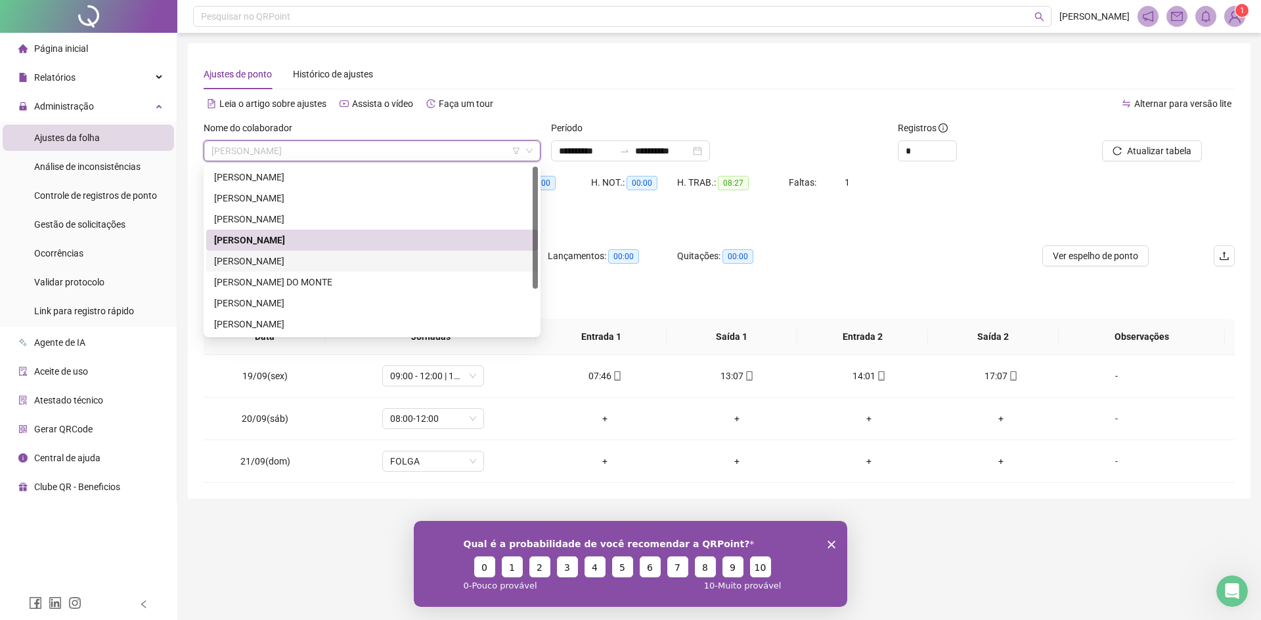
click at [271, 261] on div "[PERSON_NAME]" at bounding box center [372, 261] width 316 height 14
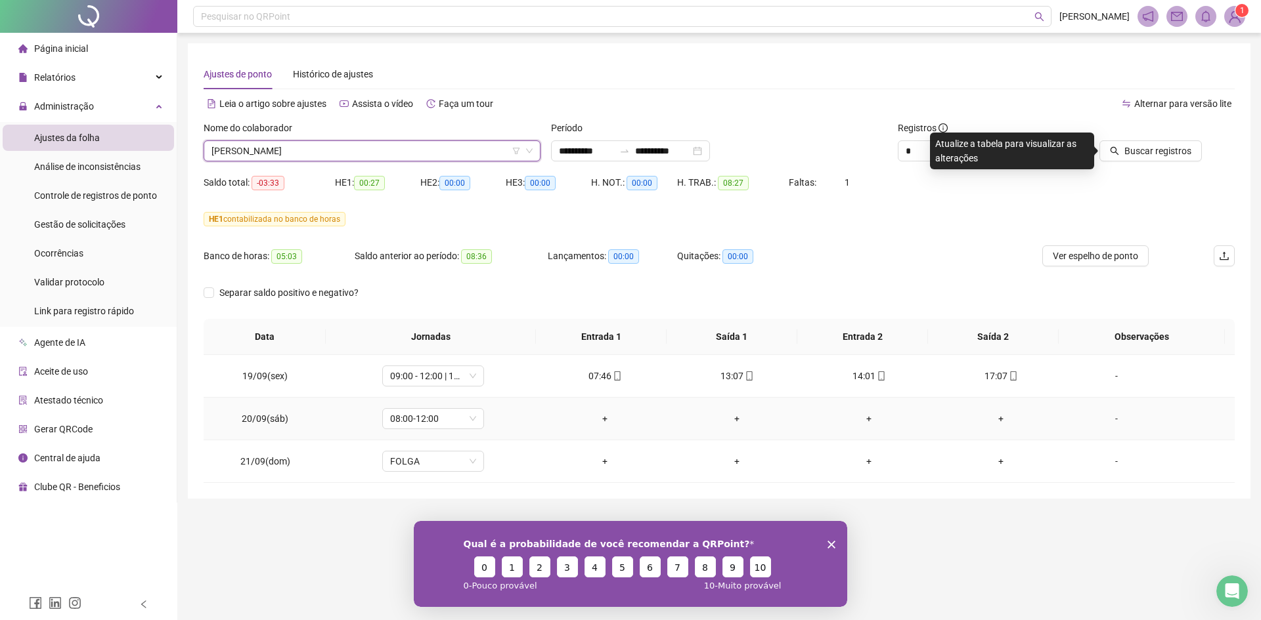
click at [428, 405] on td "08:00-12:00" at bounding box center [432, 419] width 213 height 43
click at [429, 423] on span "08:00-12:00" at bounding box center [433, 419] width 86 height 20
type input "***"
click at [443, 507] on div "Folga compensatória" at bounding box center [441, 509] width 87 height 14
click at [488, 381] on span "Sim" at bounding box center [492, 385] width 15 height 14
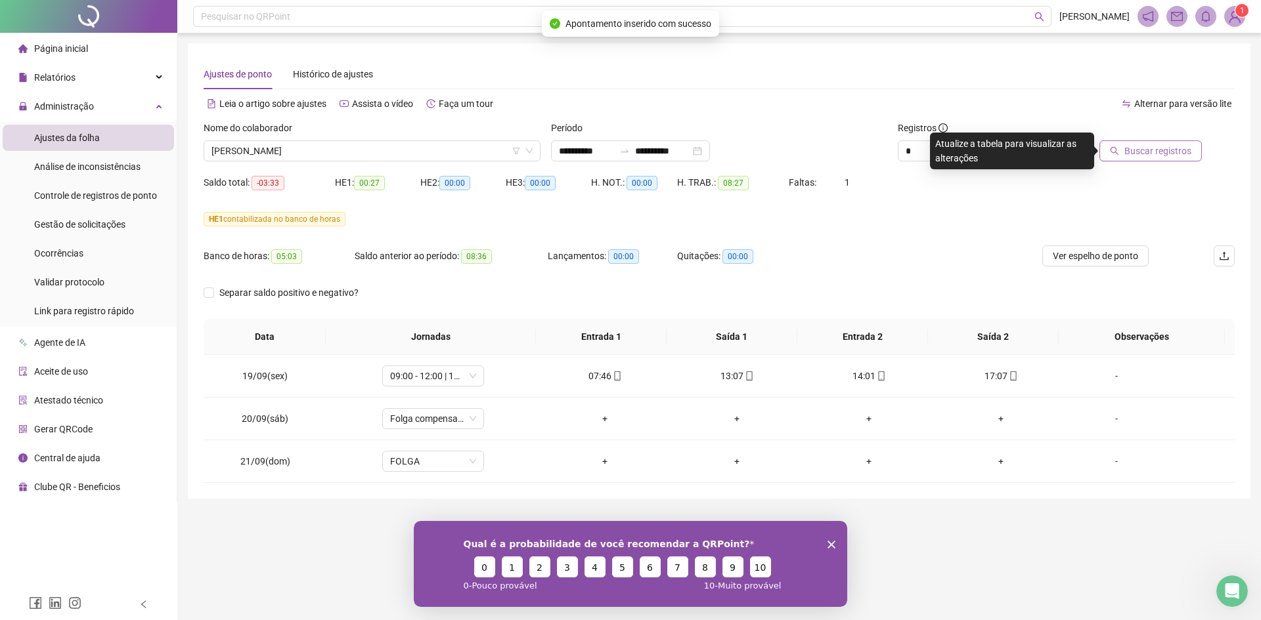
click at [1163, 149] on span "Buscar registros" at bounding box center [1157, 151] width 67 height 14
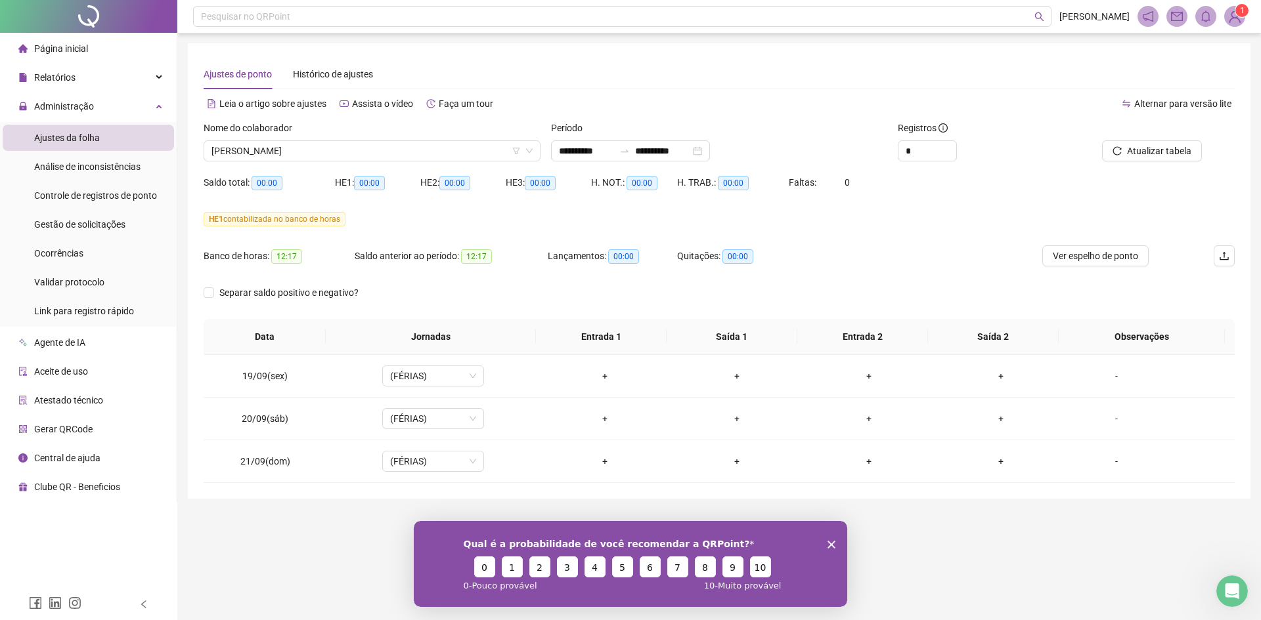
click at [332, 133] on div "Nome do colaborador" at bounding box center [372, 131] width 337 height 20
click at [319, 148] on span "[PERSON_NAME]" at bounding box center [371, 151] width 321 height 20
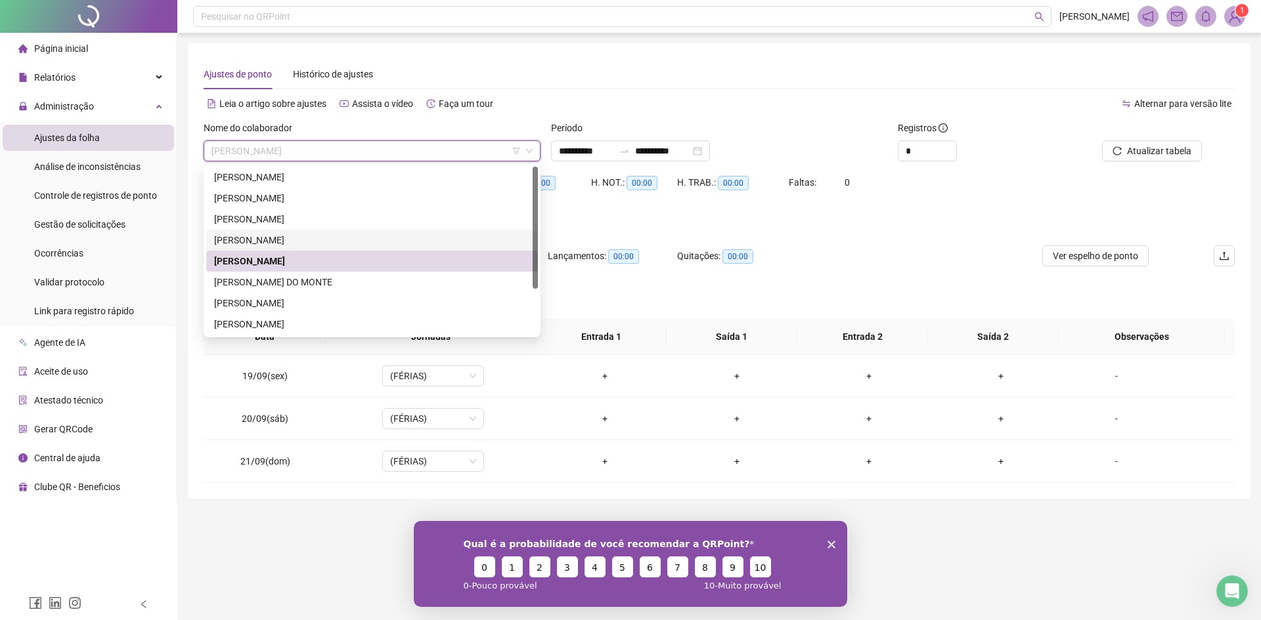
click at [280, 244] on div "[PERSON_NAME]" at bounding box center [372, 240] width 316 height 14
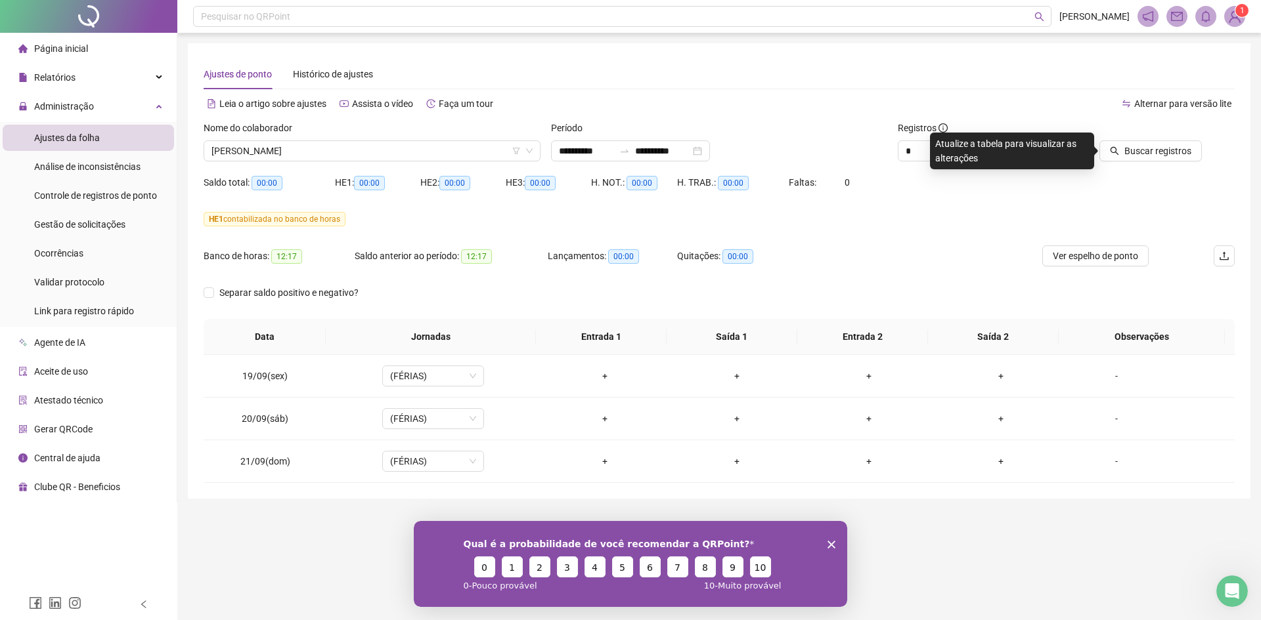
click at [1227, 152] on div "Buscar registros" at bounding box center [1153, 141] width 163 height 41
click at [1161, 155] on span "Buscar registros" at bounding box center [1157, 151] width 67 height 14
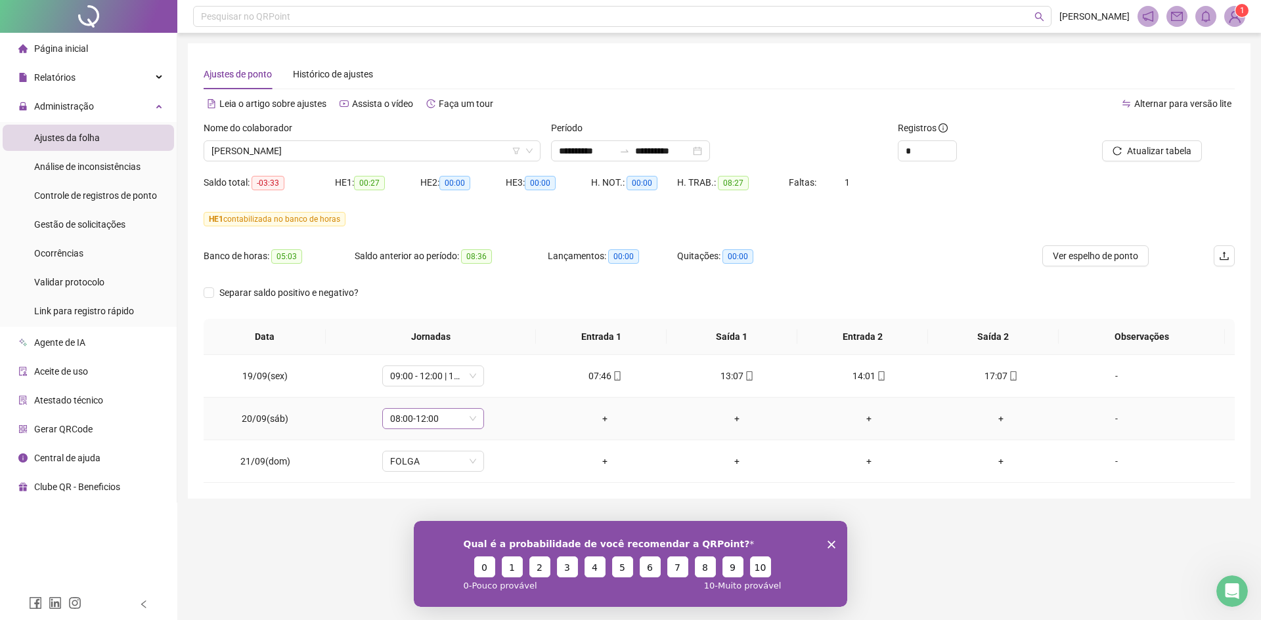
click at [411, 420] on span "08:00-12:00" at bounding box center [433, 419] width 86 height 20
type input "***"
drag, startPoint x: 437, startPoint y: 512, endPoint x: 454, endPoint y: 490, distance: 27.2
click at [437, 513] on div "Folga compensatória" at bounding box center [441, 509] width 87 height 14
click at [492, 391] on span "Sim" at bounding box center [492, 385] width 15 height 14
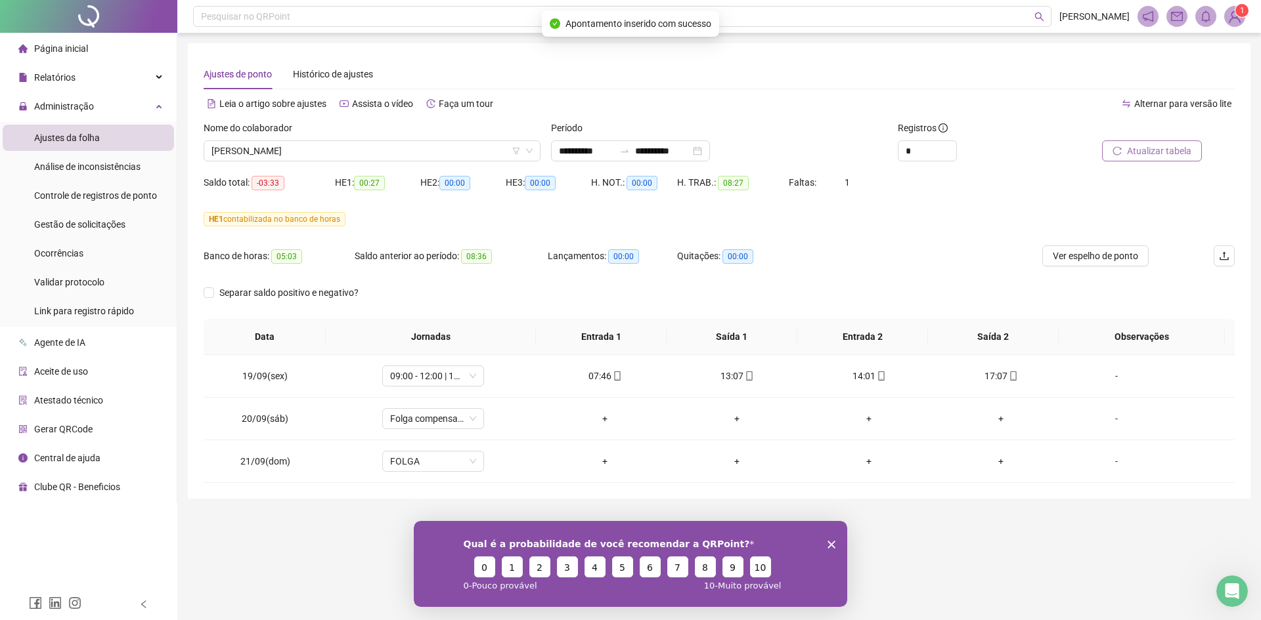
click at [1165, 152] on span "Atualizar tabela" at bounding box center [1159, 151] width 64 height 14
click at [332, 156] on span "[PERSON_NAME]" at bounding box center [371, 151] width 321 height 20
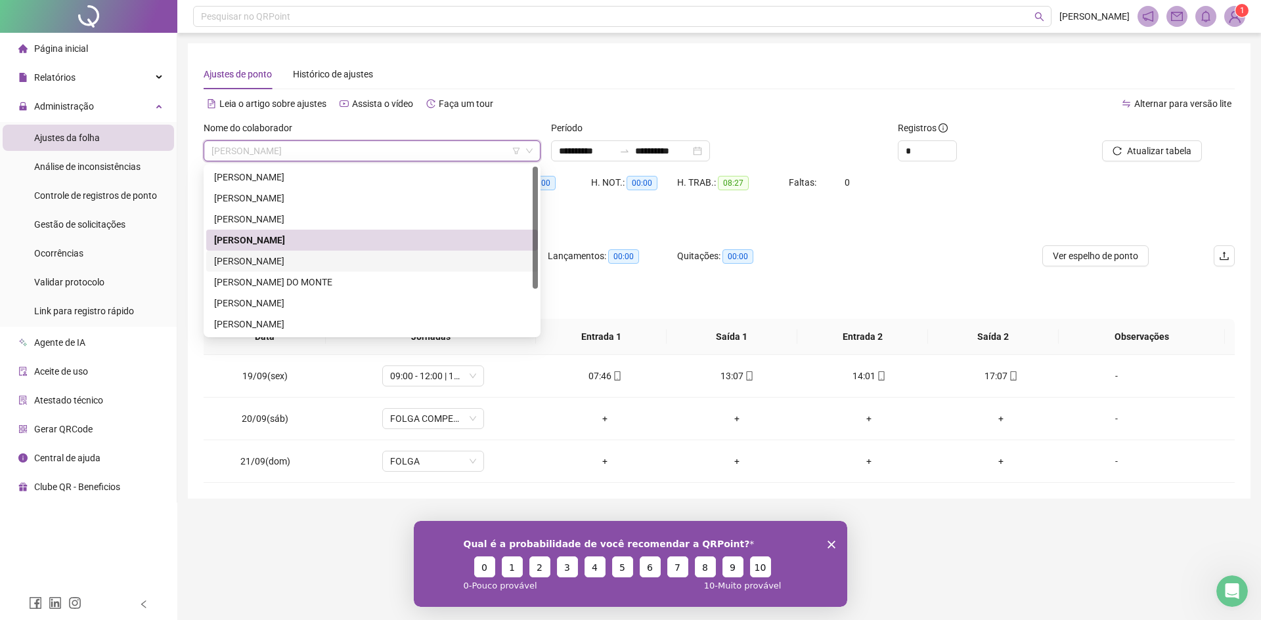
click at [273, 262] on div "[PERSON_NAME]" at bounding box center [372, 261] width 316 height 14
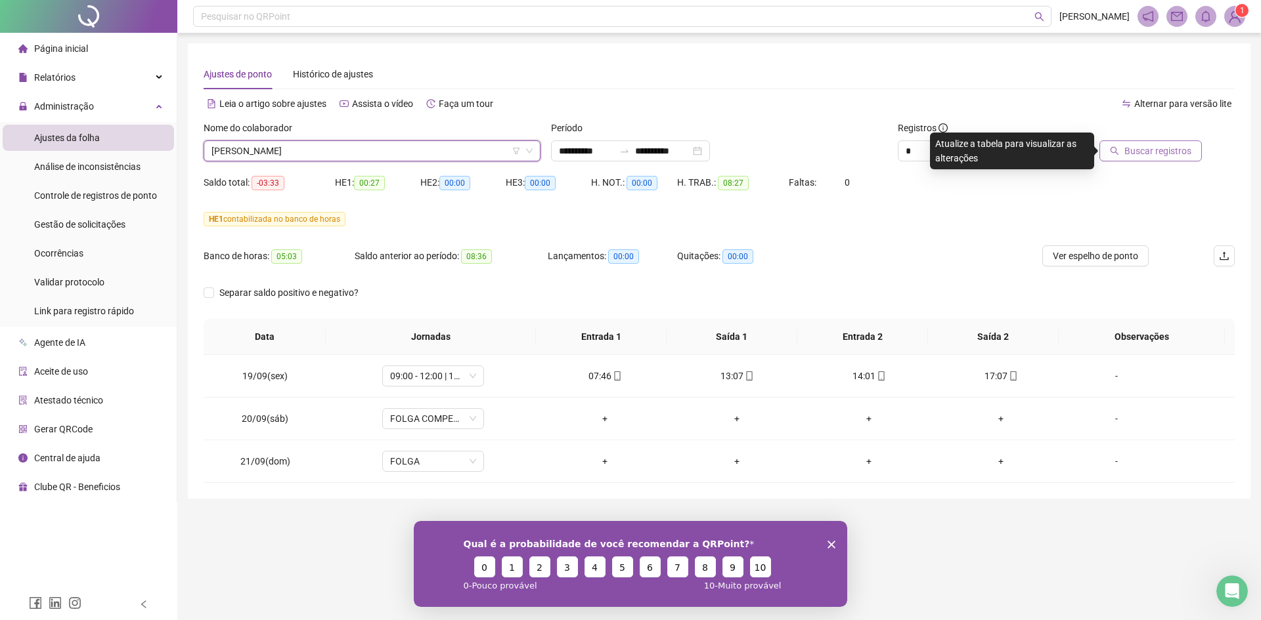
click at [1169, 146] on span "Buscar registros" at bounding box center [1157, 151] width 67 height 14
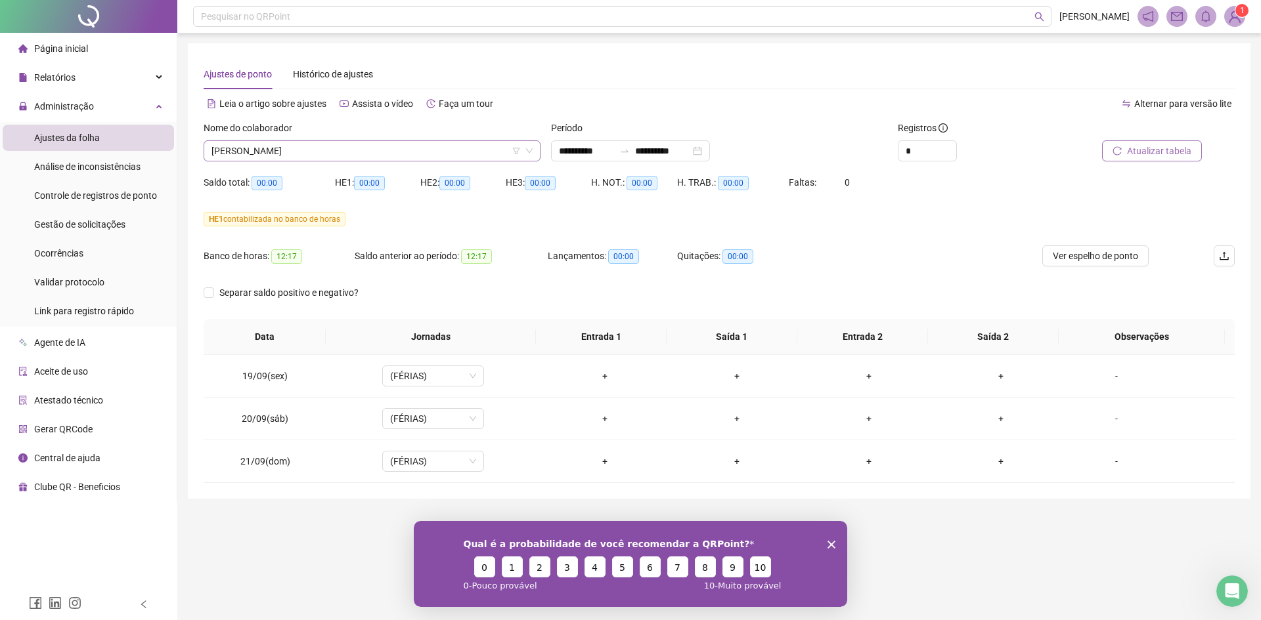
click at [374, 144] on span "[PERSON_NAME]" at bounding box center [371, 151] width 321 height 20
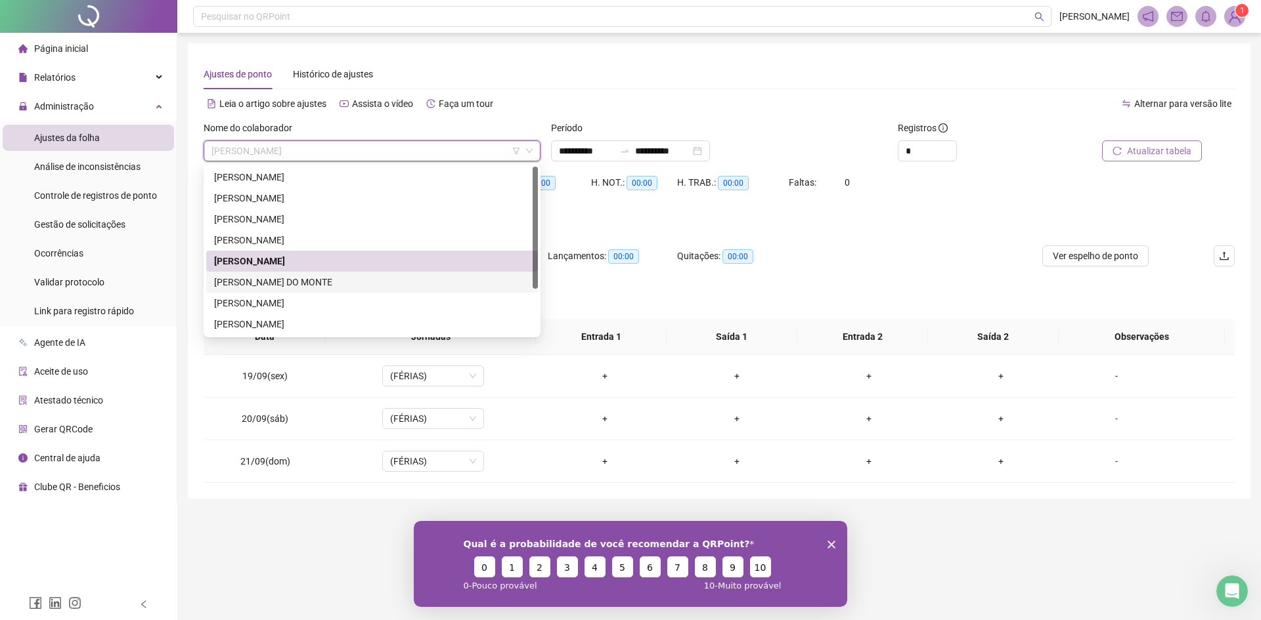
click at [334, 282] on div "[PERSON_NAME] DO MONTE" at bounding box center [372, 282] width 316 height 14
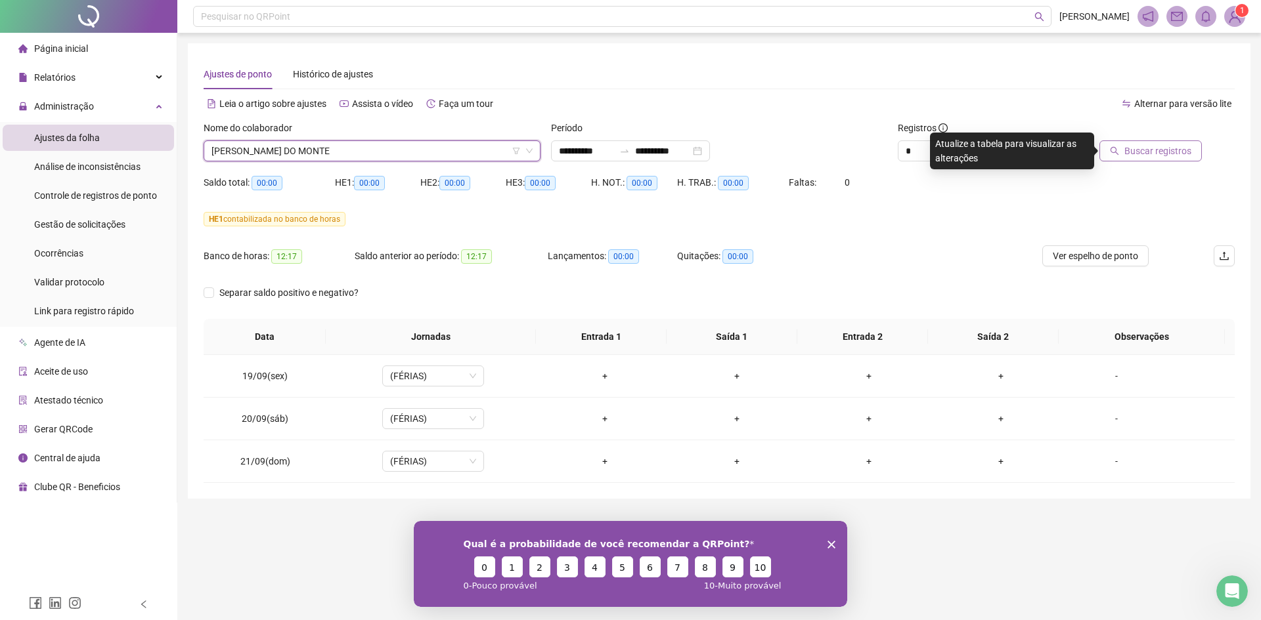
click at [1161, 150] on span "Buscar registros" at bounding box center [1157, 151] width 67 height 14
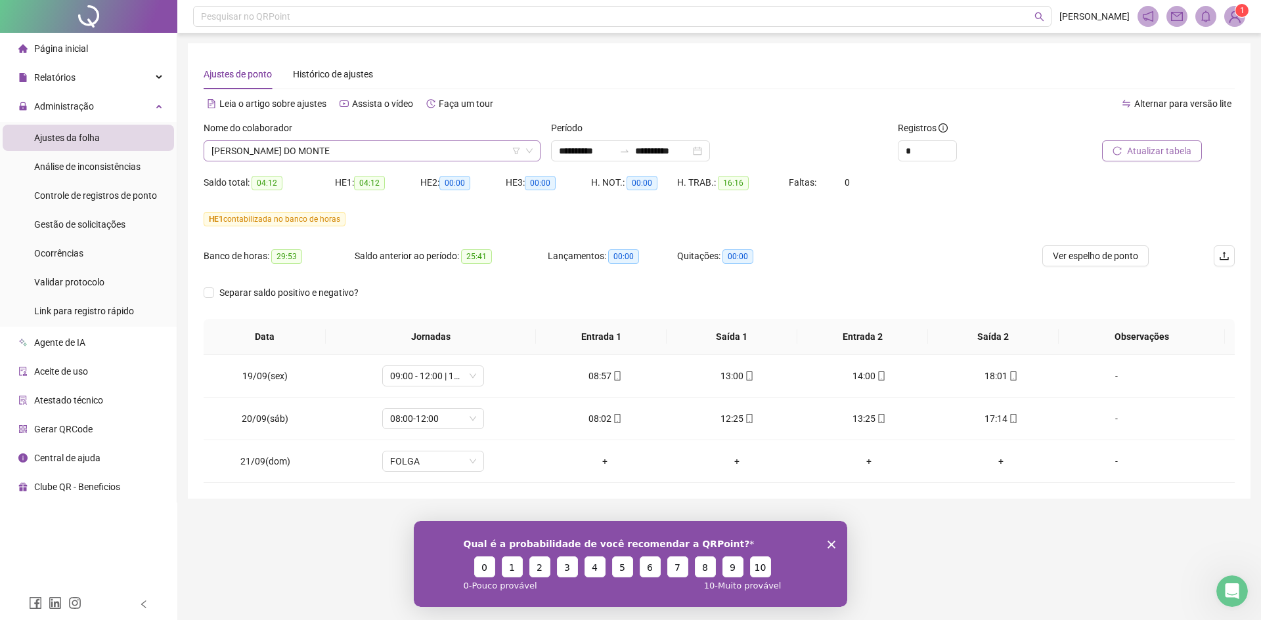
drag, startPoint x: 328, startPoint y: 141, endPoint x: 324, endPoint y: 148, distance: 8.0
click at [328, 141] on span "[PERSON_NAME] DO MONTE" at bounding box center [371, 151] width 321 height 20
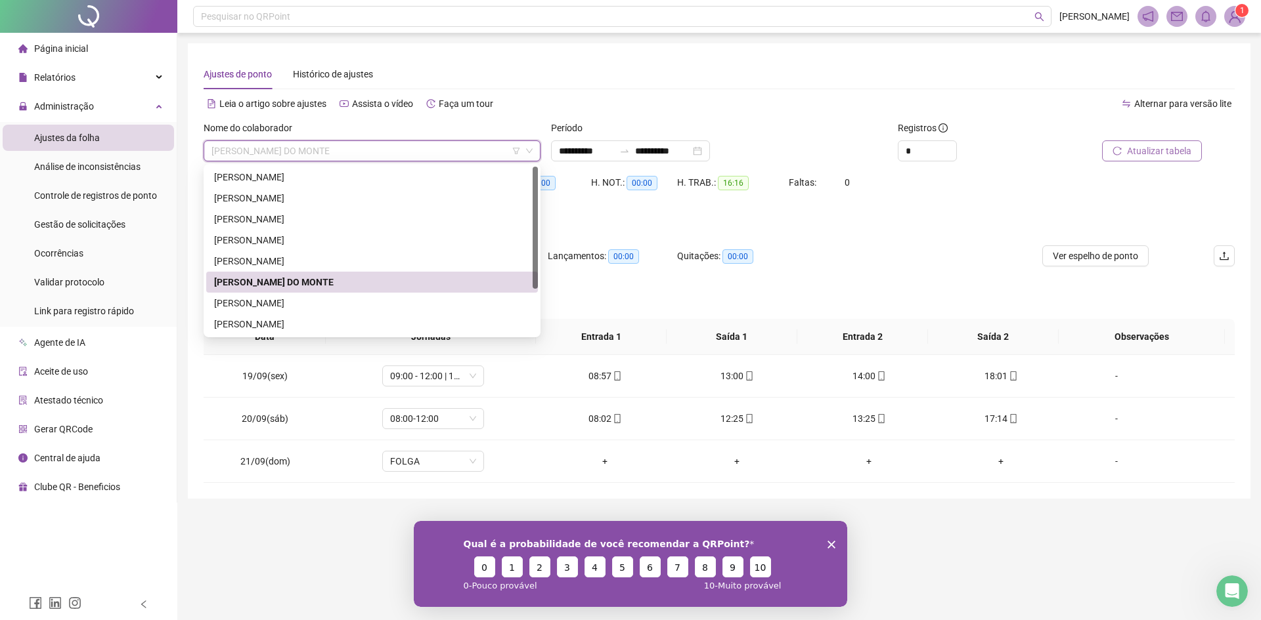
click at [316, 291] on div "[PERSON_NAME] DO MONTE" at bounding box center [372, 282] width 332 height 21
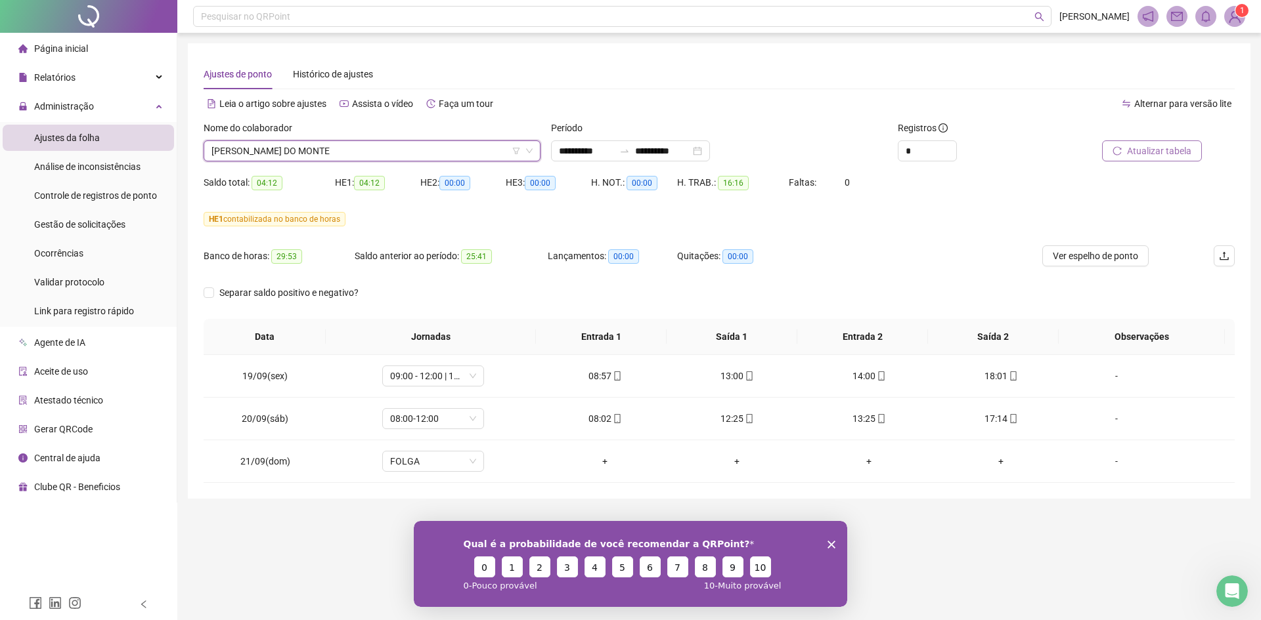
click at [349, 156] on span "[PERSON_NAME] DO MONTE" at bounding box center [371, 151] width 321 height 20
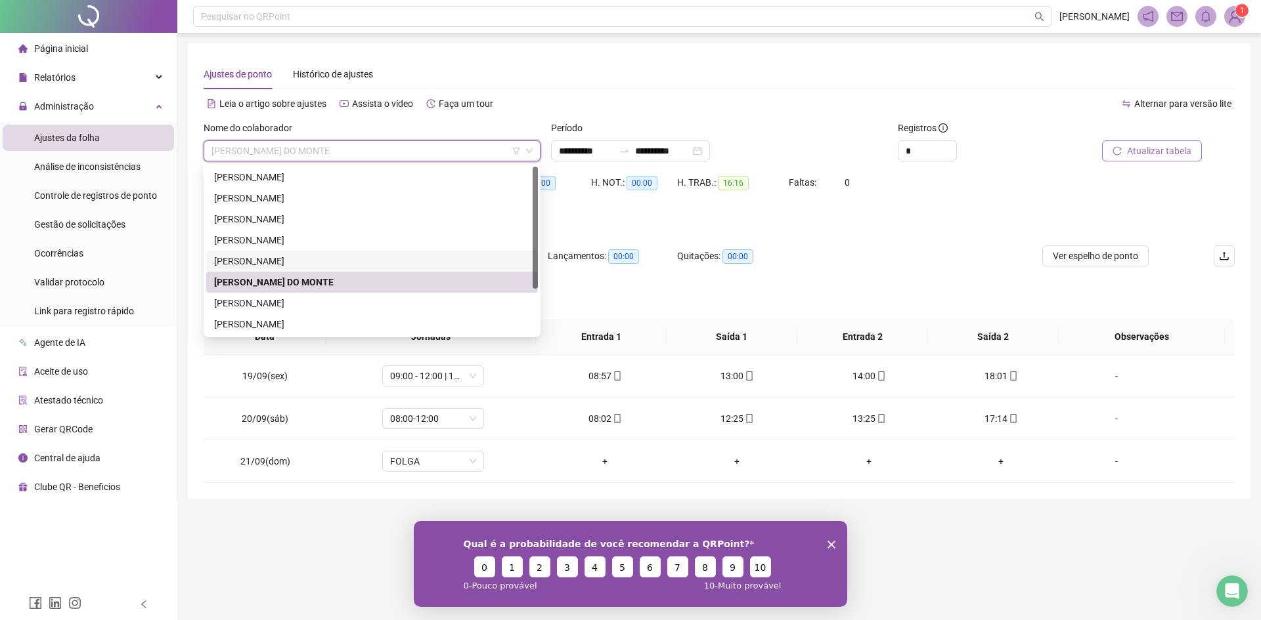
click at [322, 307] on div "[PERSON_NAME]" at bounding box center [372, 303] width 316 height 14
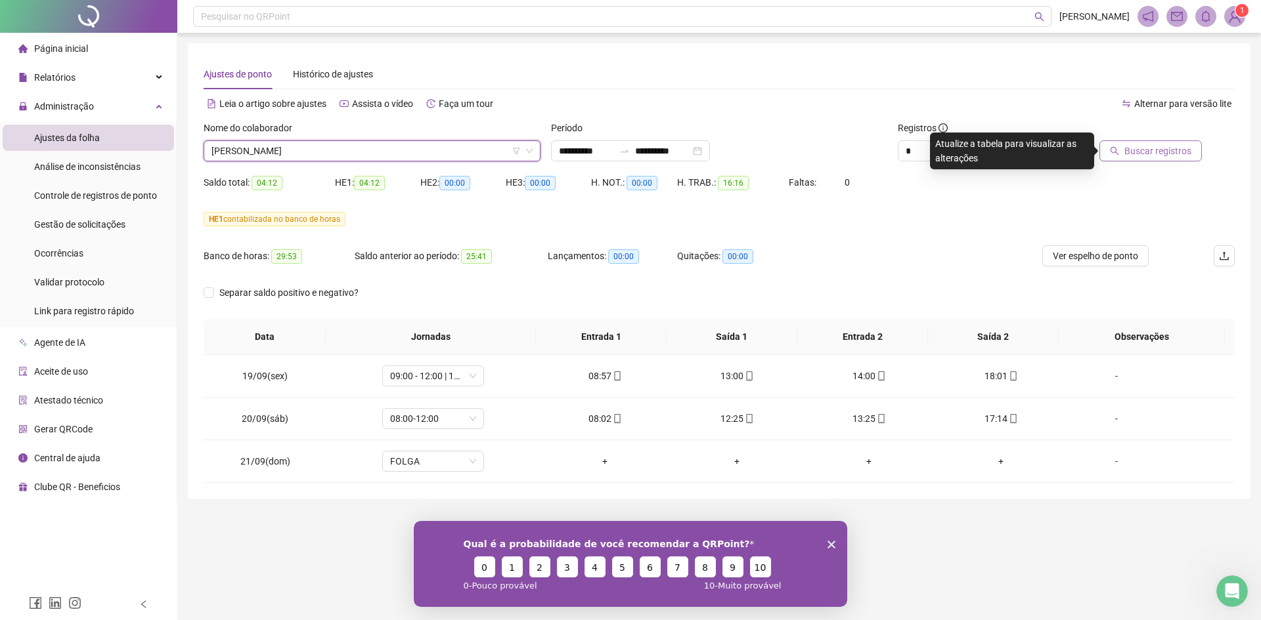
click at [1145, 152] on span "Buscar registros" at bounding box center [1157, 151] width 67 height 14
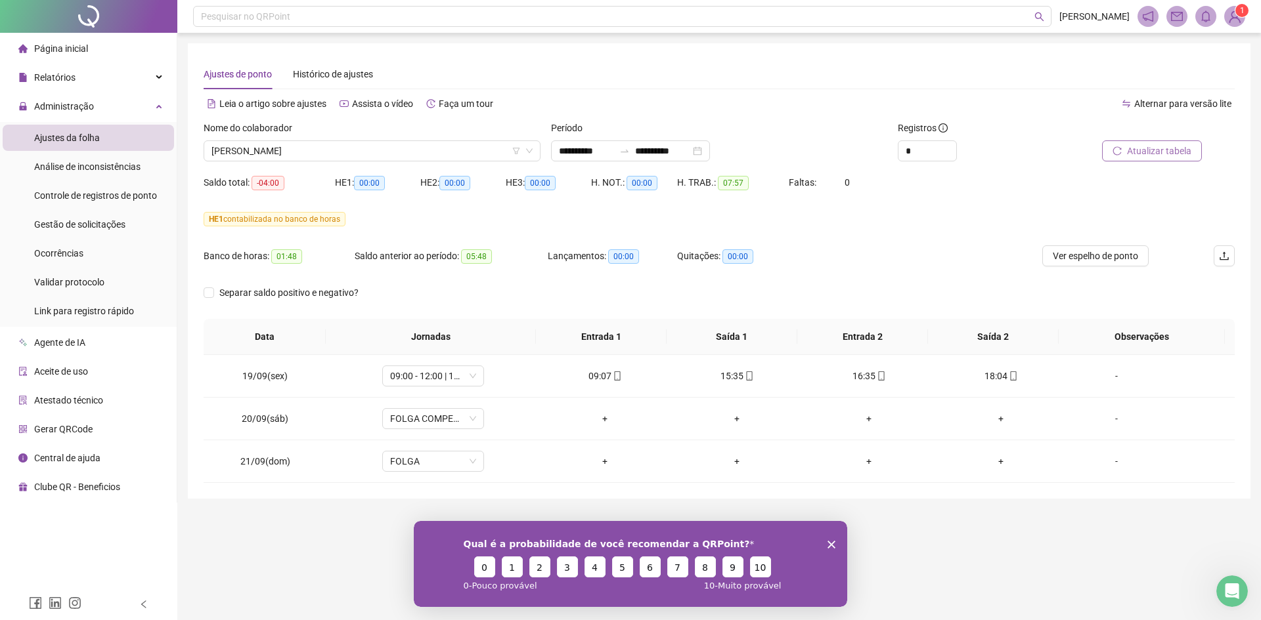
click at [378, 162] on div "Nome do colaborador [PERSON_NAME]" at bounding box center [371, 146] width 347 height 51
click at [358, 165] on div "Nome do colaborador [PERSON_NAME]" at bounding box center [371, 146] width 347 height 51
click at [376, 156] on span "[PERSON_NAME]" at bounding box center [371, 151] width 321 height 20
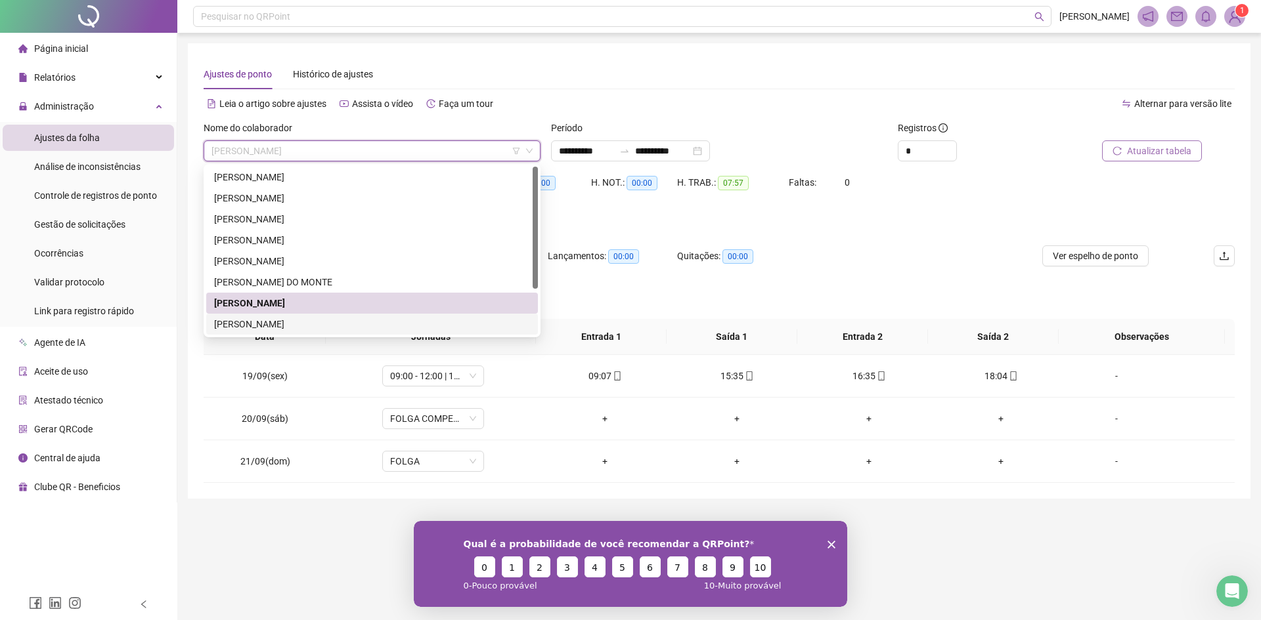
click at [288, 320] on div "[PERSON_NAME]" at bounding box center [372, 324] width 316 height 14
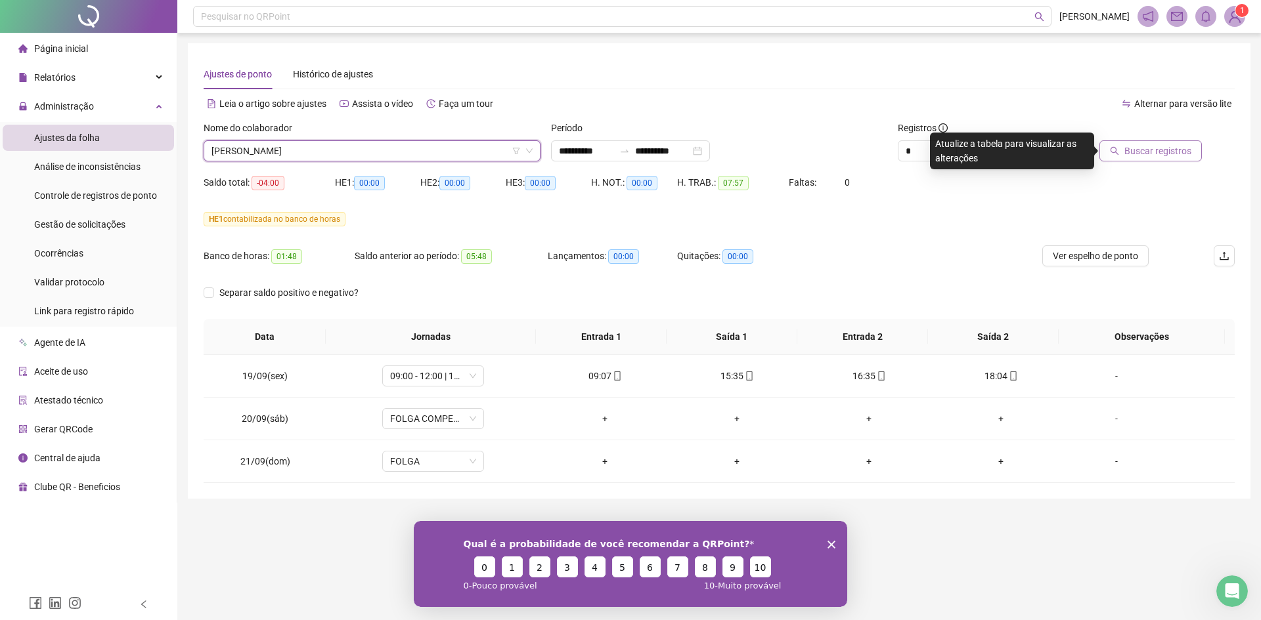
click at [1137, 155] on span "Buscar registros" at bounding box center [1157, 151] width 67 height 14
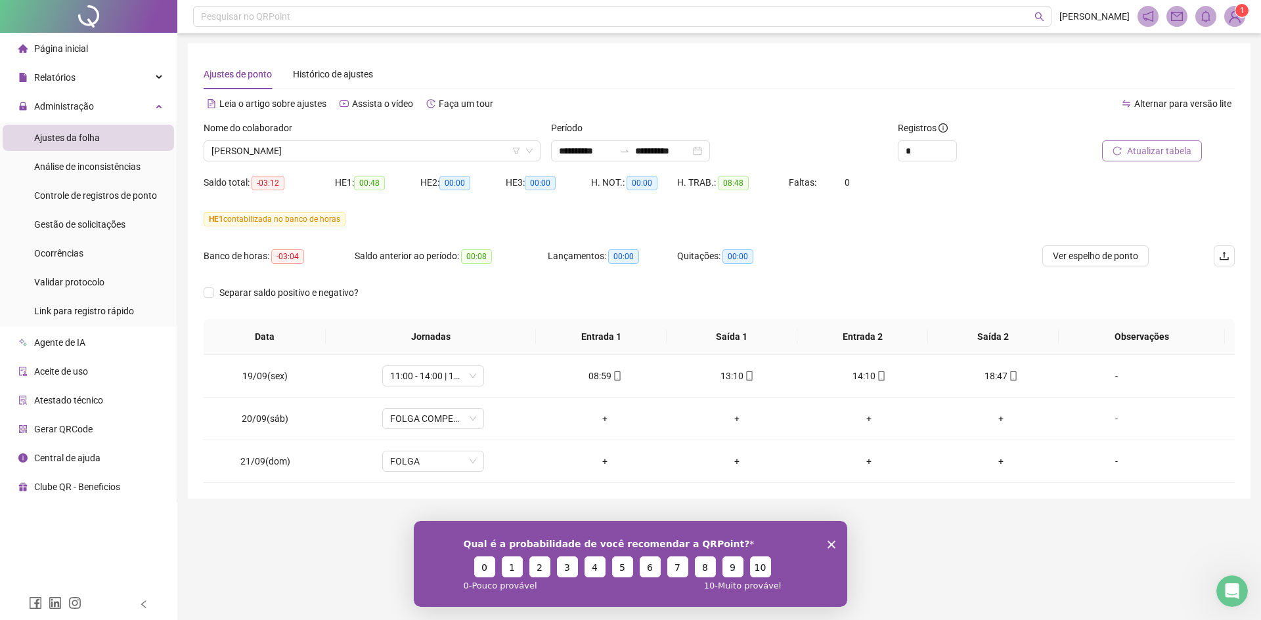
drag, startPoint x: 427, startPoint y: 316, endPoint x: 347, endPoint y: 500, distance: 200.5
click at [367, 496] on div "**********" at bounding box center [719, 271] width 1062 height 456
click at [332, 159] on span "[PERSON_NAME]" at bounding box center [371, 151] width 321 height 20
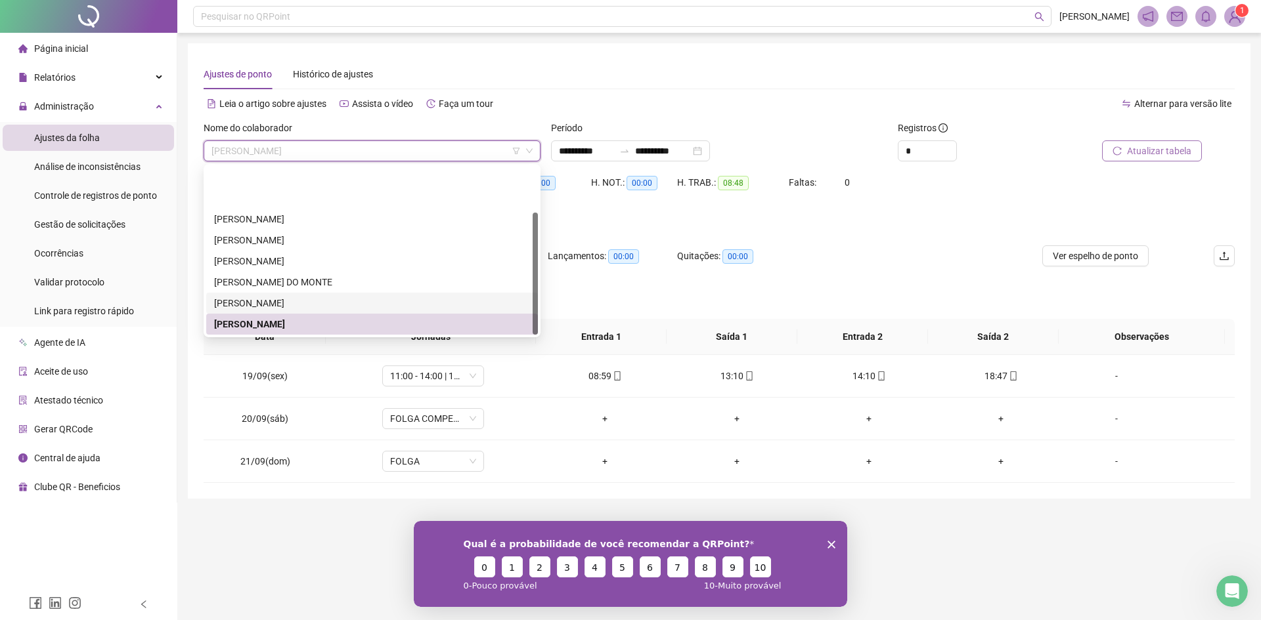
scroll to position [63, 0]
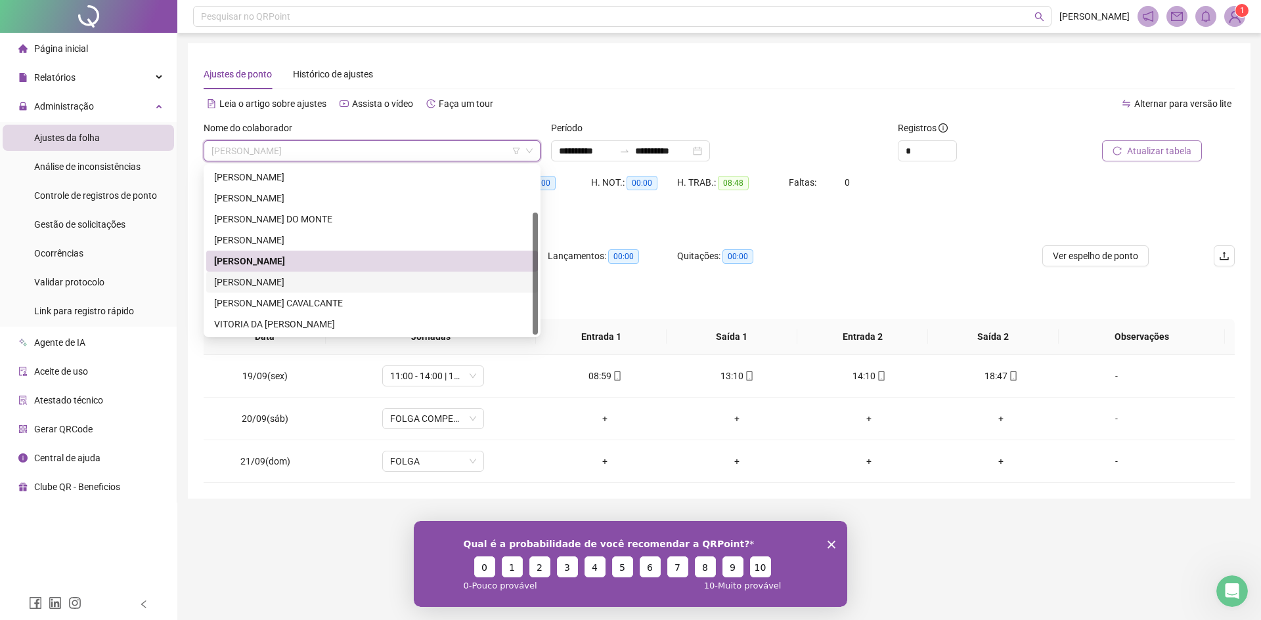
drag, startPoint x: 316, startPoint y: 280, endPoint x: 388, endPoint y: 276, distance: 71.7
click at [318, 279] on div "[PERSON_NAME]" at bounding box center [372, 282] width 316 height 14
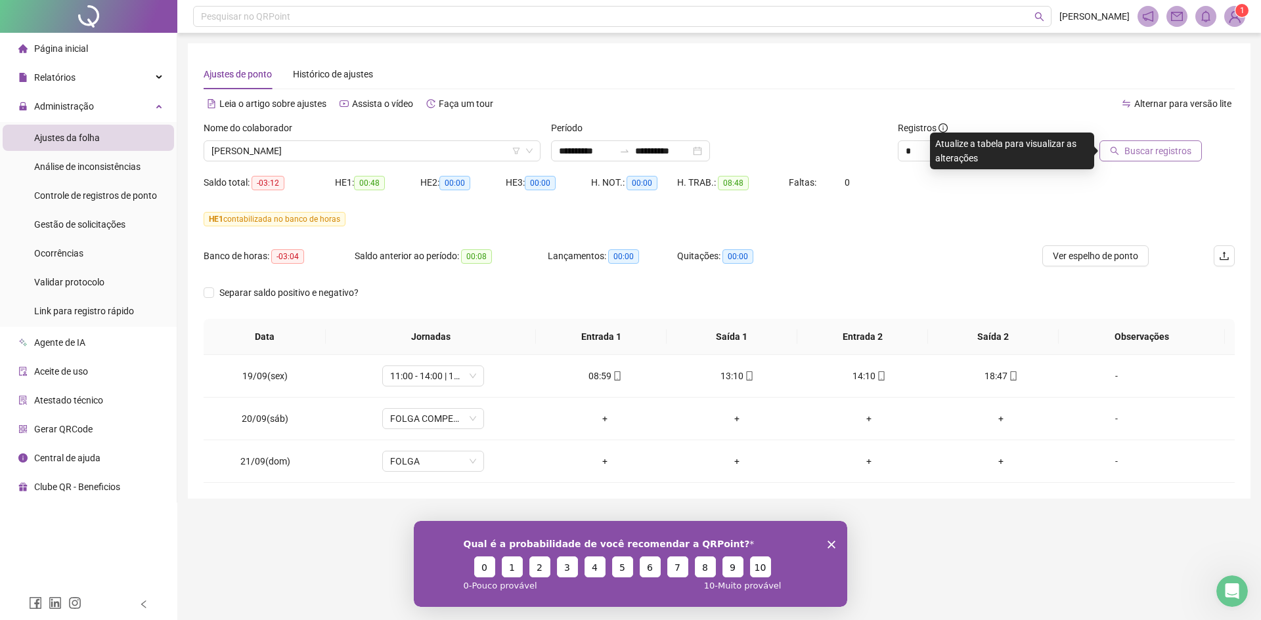
click at [1141, 151] on span "Buscar registros" at bounding box center [1157, 151] width 67 height 14
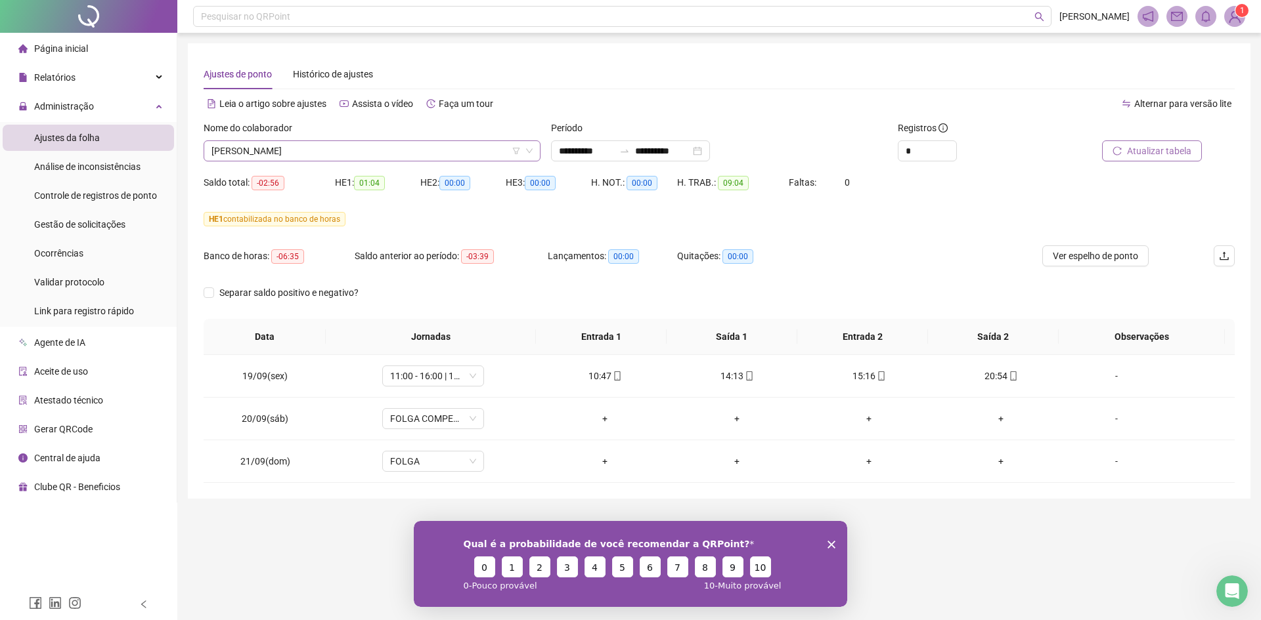
click at [392, 158] on span "[PERSON_NAME]" at bounding box center [371, 151] width 321 height 20
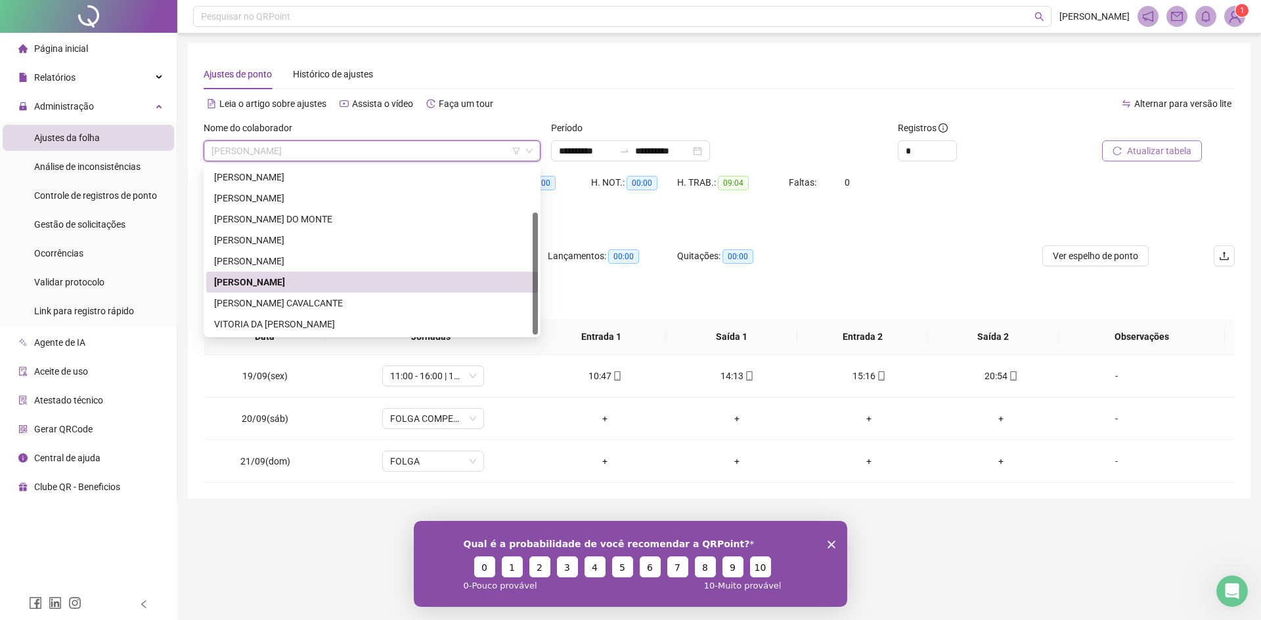
click at [272, 299] on div "[PERSON_NAME] CAVALCANTE" at bounding box center [372, 303] width 316 height 14
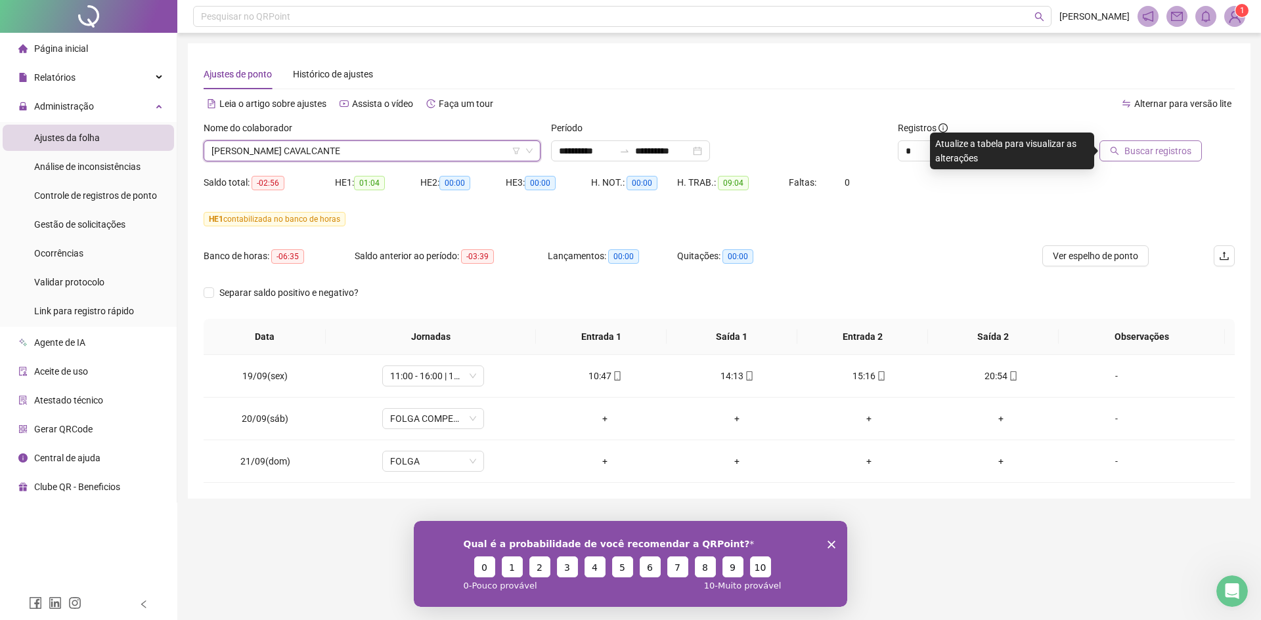
click at [1156, 149] on span "Buscar registros" at bounding box center [1157, 151] width 67 height 14
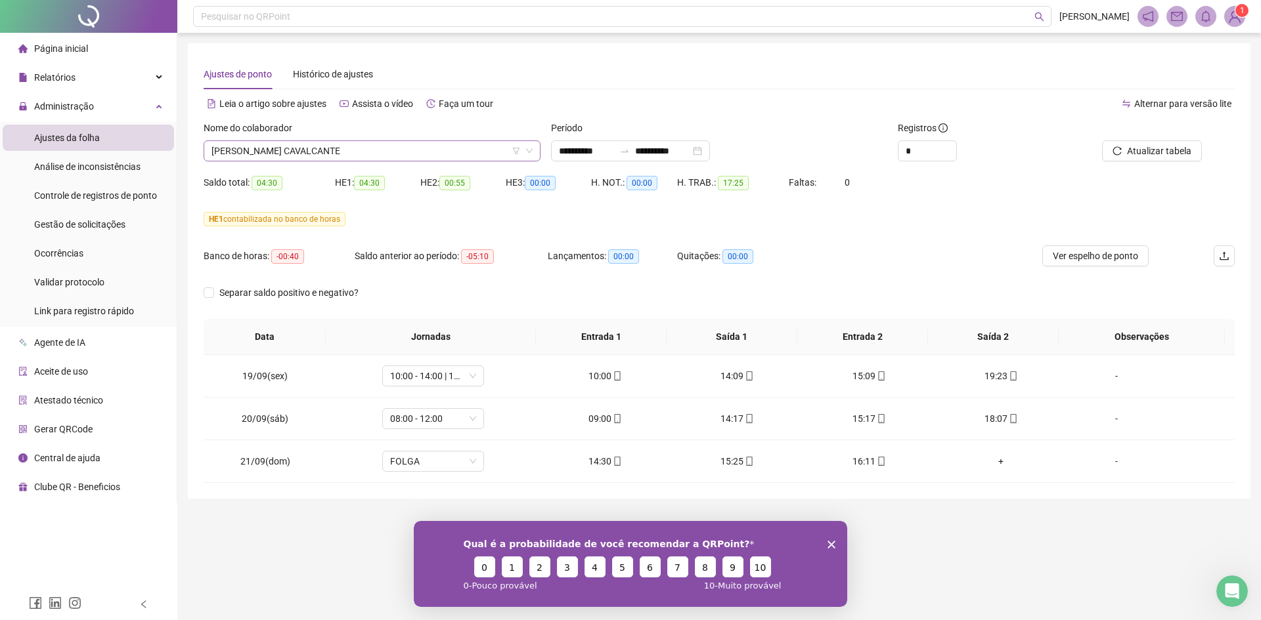
click at [369, 149] on span "[PERSON_NAME] CAVALCANTE" at bounding box center [371, 151] width 321 height 20
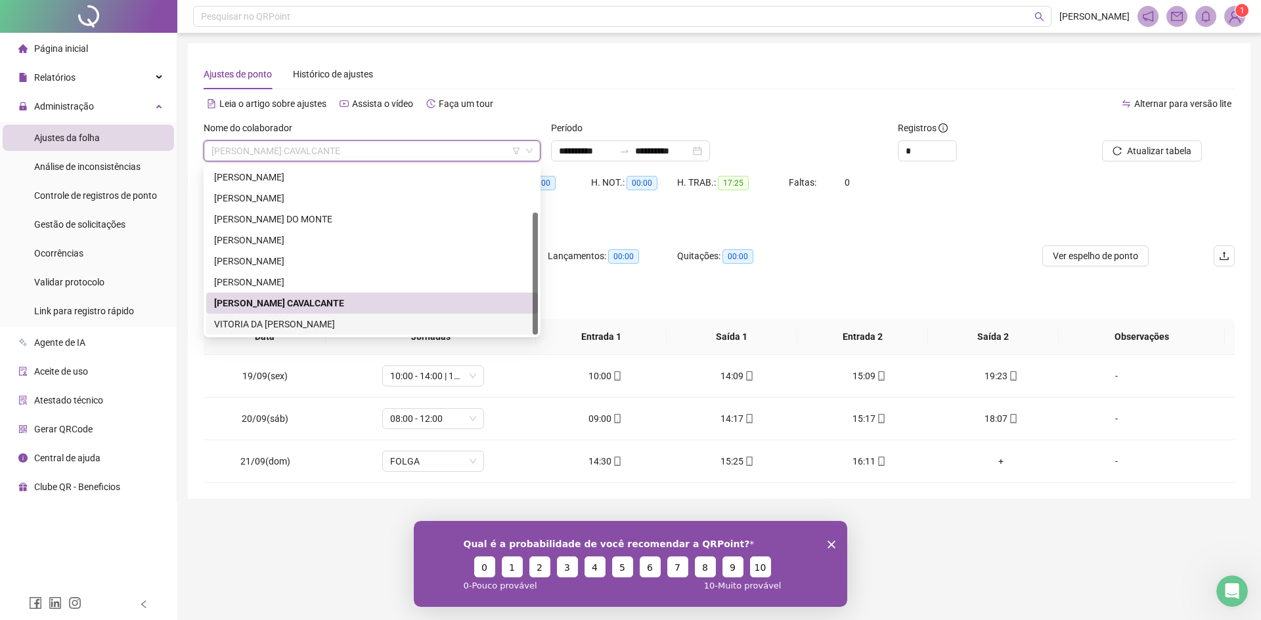
click at [297, 328] on div "VITORIA DA [PERSON_NAME]" at bounding box center [372, 324] width 316 height 14
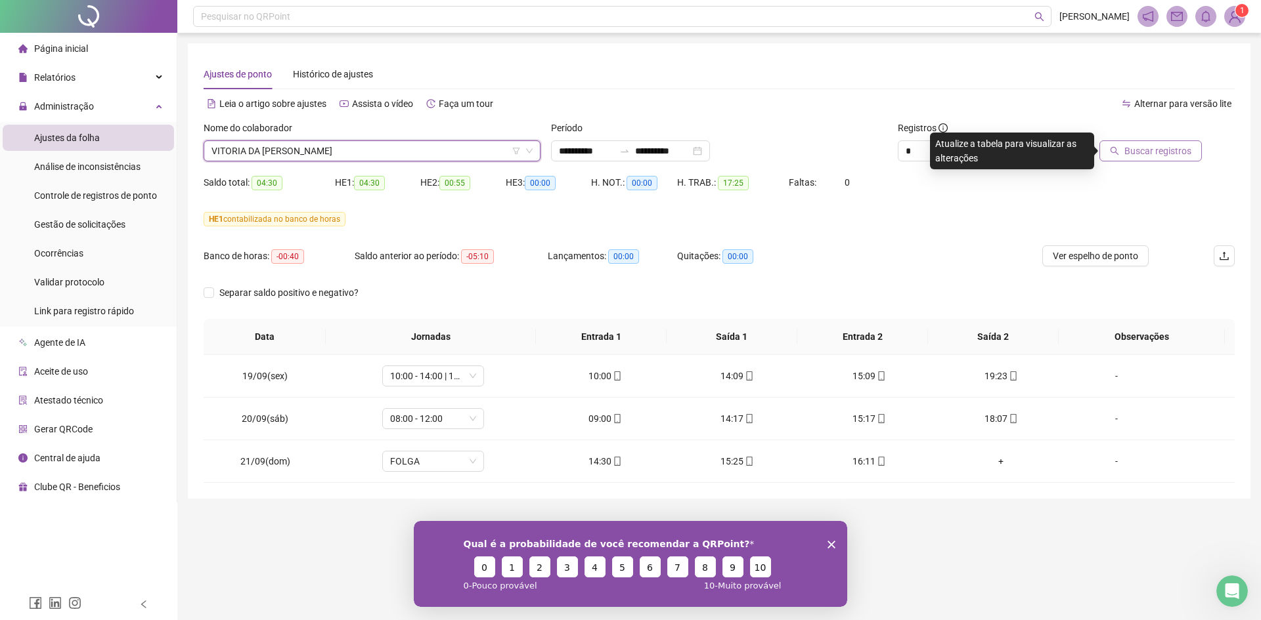
click at [1154, 156] on span "Buscar registros" at bounding box center [1157, 151] width 67 height 14
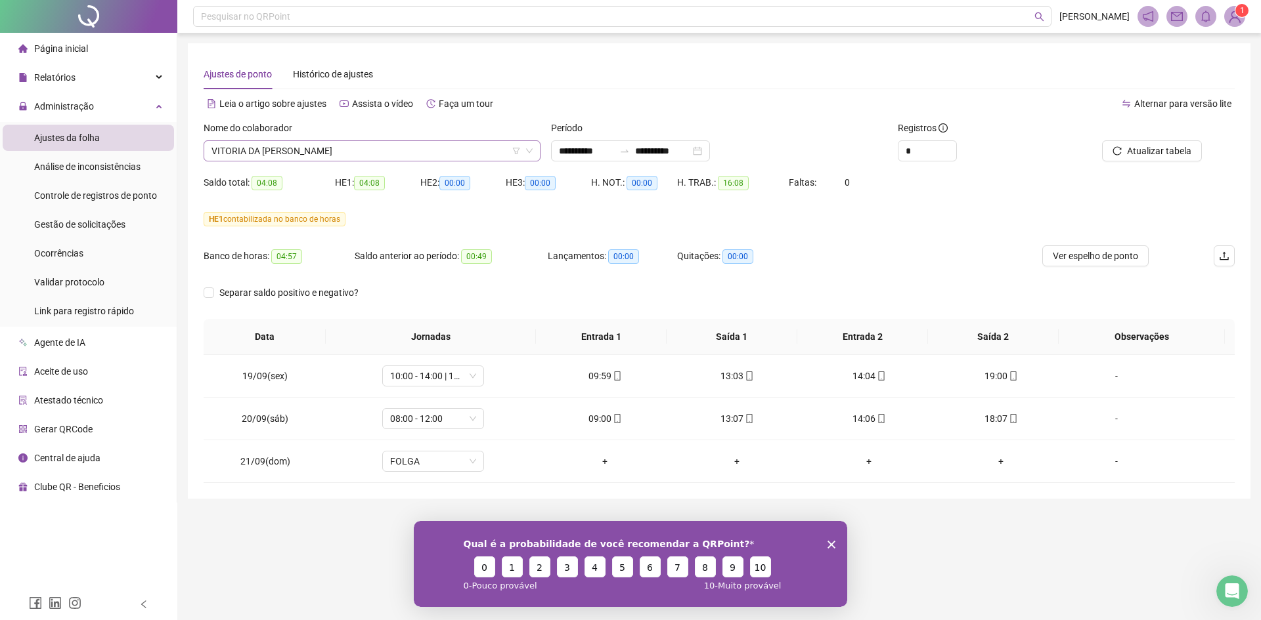
click at [356, 148] on span "VITORIA DA [PERSON_NAME]" at bounding box center [371, 151] width 321 height 20
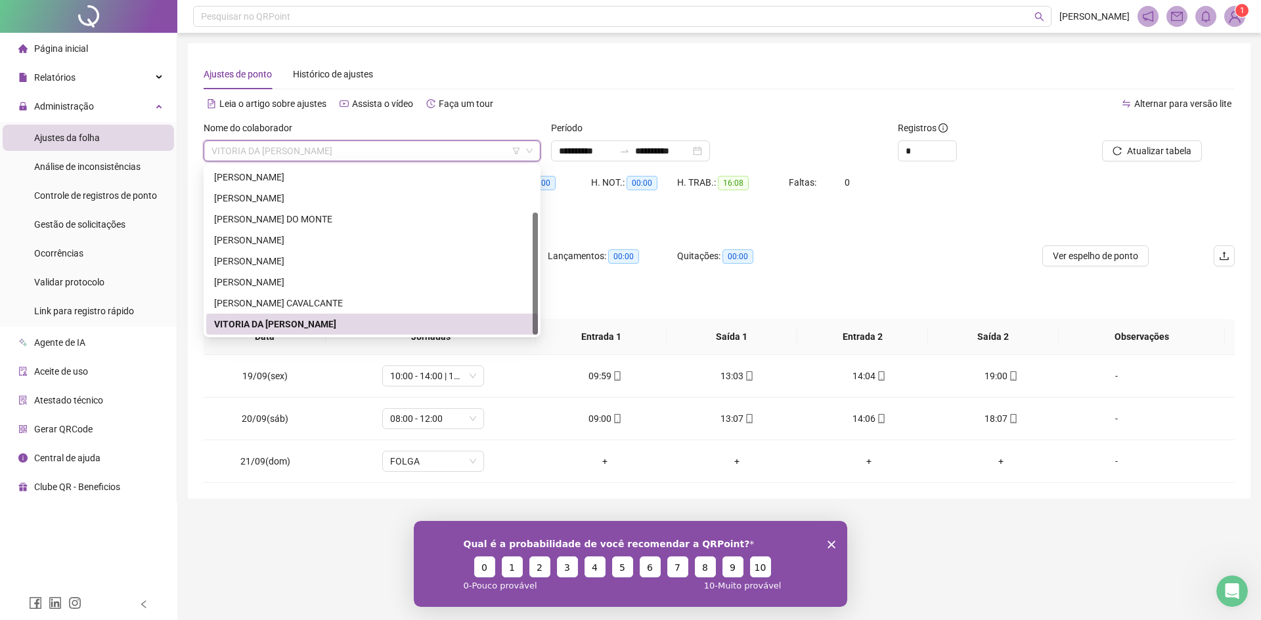
click at [679, 111] on div "Leia o artigo sobre ajustes Assista o vídeo Faça um tour" at bounding box center [461, 103] width 515 height 21
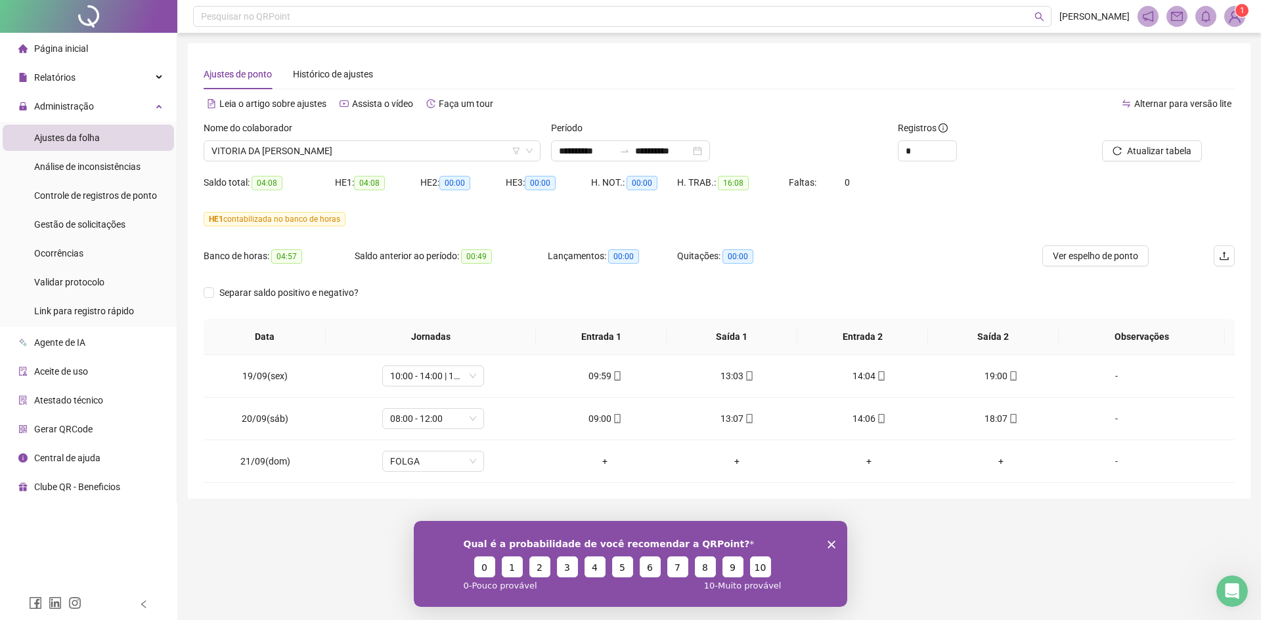
click at [809, 98] on div "Alternar para versão lite" at bounding box center [976, 103] width 515 height 21
